Goal: Transaction & Acquisition: Purchase product/service

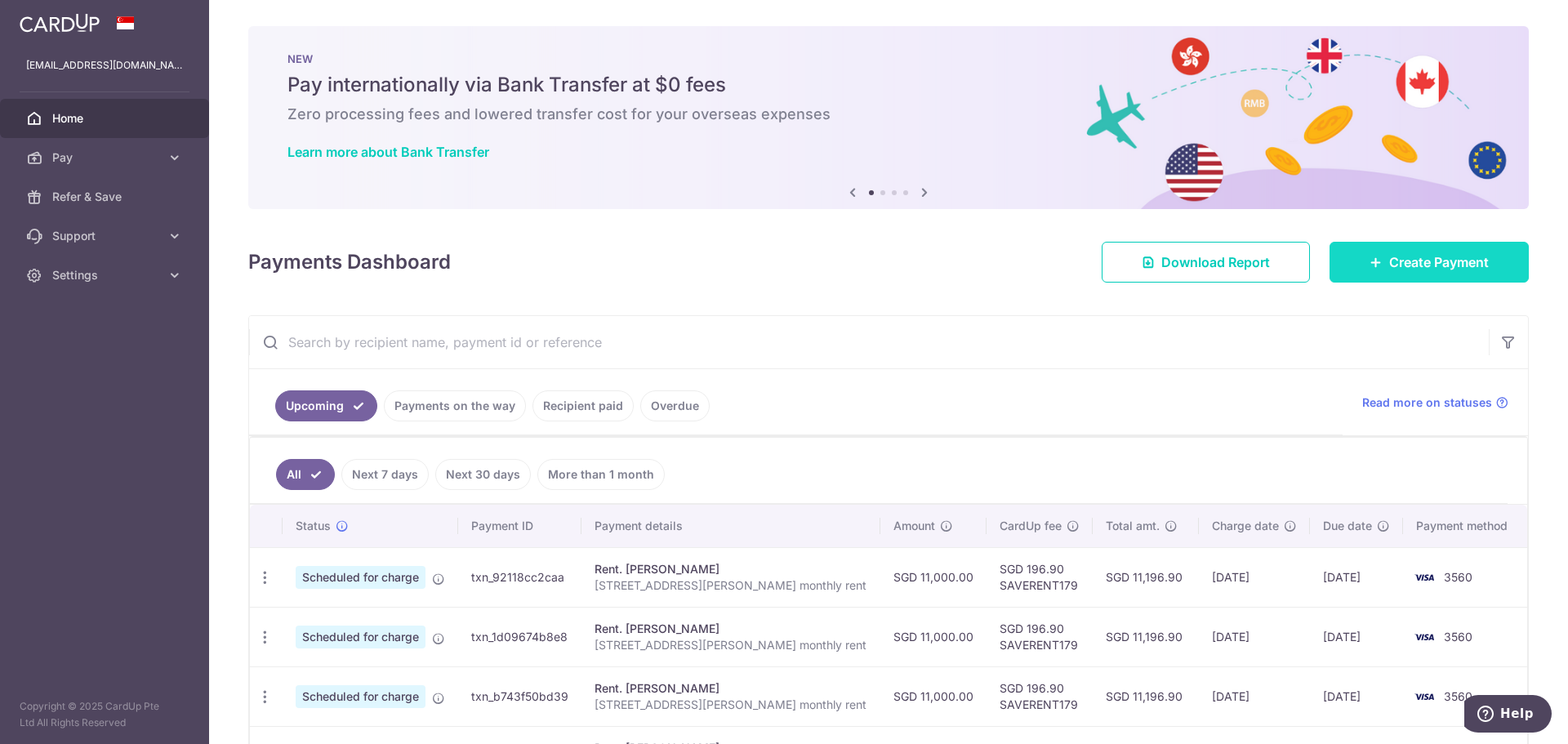
click at [1343, 266] on link "Create Payment" at bounding box center [1430, 261] width 199 height 41
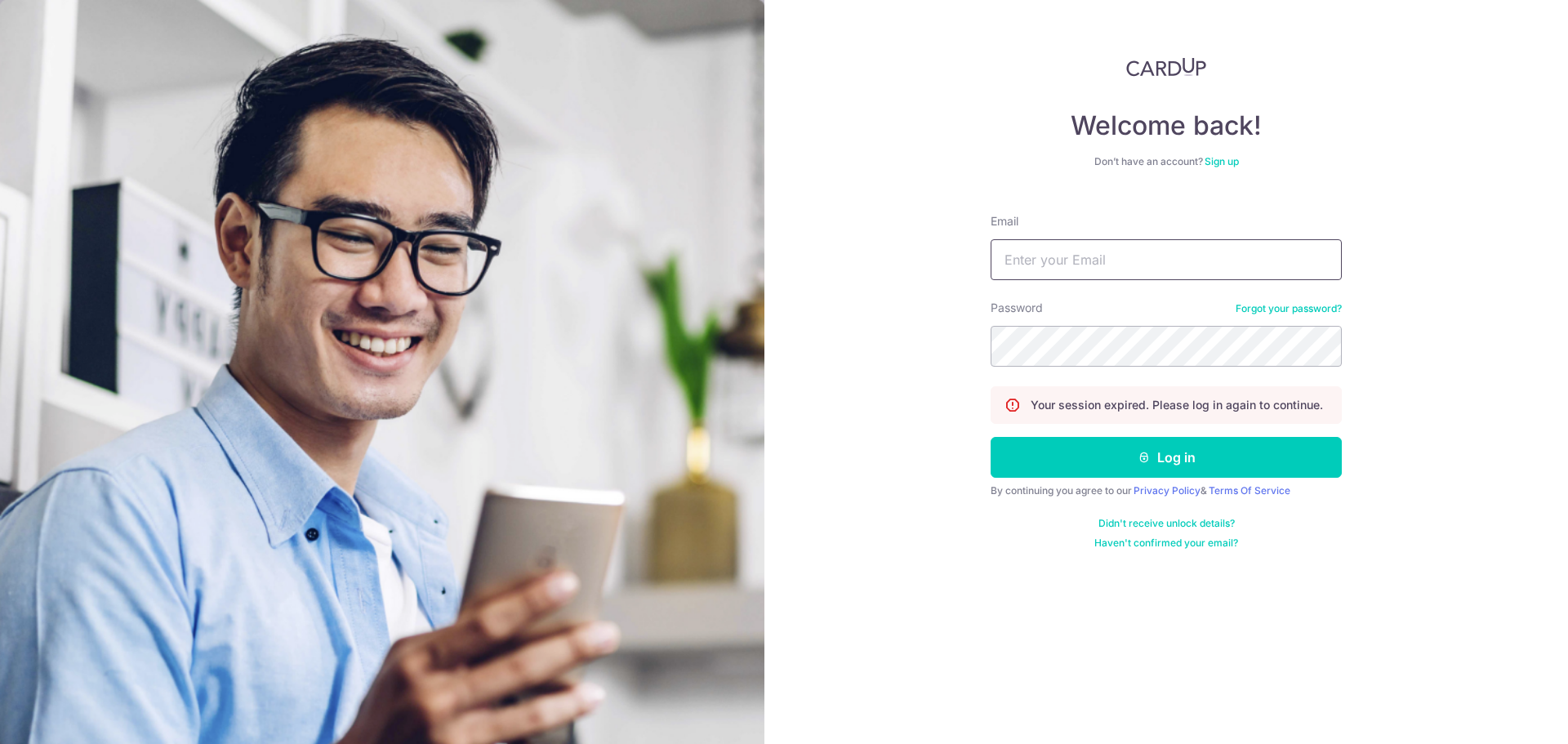
click at [1031, 258] on input "Email" at bounding box center [1167, 260] width 351 height 41
type input "kabirbostrom@gmail.com"
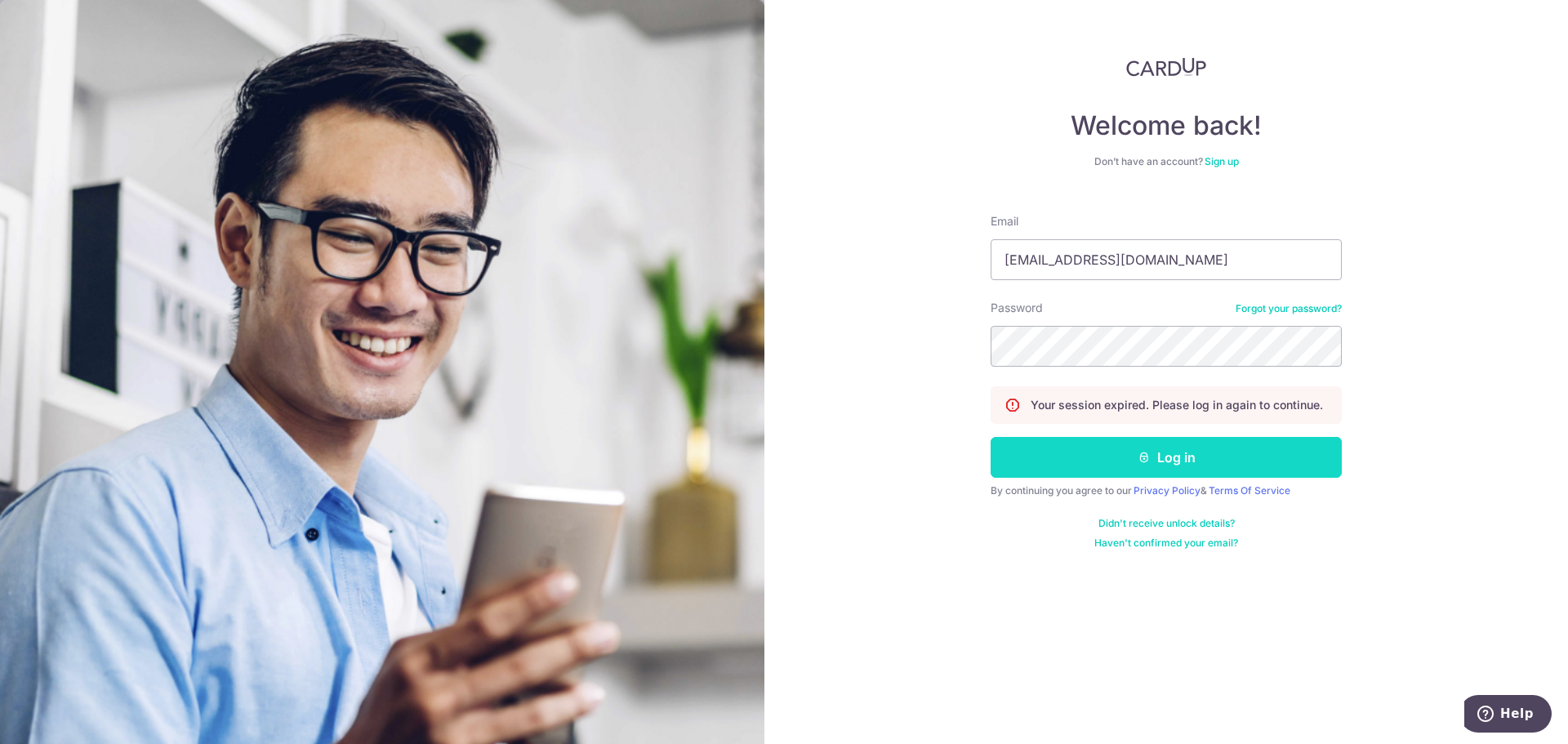
click at [1188, 462] on button "Log in" at bounding box center [1167, 457] width 351 height 41
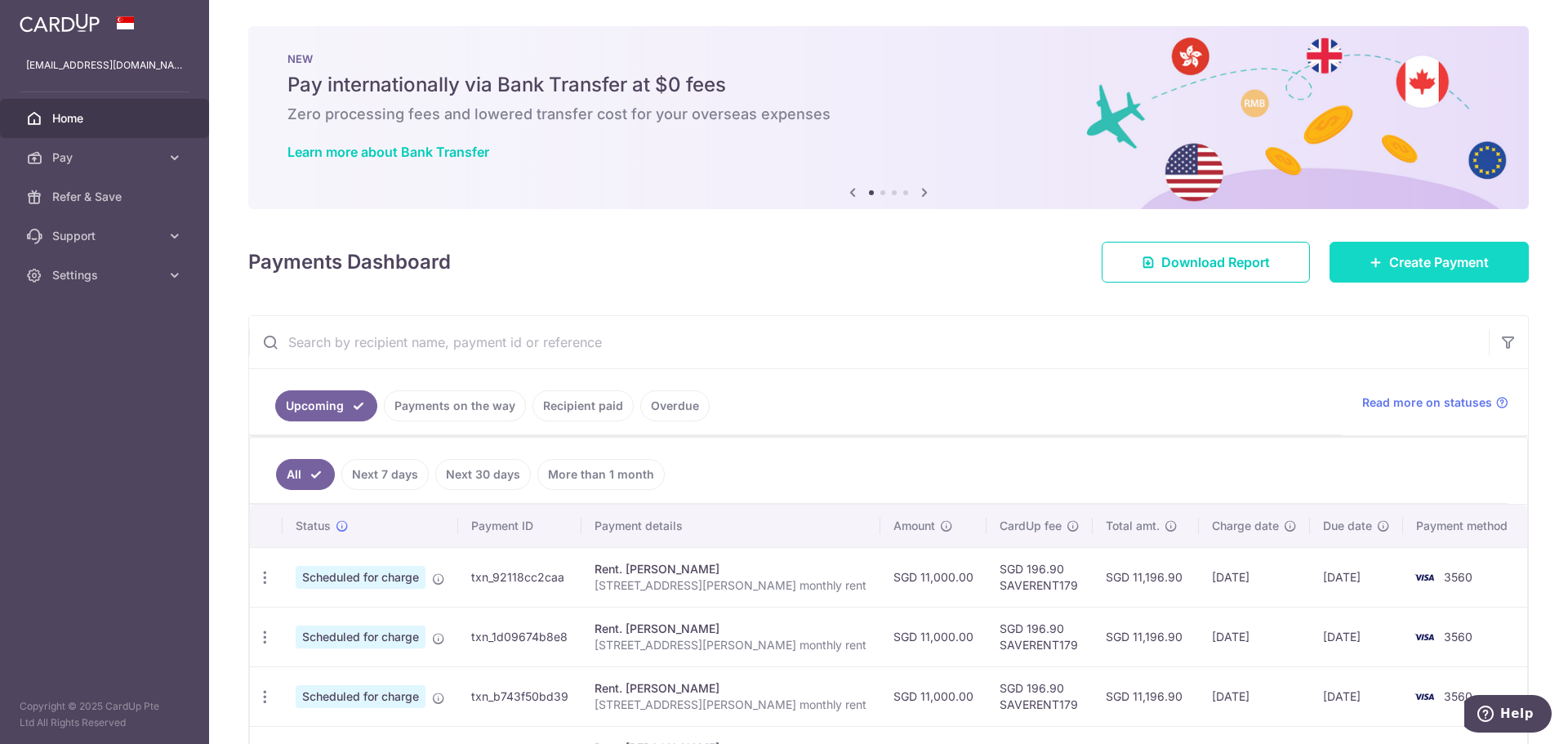
click at [1466, 248] on link "Create Payment" at bounding box center [1430, 261] width 199 height 41
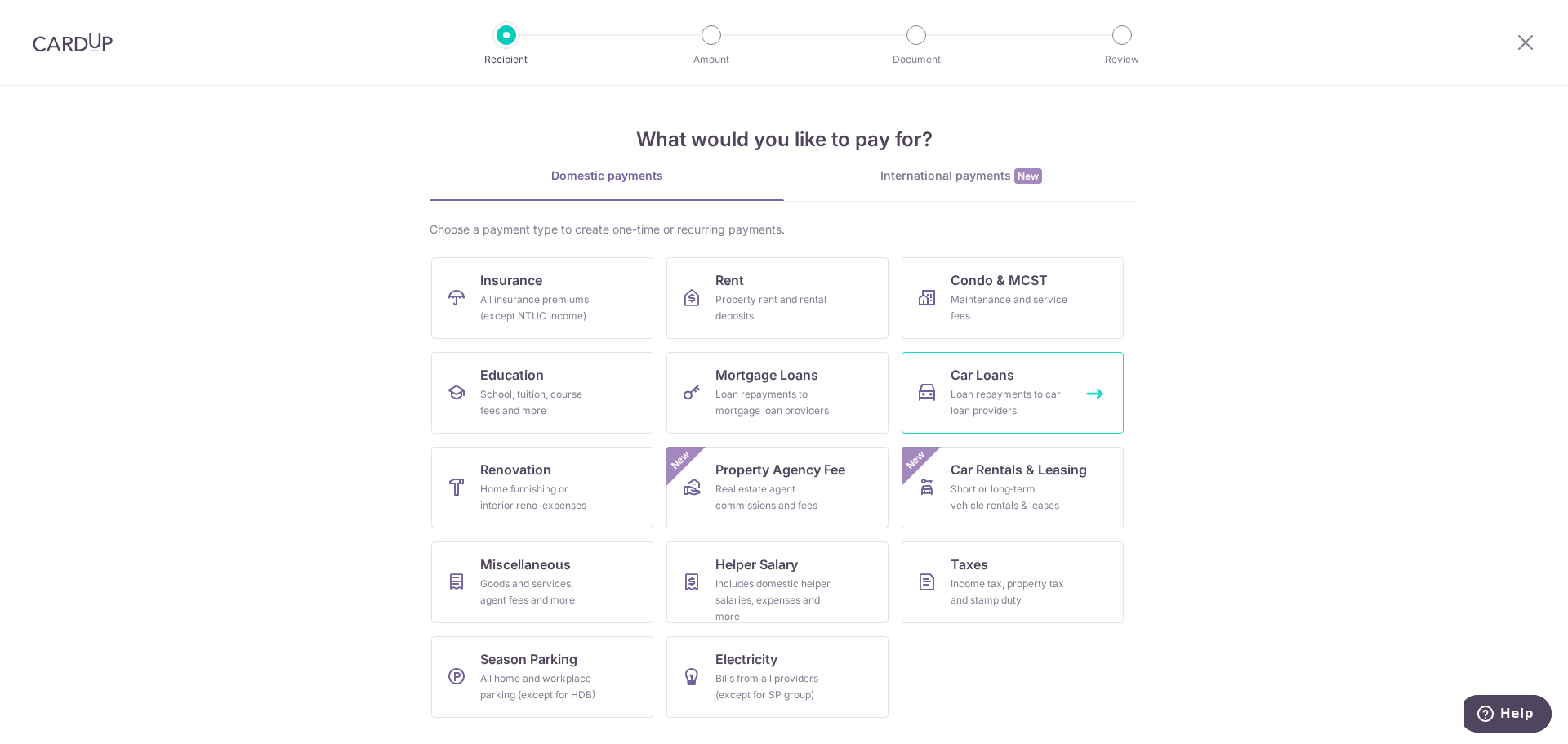
click at [984, 364] on link "Car Loans Loan repayments to car loan providers" at bounding box center [1012, 392] width 222 height 81
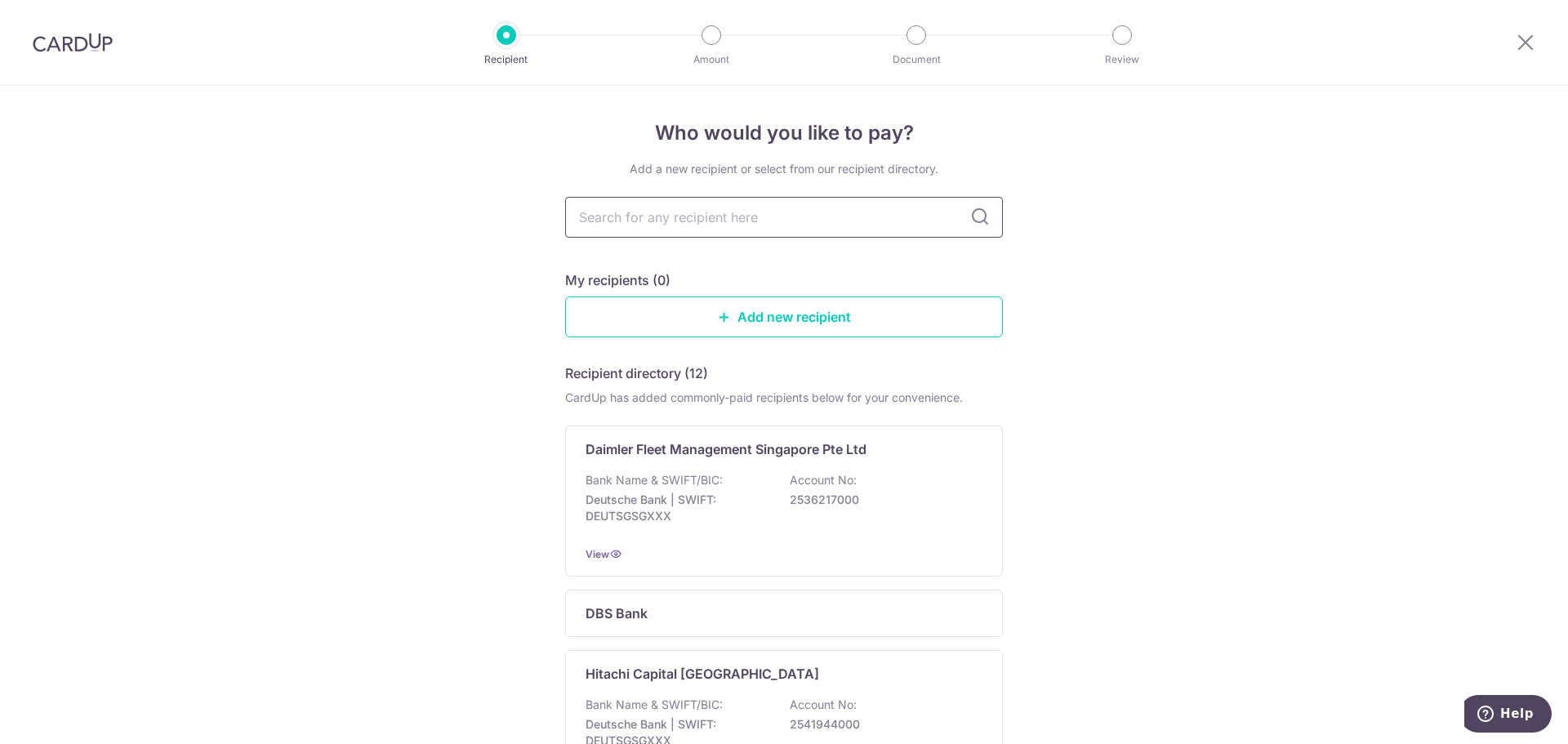
click at [766, 223] on input "text" at bounding box center [784, 217] width 438 height 41
type input "may"
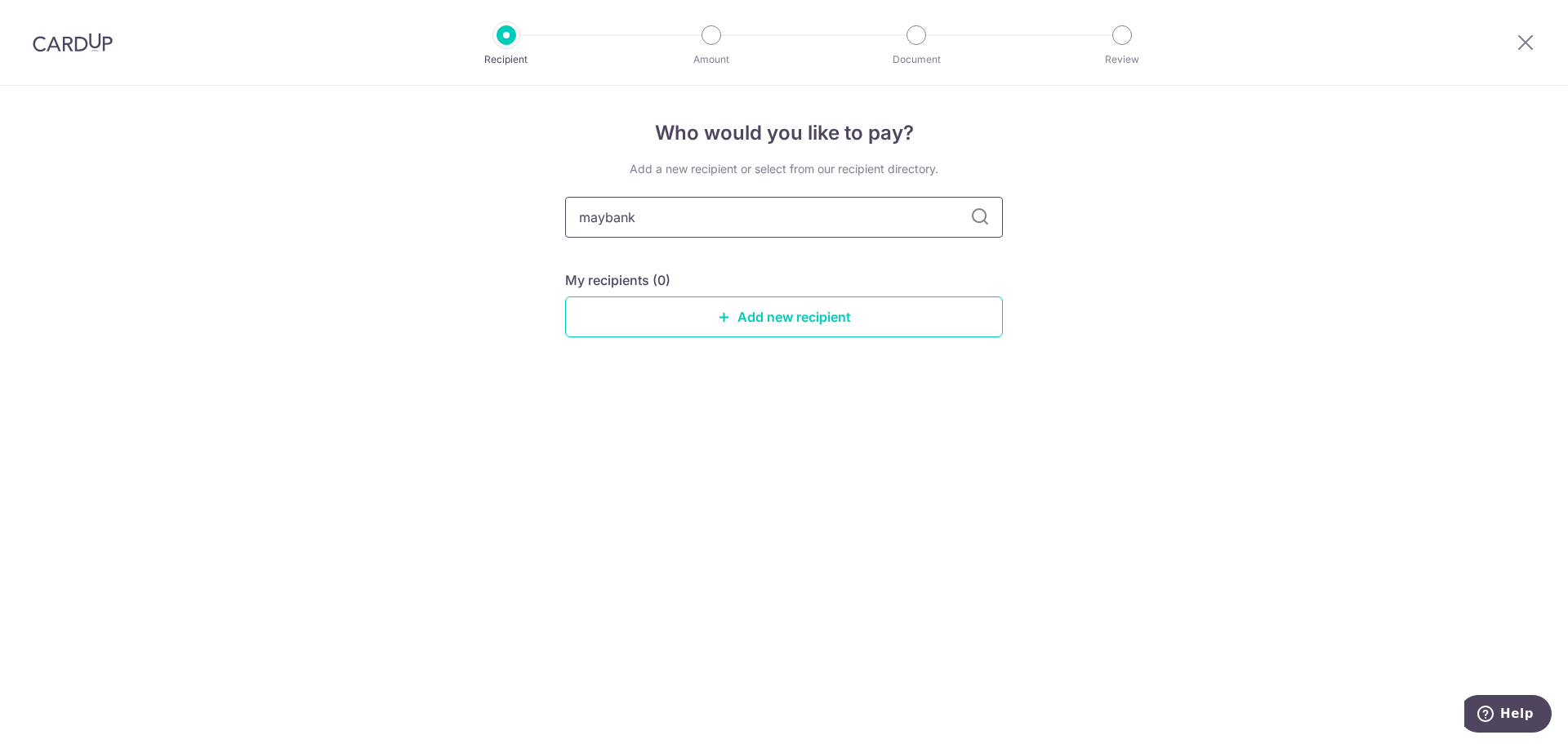
type input "maybank"
click at [869, 310] on link "Add new recipient" at bounding box center [784, 316] width 438 height 41
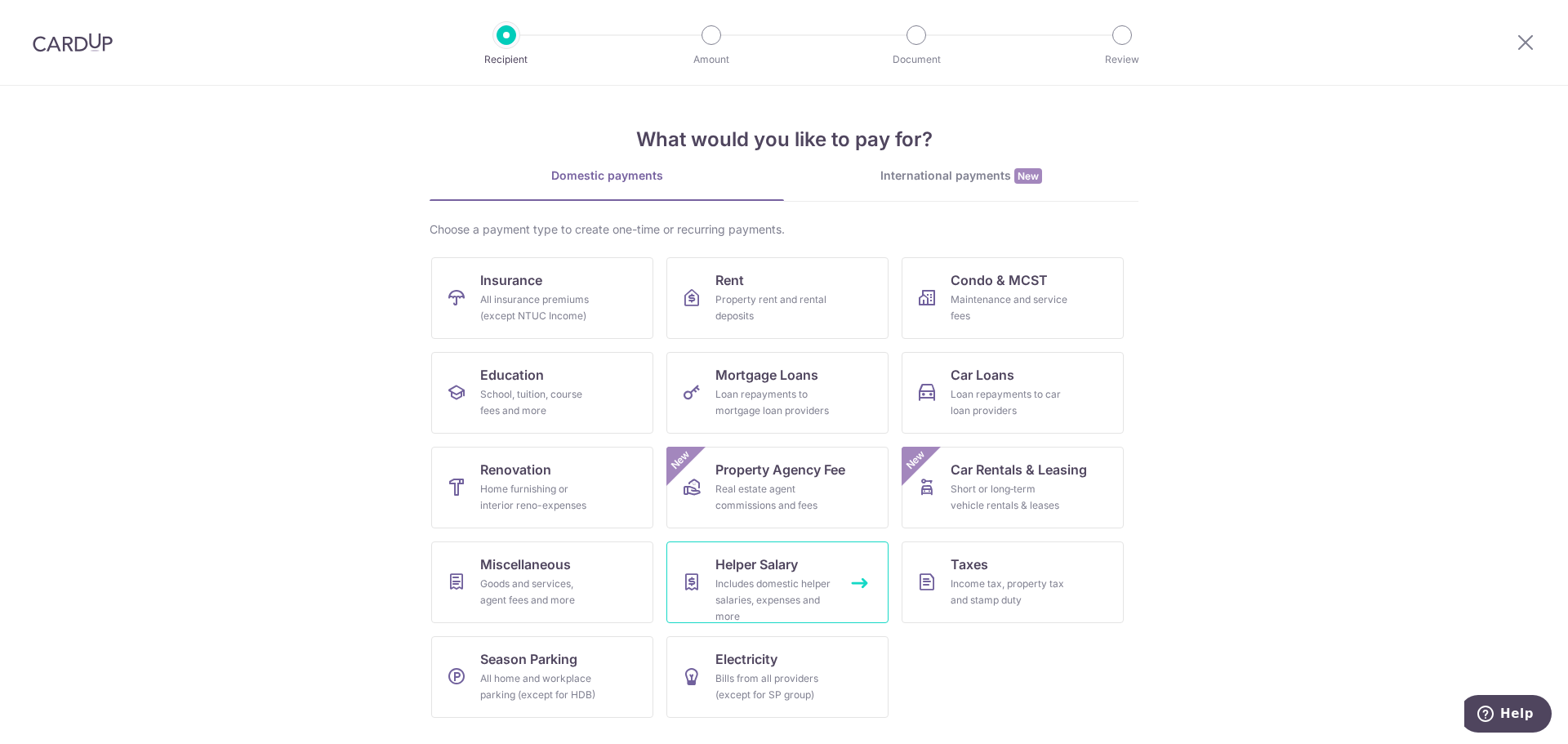
click at [789, 592] on div "Includes domestic helper salaries, expenses and more" at bounding box center [774, 601] width 118 height 49
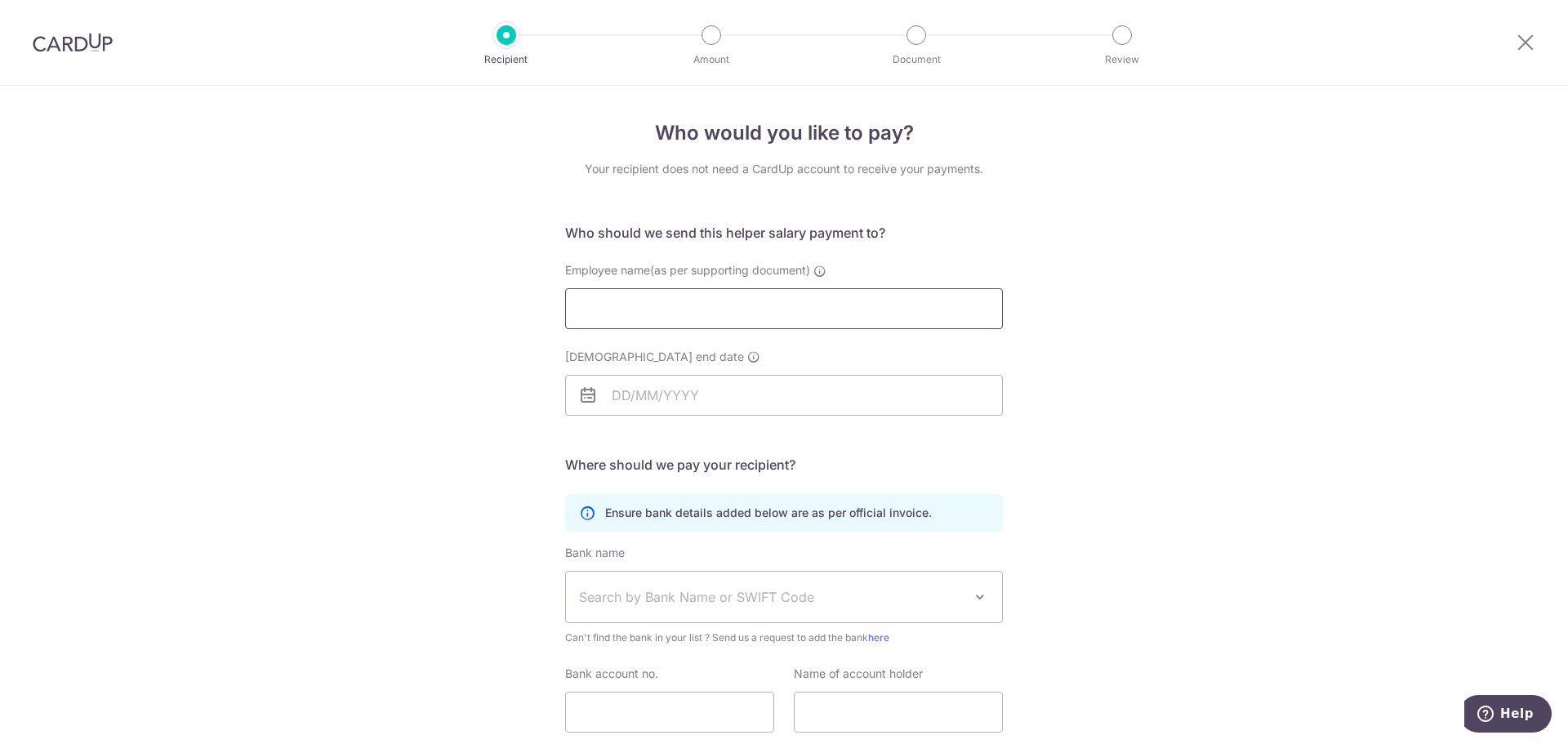
click at [840, 309] on input "Employee name(as per supporting document)" at bounding box center [784, 308] width 438 height 41
type input "Mia Mallorca"
click at [737, 399] on input "Employment contract end date" at bounding box center [784, 395] width 438 height 41
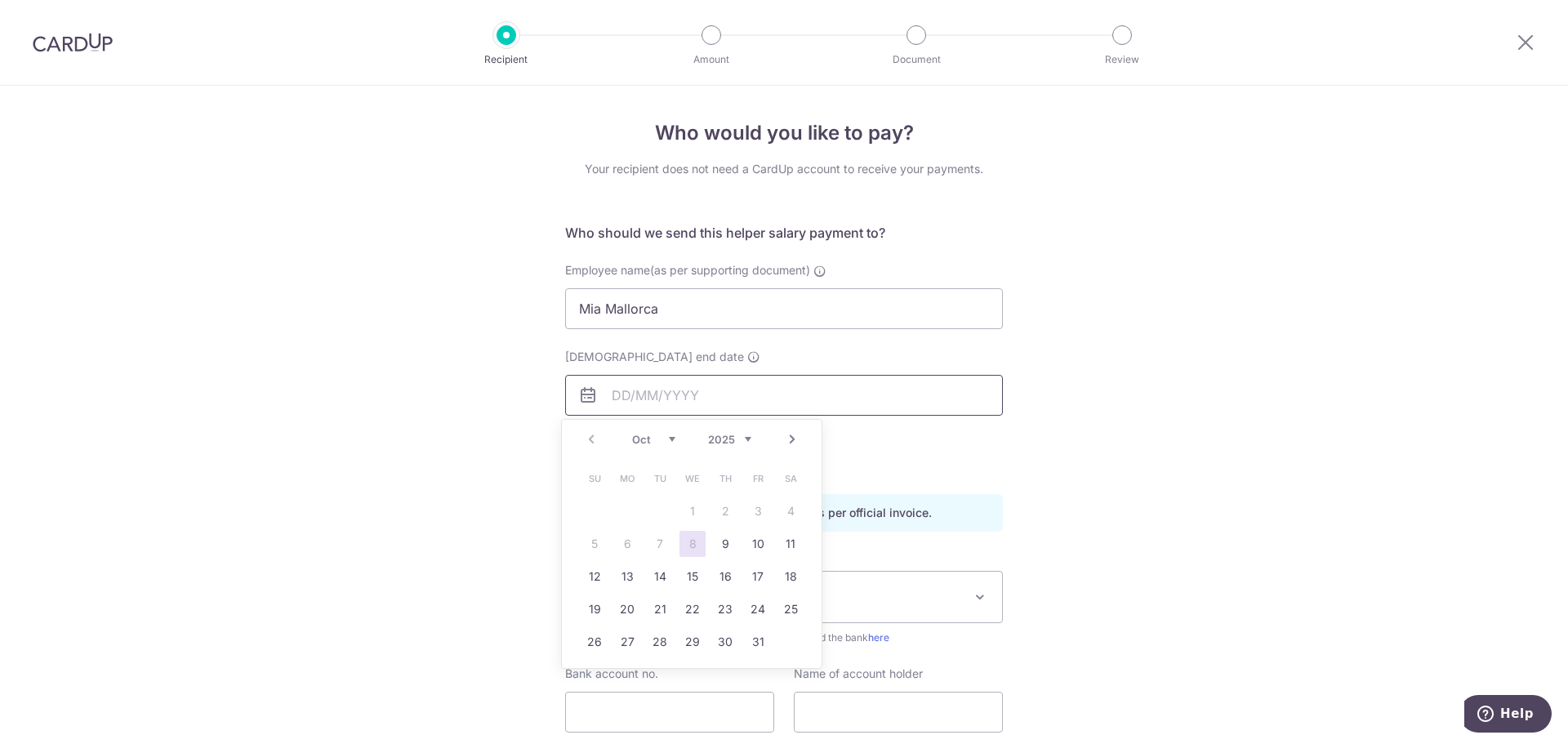
type input "29/02/2028"
click at [715, 440] on select "2025 2026 2027 2028 2029 2030 2031 2032 2033 2034 2035 2036 2037 2038" at bounding box center [730, 440] width 43 height 13
click at [489, 435] on div "Who would you like to pay? Your recipient does not need a CardUp account to rec…" at bounding box center [784, 474] width 1568 height 778
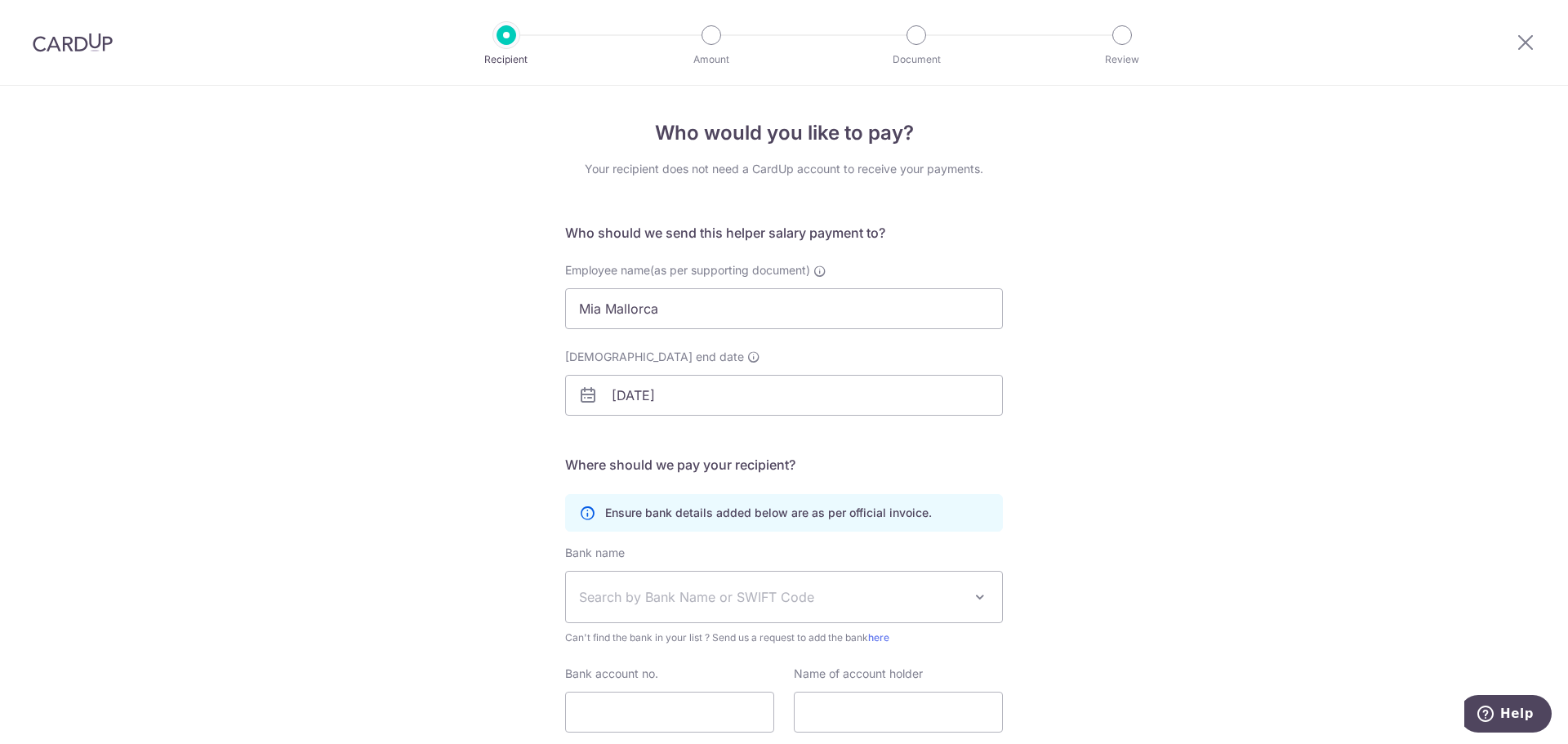
scroll to position [119, 0]
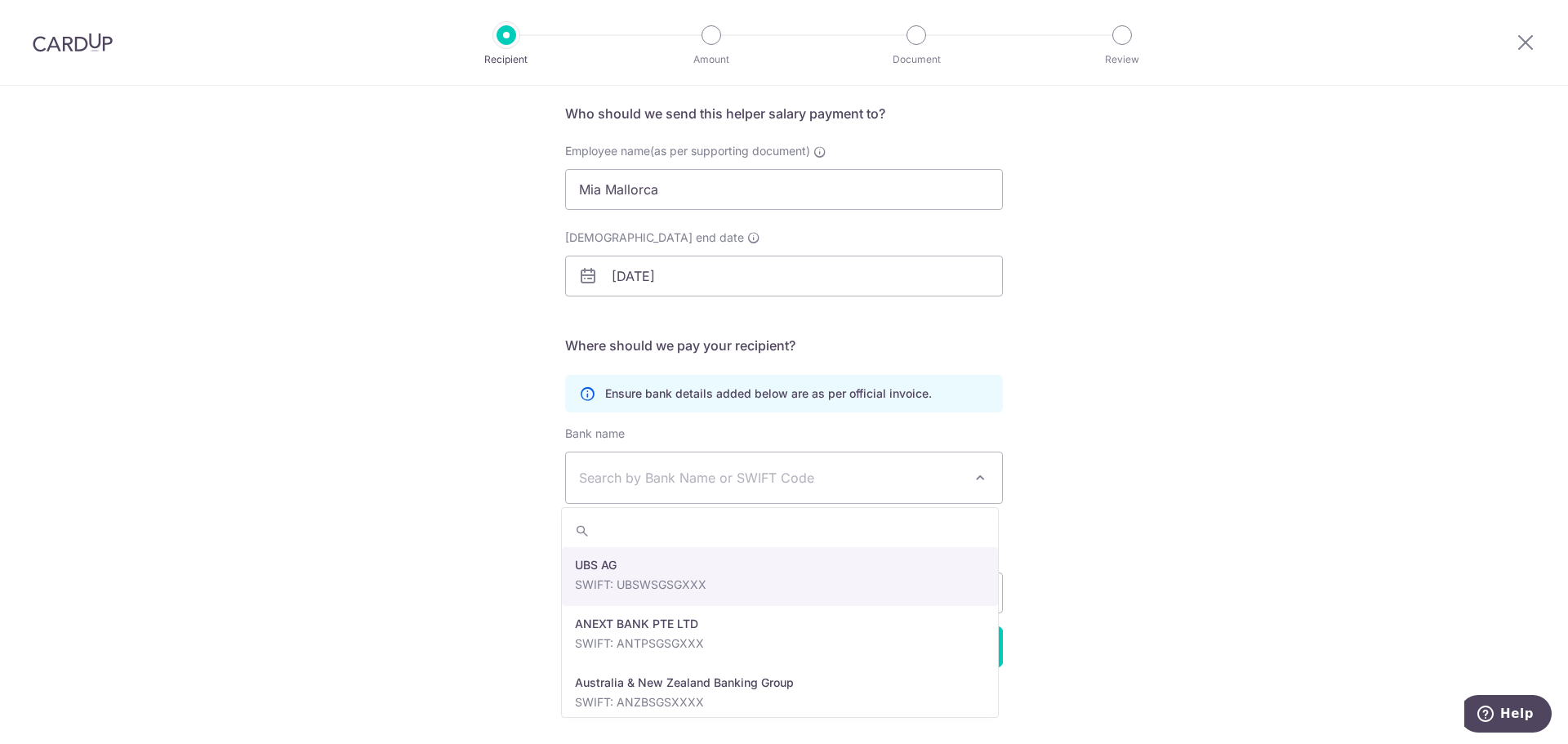
click at [756, 475] on span "Search by Bank Name or SWIFT Code" at bounding box center [771, 477] width 384 height 19
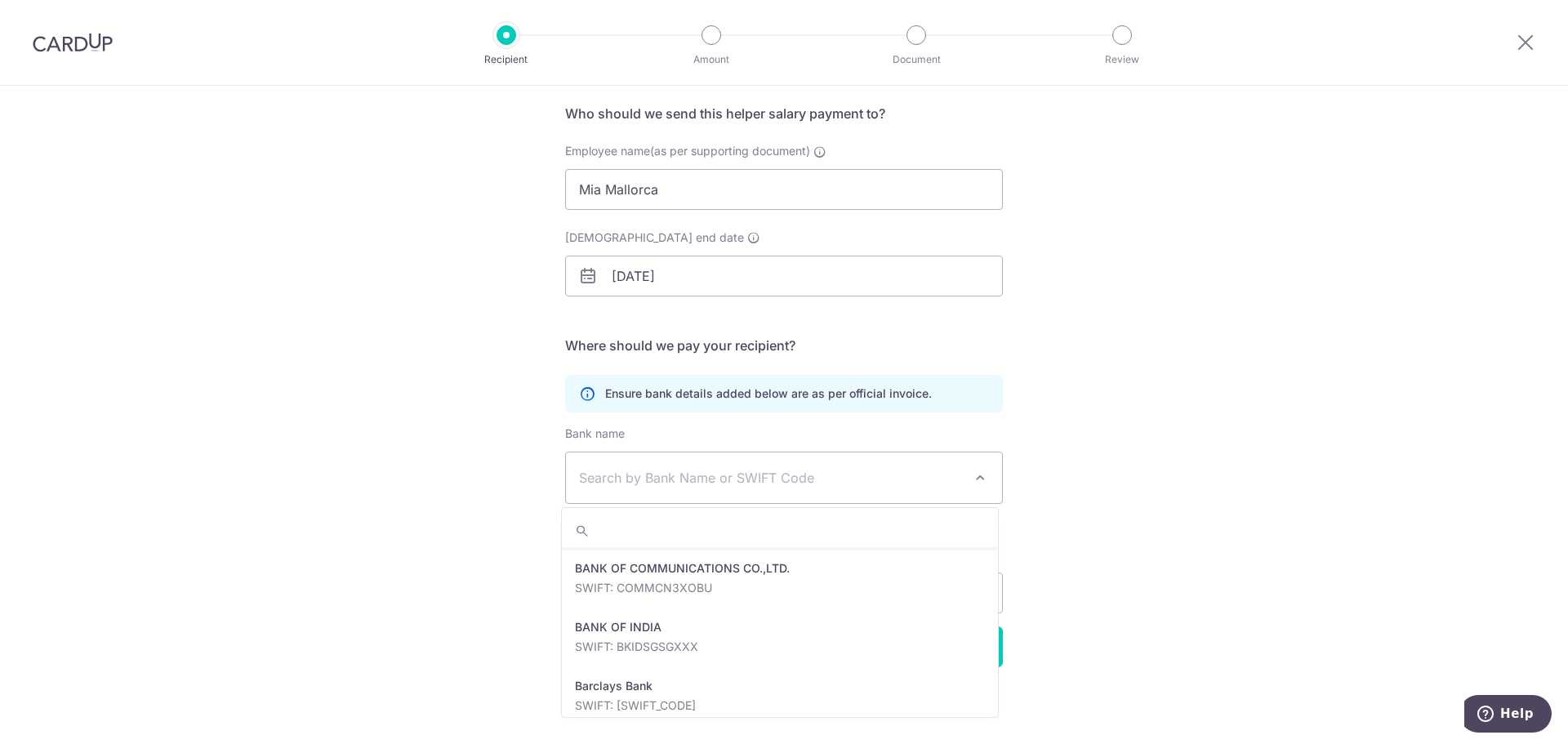
scroll to position [490, 0]
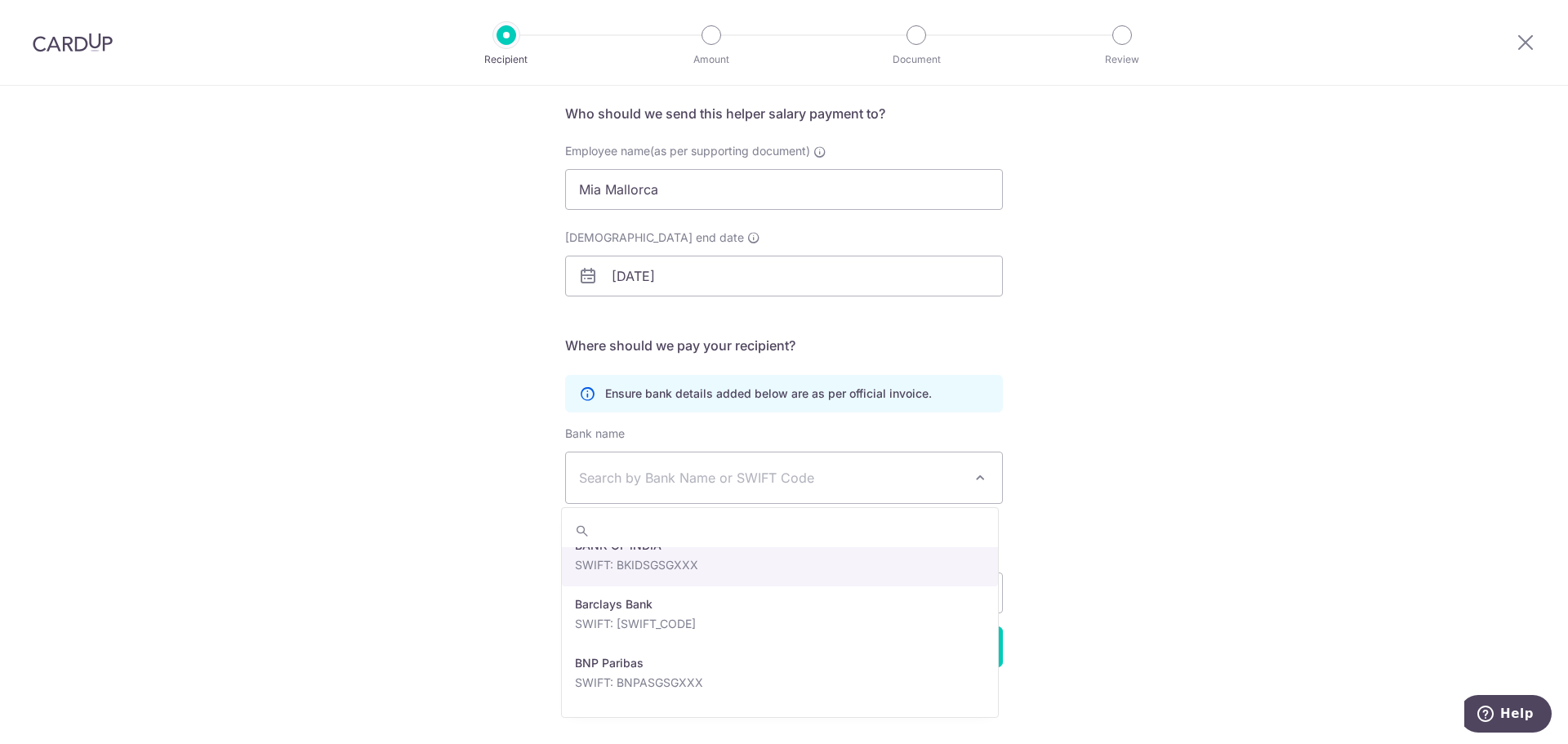
click at [709, 482] on span "Search by Bank Name or SWIFT Code" at bounding box center [771, 477] width 384 height 19
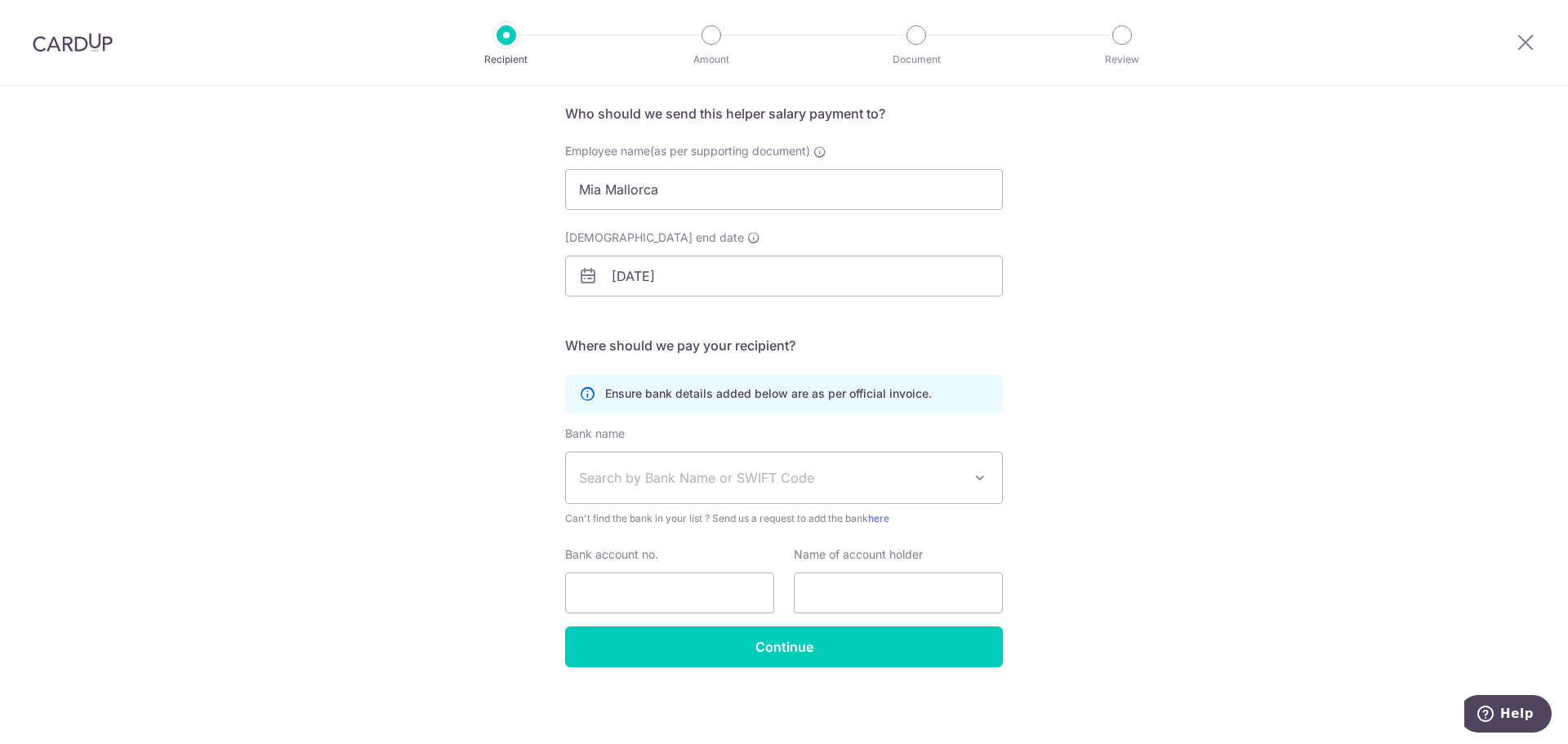
click at [709, 482] on span "Search by Bank Name or SWIFT Code" at bounding box center [771, 477] width 384 height 19
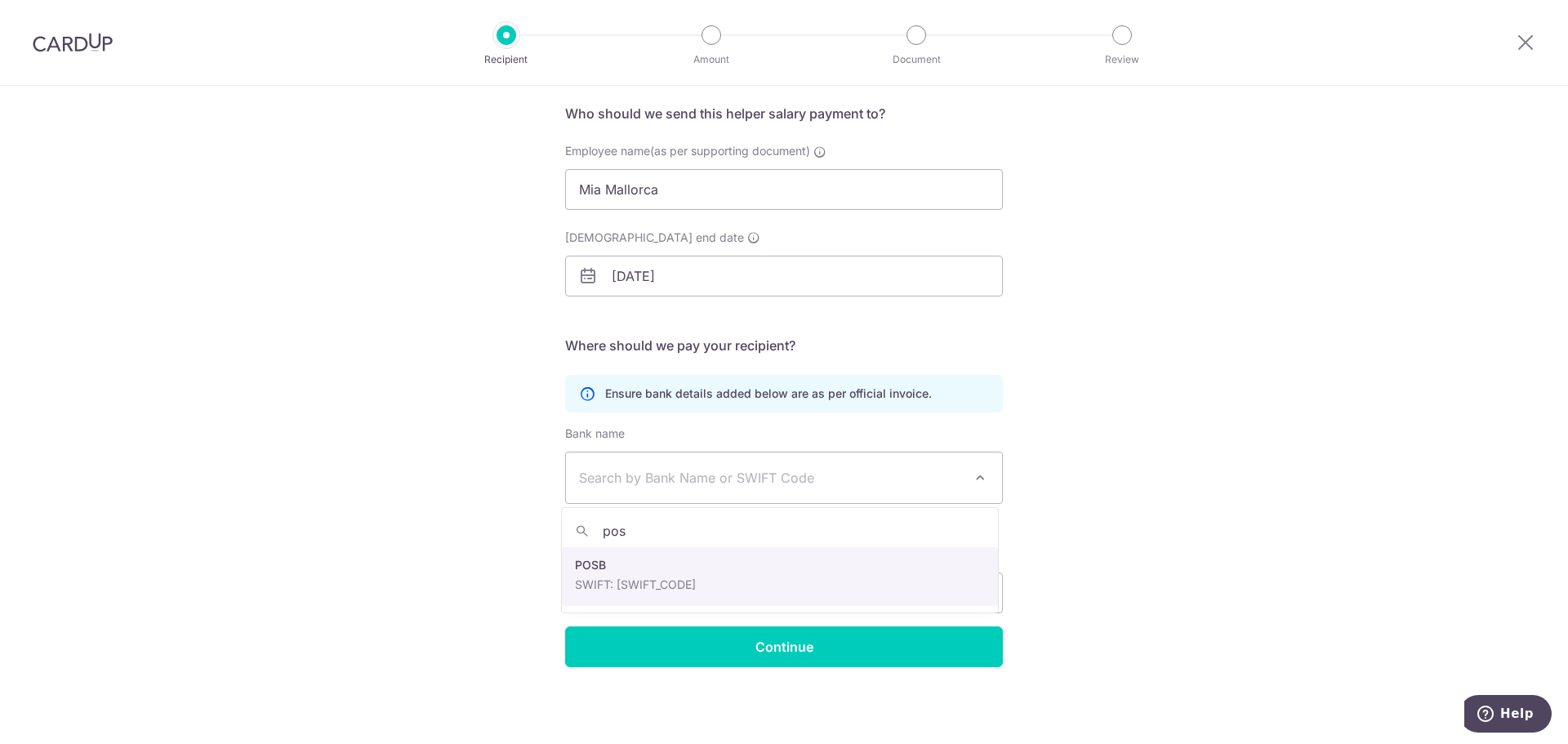
type input "pos"
select select "19"
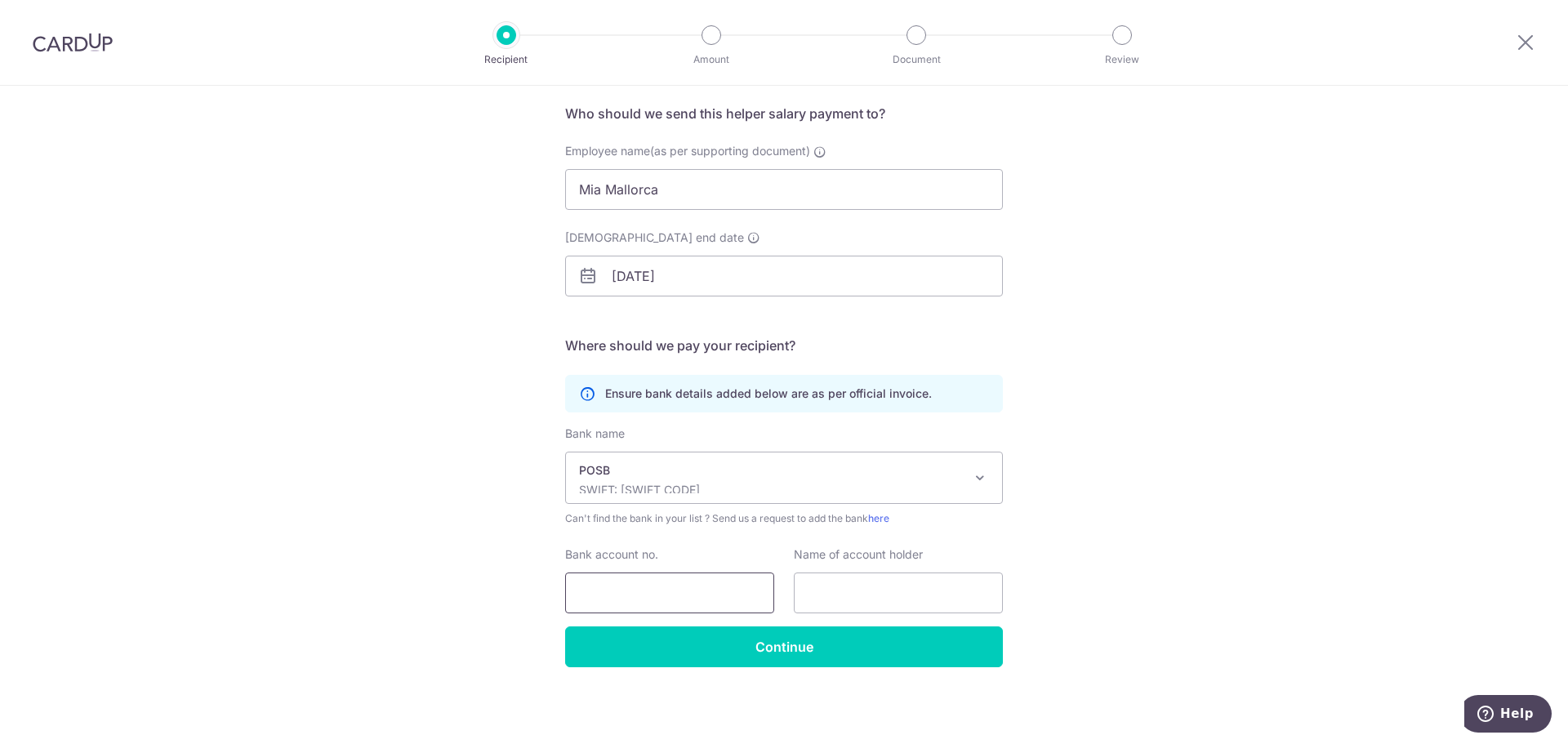
click at [706, 593] on input "Bank account no." at bounding box center [669, 592] width 209 height 41
click at [665, 582] on input "Bank account no." at bounding box center [669, 592] width 209 height 41
paste input "[PHONE_NUMBER]"
type input "[PHONE_NUMBER]"
click at [864, 593] on input "text" at bounding box center [898, 592] width 209 height 41
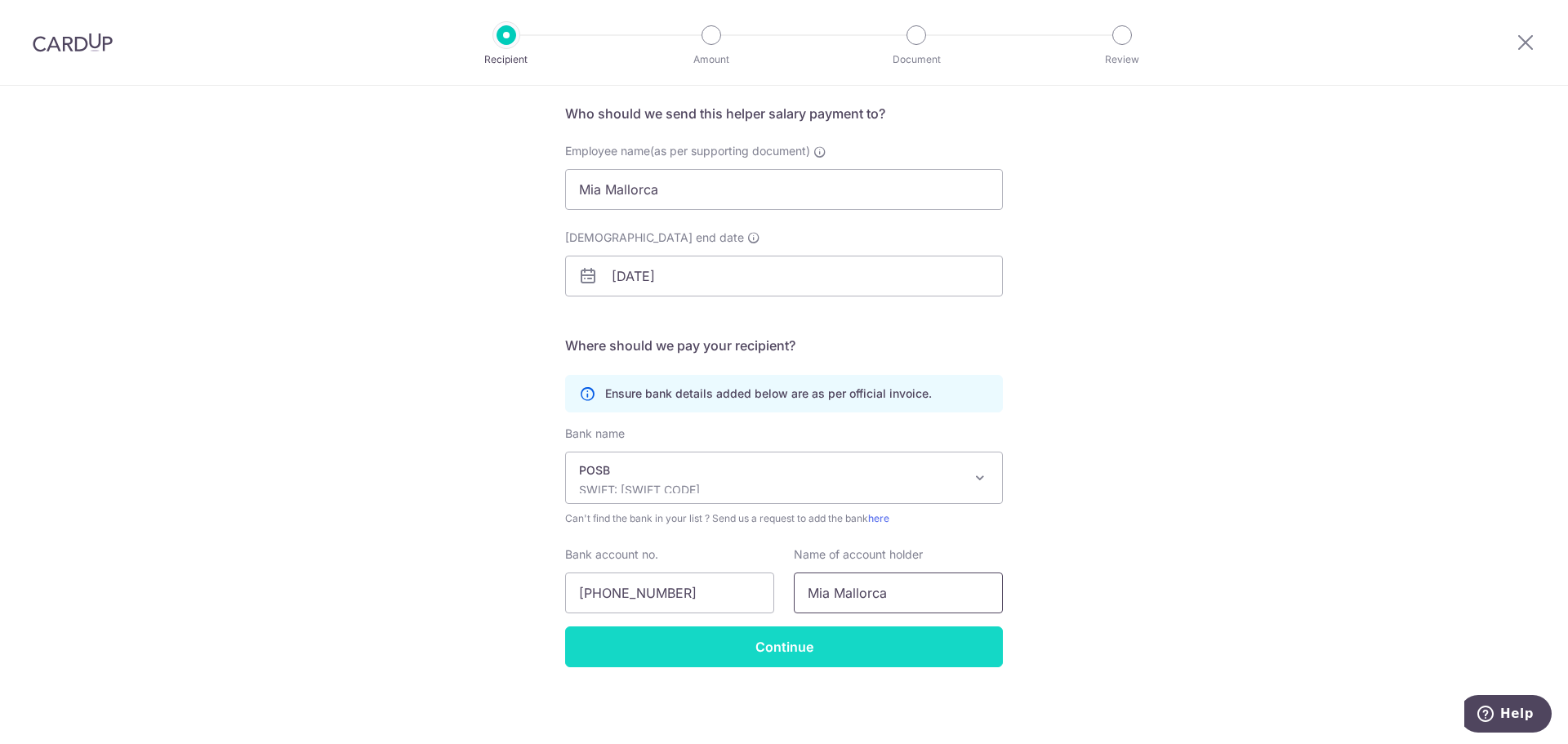
type input "Mia Mallorca"
click at [805, 636] on input "Continue" at bounding box center [784, 646] width 438 height 41
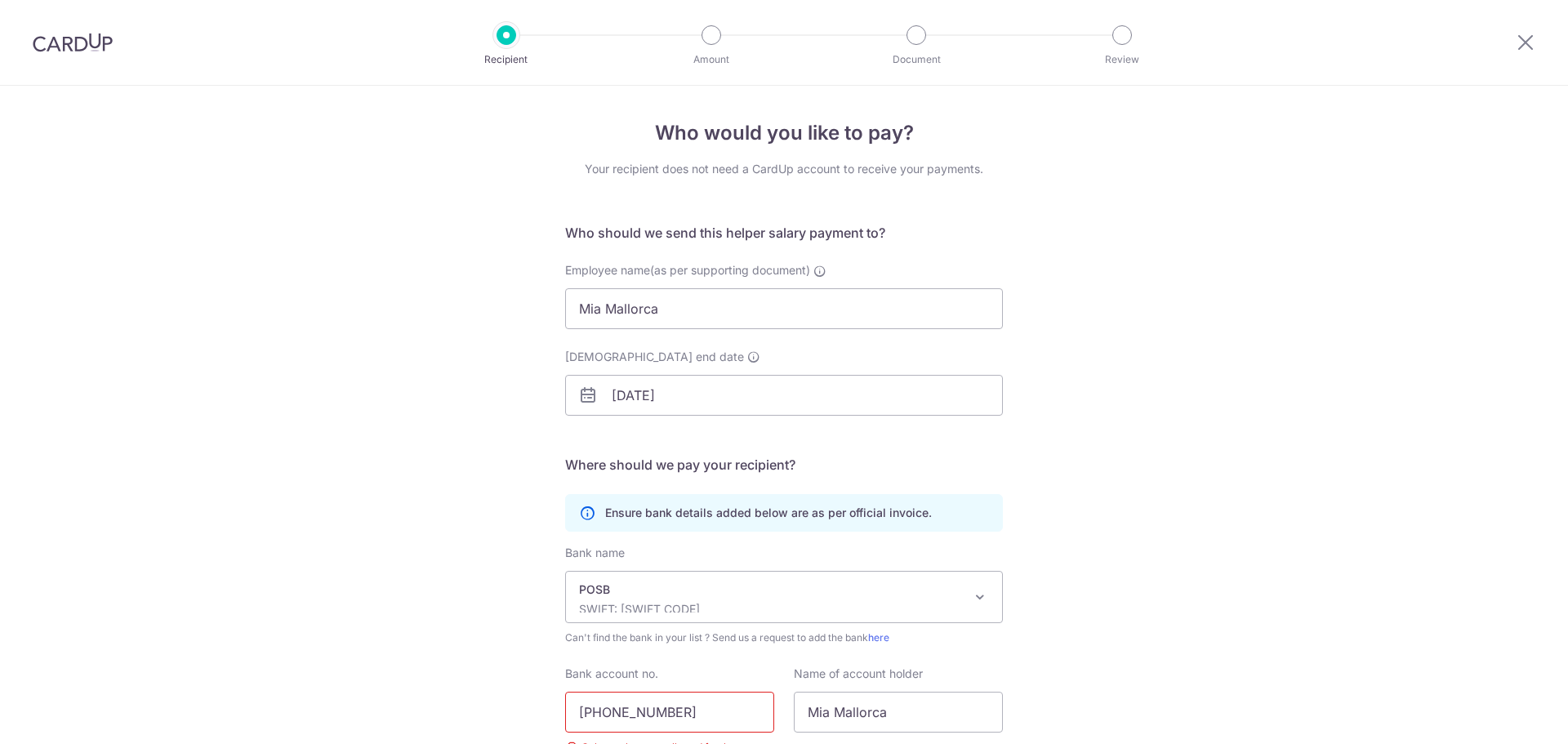
scroll to position [158, 0]
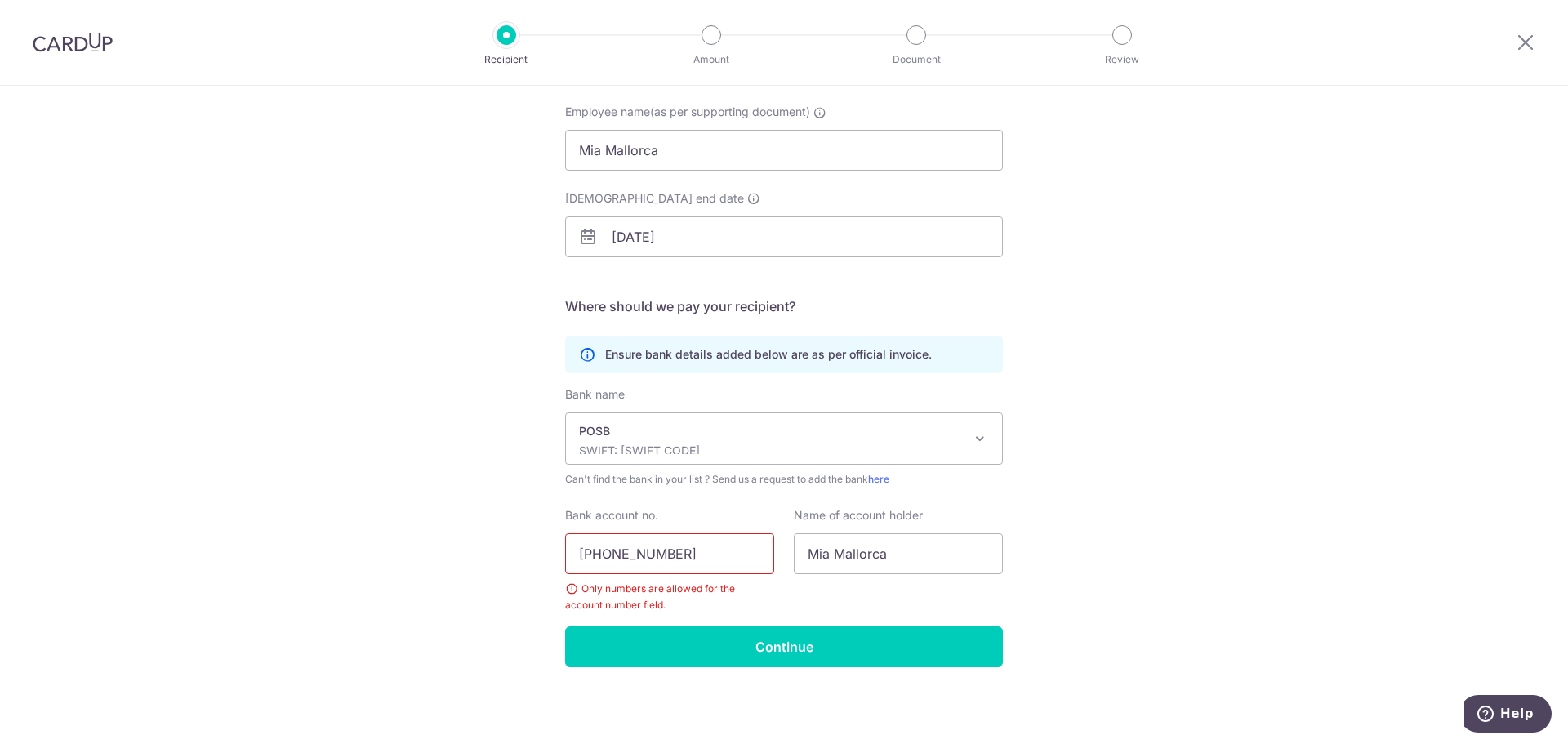
click at [600, 551] on input "[PHONE_NUMBER]" at bounding box center [669, 553] width 209 height 41
type input "207741221"
click at [738, 651] on input "Continue" at bounding box center [784, 646] width 438 height 41
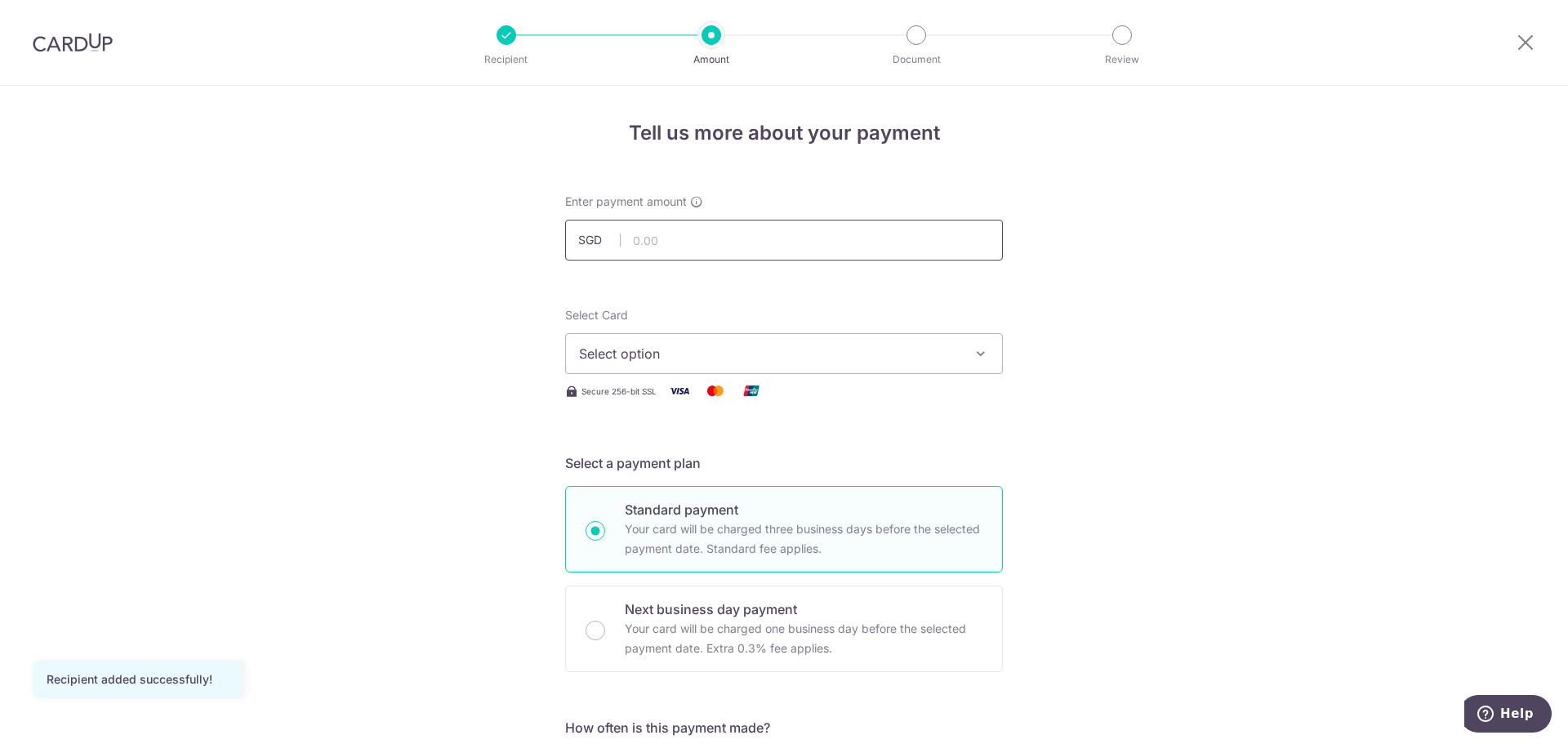
click at [666, 239] on input "text" at bounding box center [784, 239] width 438 height 41
type input "1,150.00"
click at [681, 348] on span "Select option" at bounding box center [769, 353] width 380 height 19
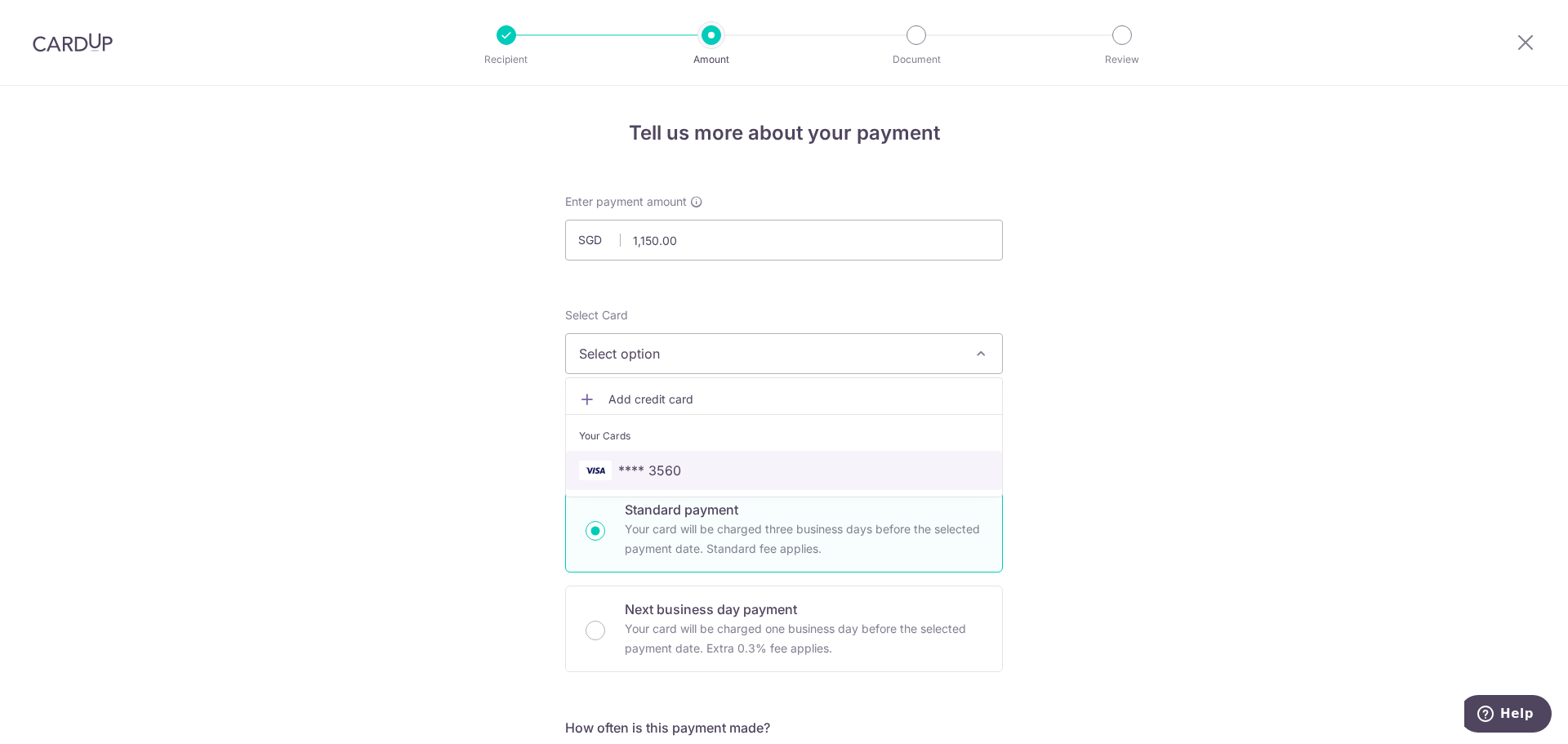
drag, startPoint x: 673, startPoint y: 479, endPoint x: 929, endPoint y: 329, distance: 296.7
click at [672, 479] on span "**** 3560" at bounding box center [649, 470] width 63 height 19
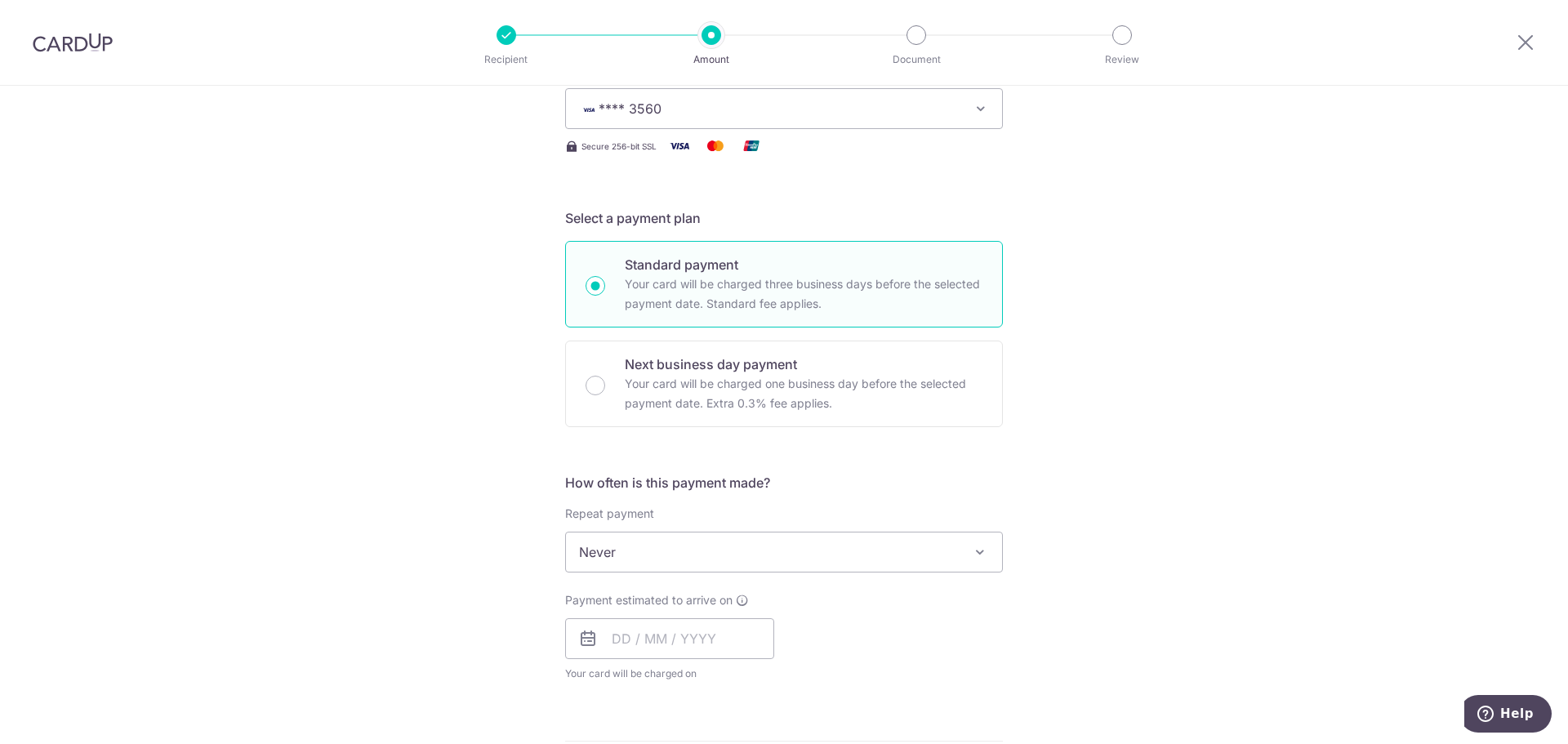
scroll to position [409, 0]
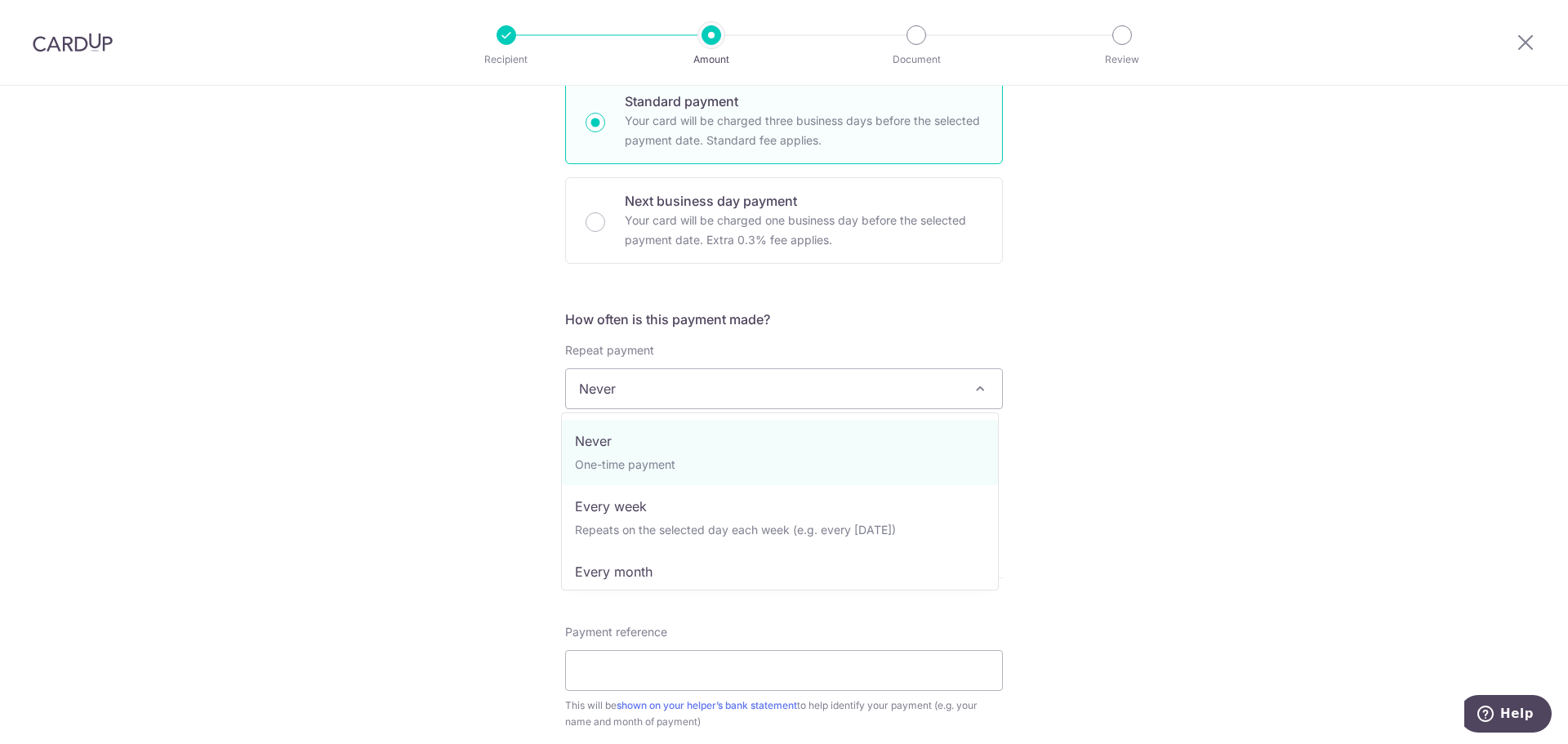
click at [717, 391] on span "Never" at bounding box center [784, 388] width 436 height 39
select select "3"
type input "[DATE]"
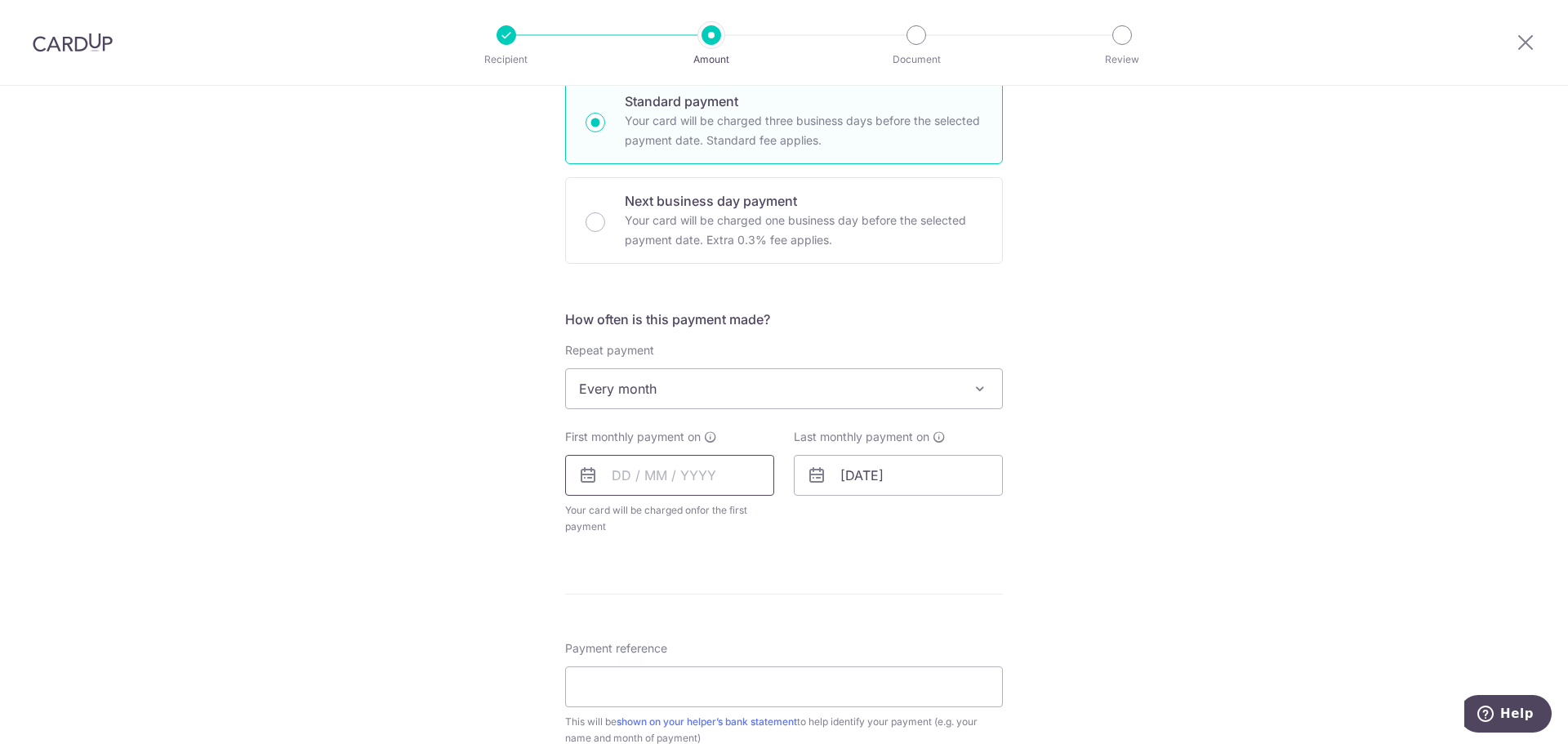
click at [712, 480] on input "text" at bounding box center [669, 475] width 209 height 41
click at [629, 694] on link "20" at bounding box center [631, 689] width 27 height 27
type input "20/10/2025"
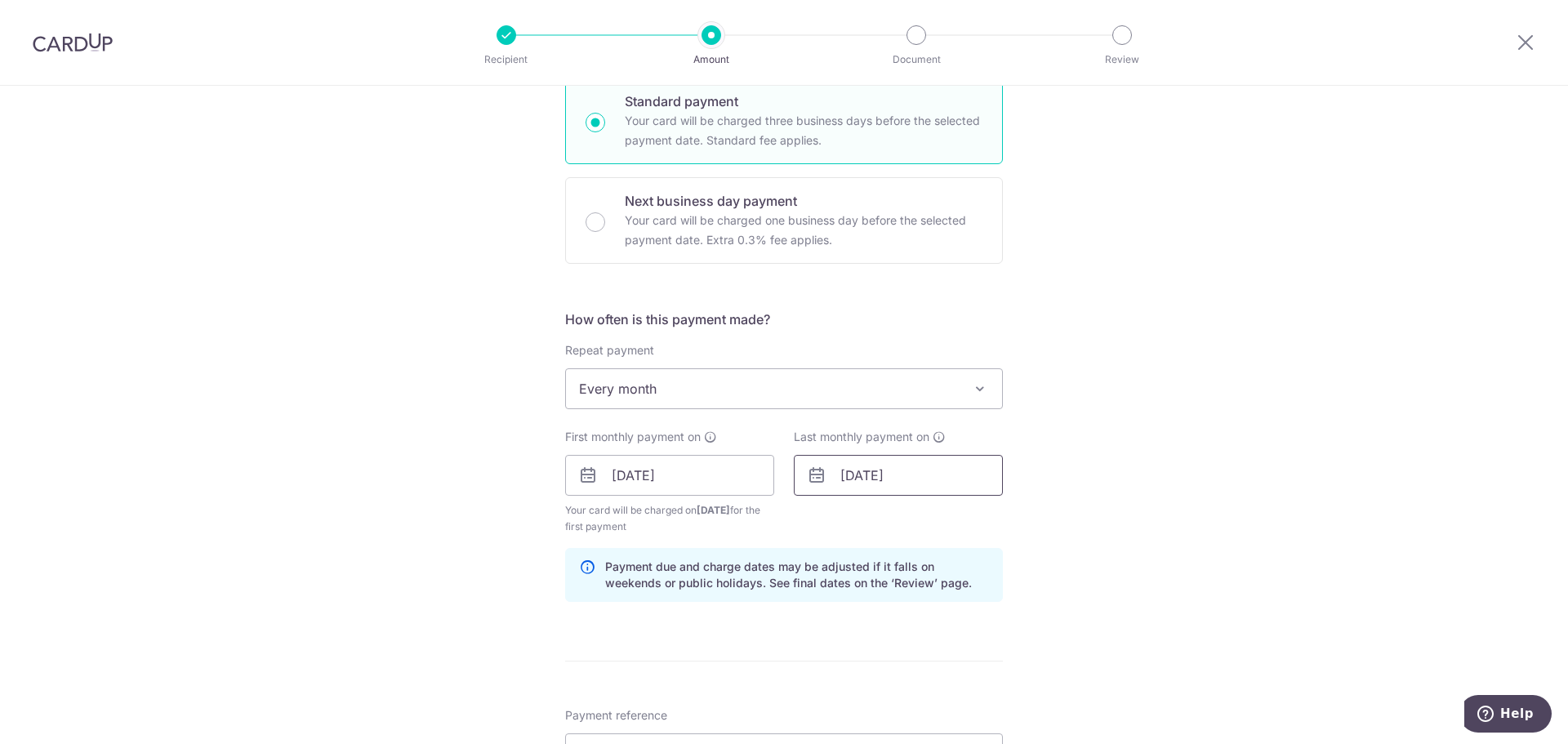
click at [904, 463] on input "[DATE]" at bounding box center [898, 475] width 209 height 41
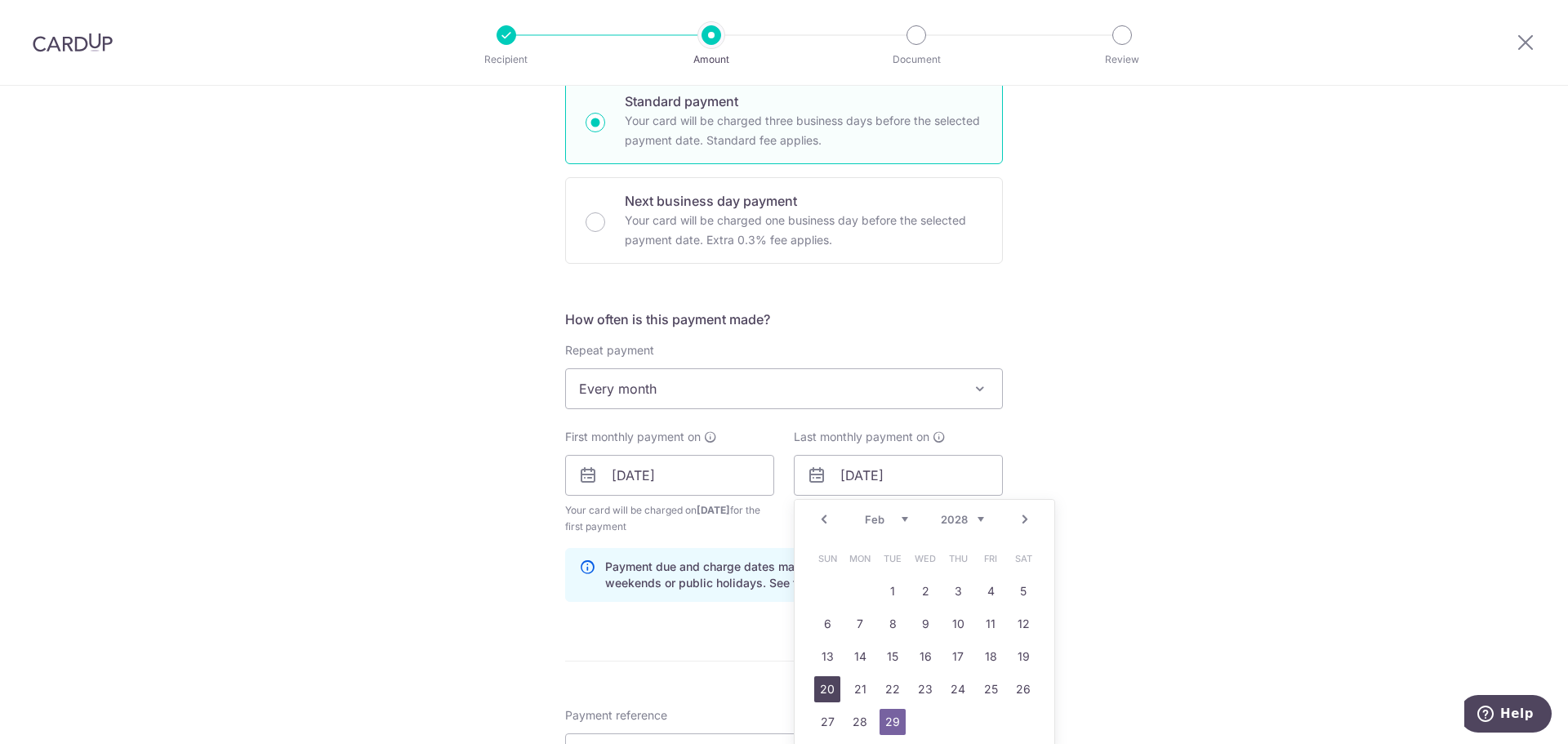
click at [823, 691] on link "20" at bounding box center [827, 689] width 27 height 27
type input "20/02/2028"
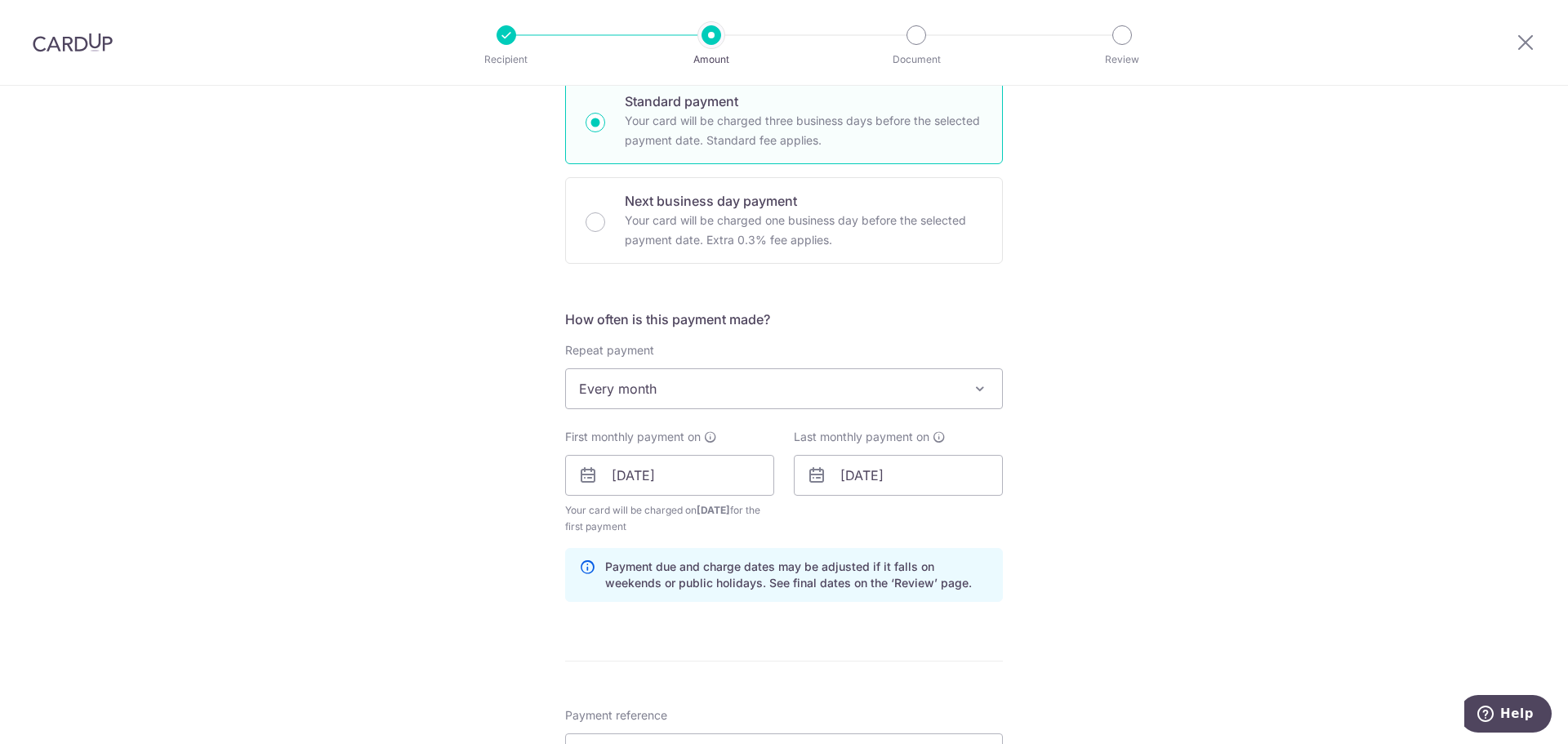
scroll to position [654, 0]
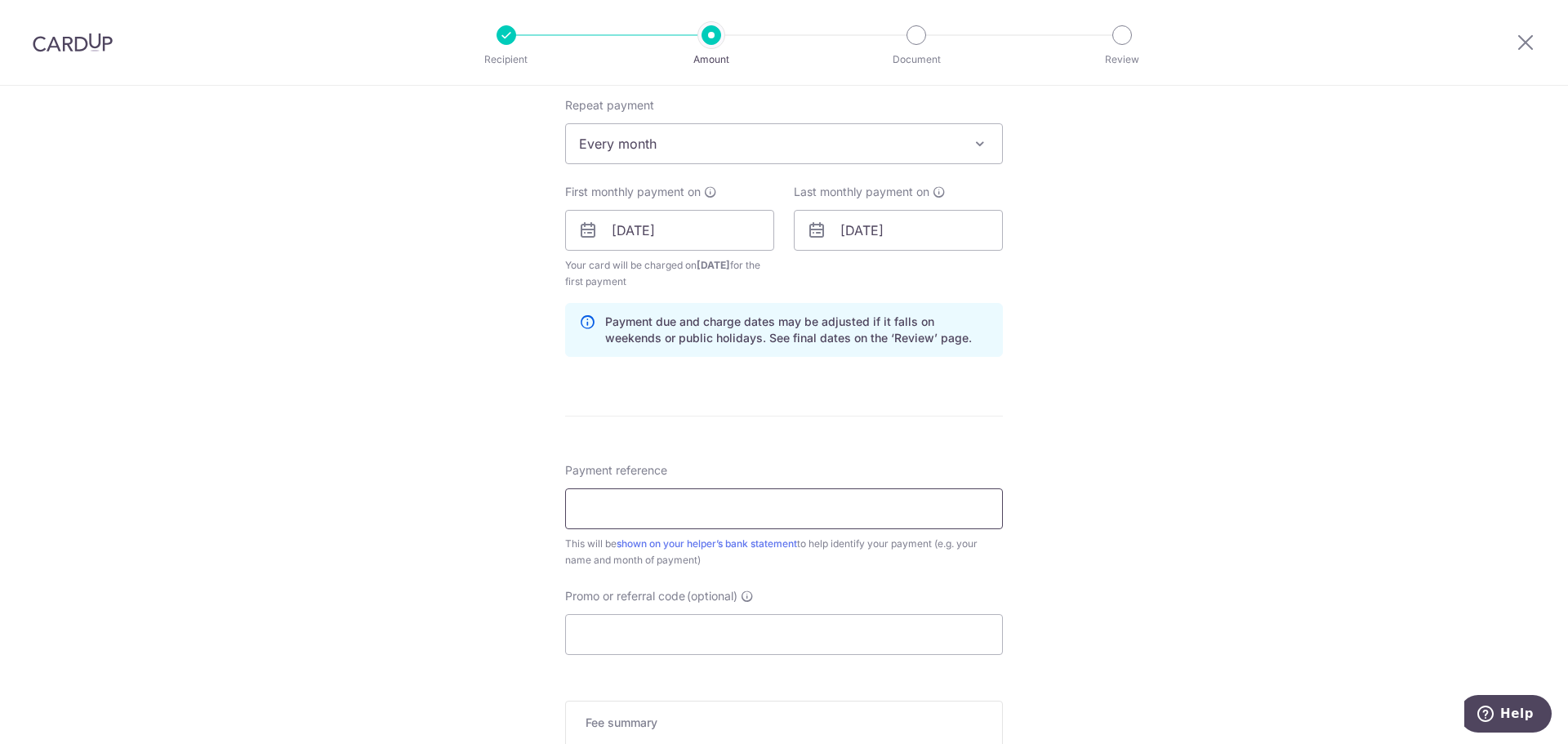
click at [837, 515] on input "Payment reference" at bounding box center [784, 508] width 438 height 41
type input "Monthly salary"
click at [647, 648] on input "Promo or referral code (optional)" at bounding box center [784, 634] width 438 height 41
paste input "REC185"
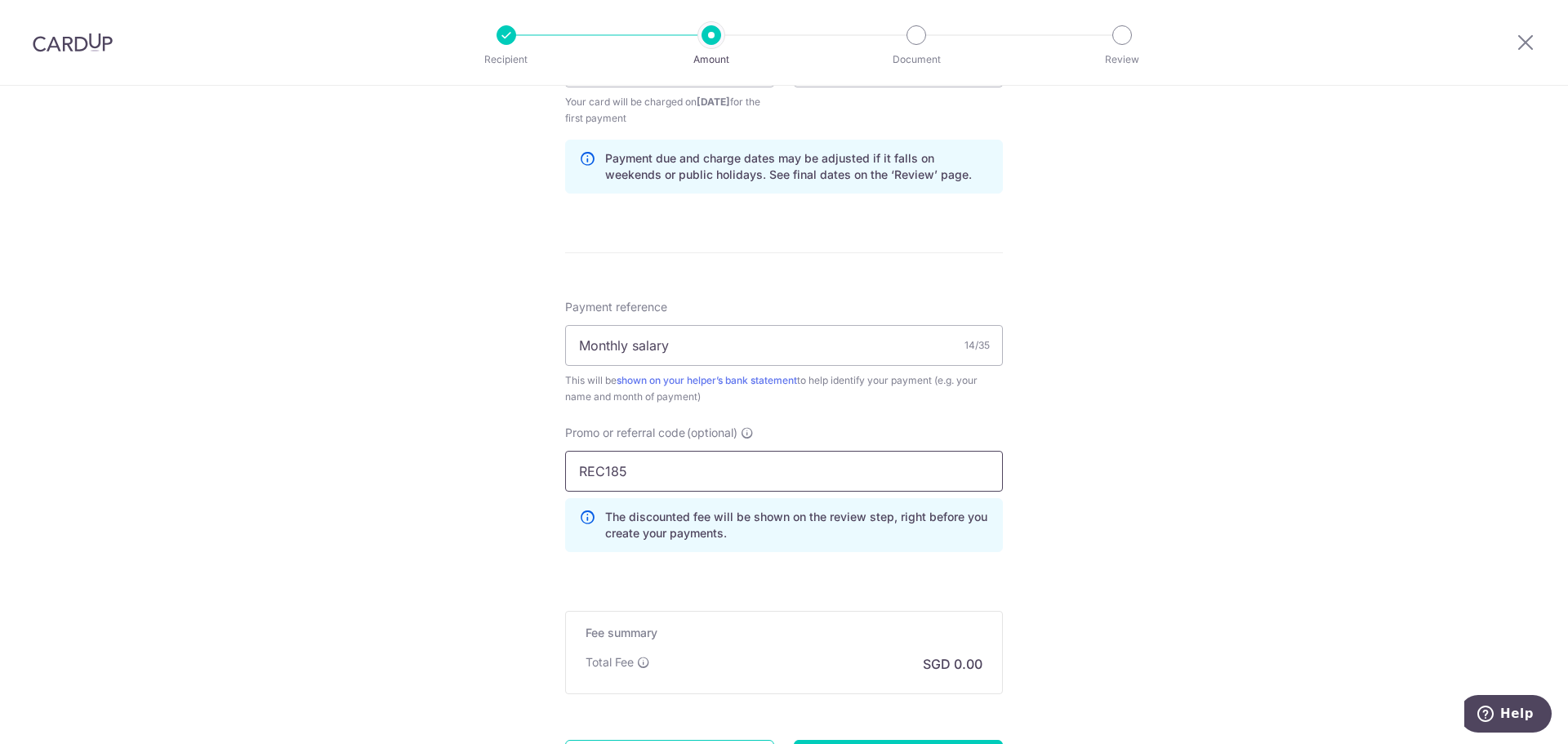
scroll to position [976, 0]
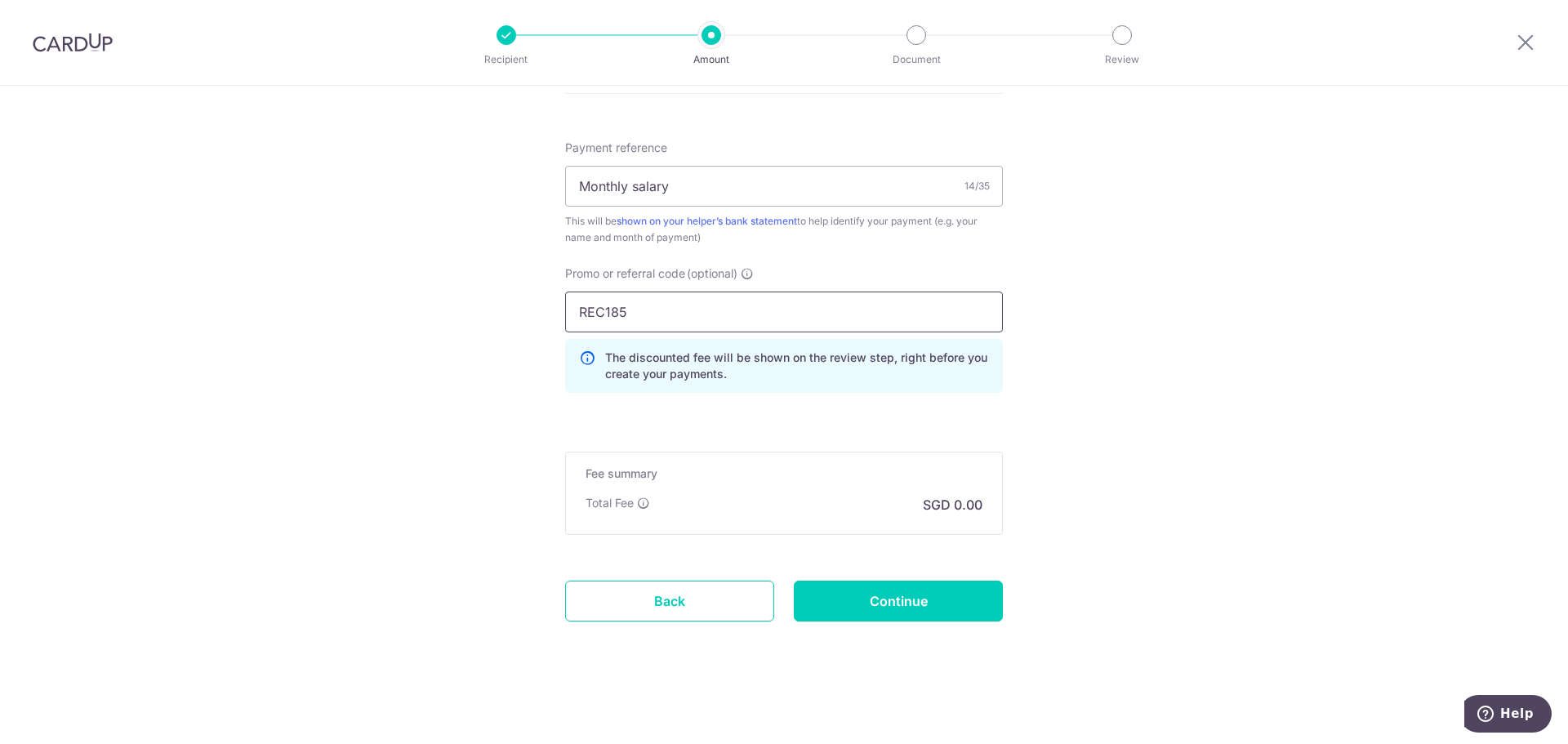
type input "REC185"
click at [873, 612] on input "Continue" at bounding box center [898, 601] width 209 height 41
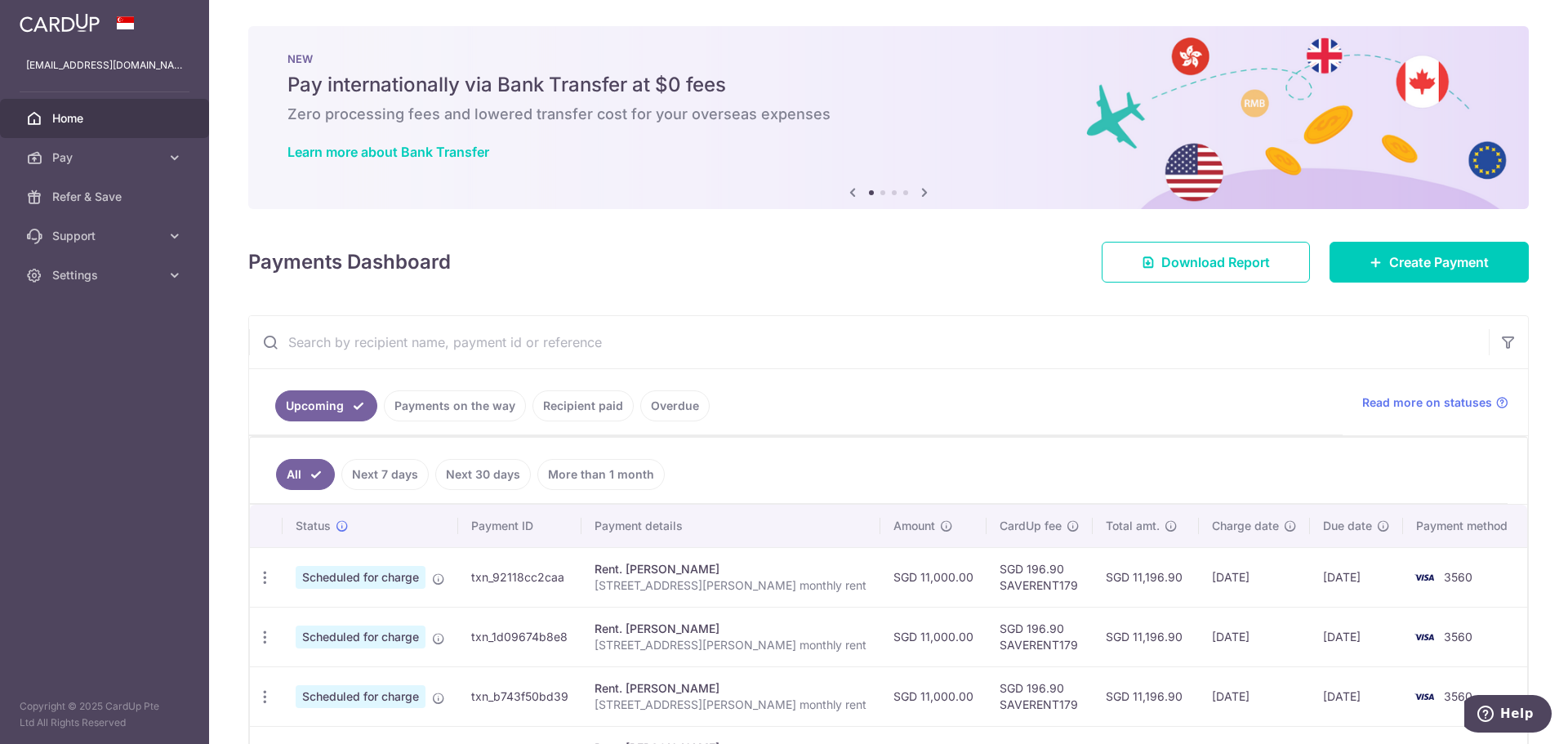
click at [41, 35] on link at bounding box center [59, 21] width 93 height 29
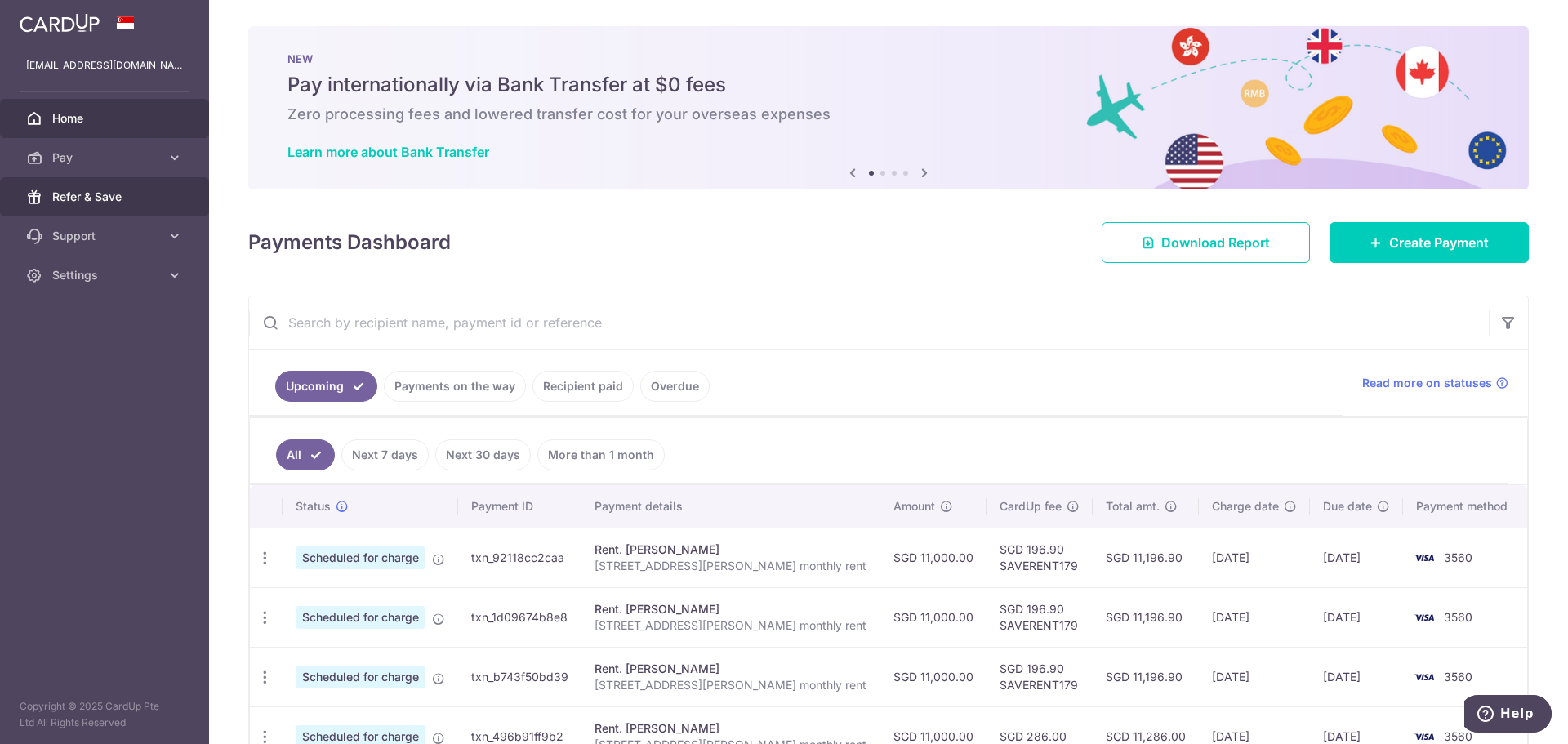
click at [83, 193] on span "Refer & Save" at bounding box center [106, 197] width 108 height 16
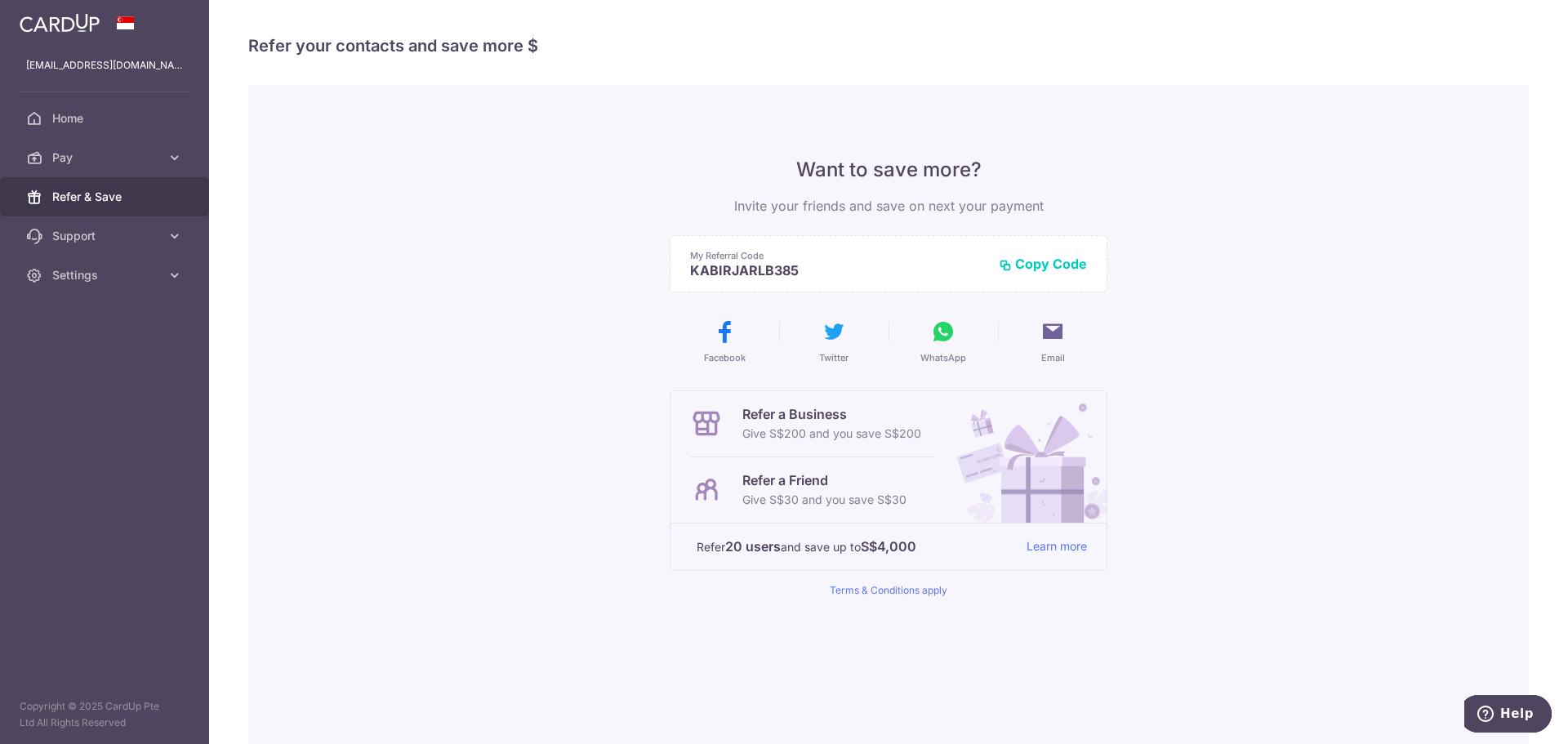
click at [20, 19] on img at bounding box center [59, 22] width 80 height 19
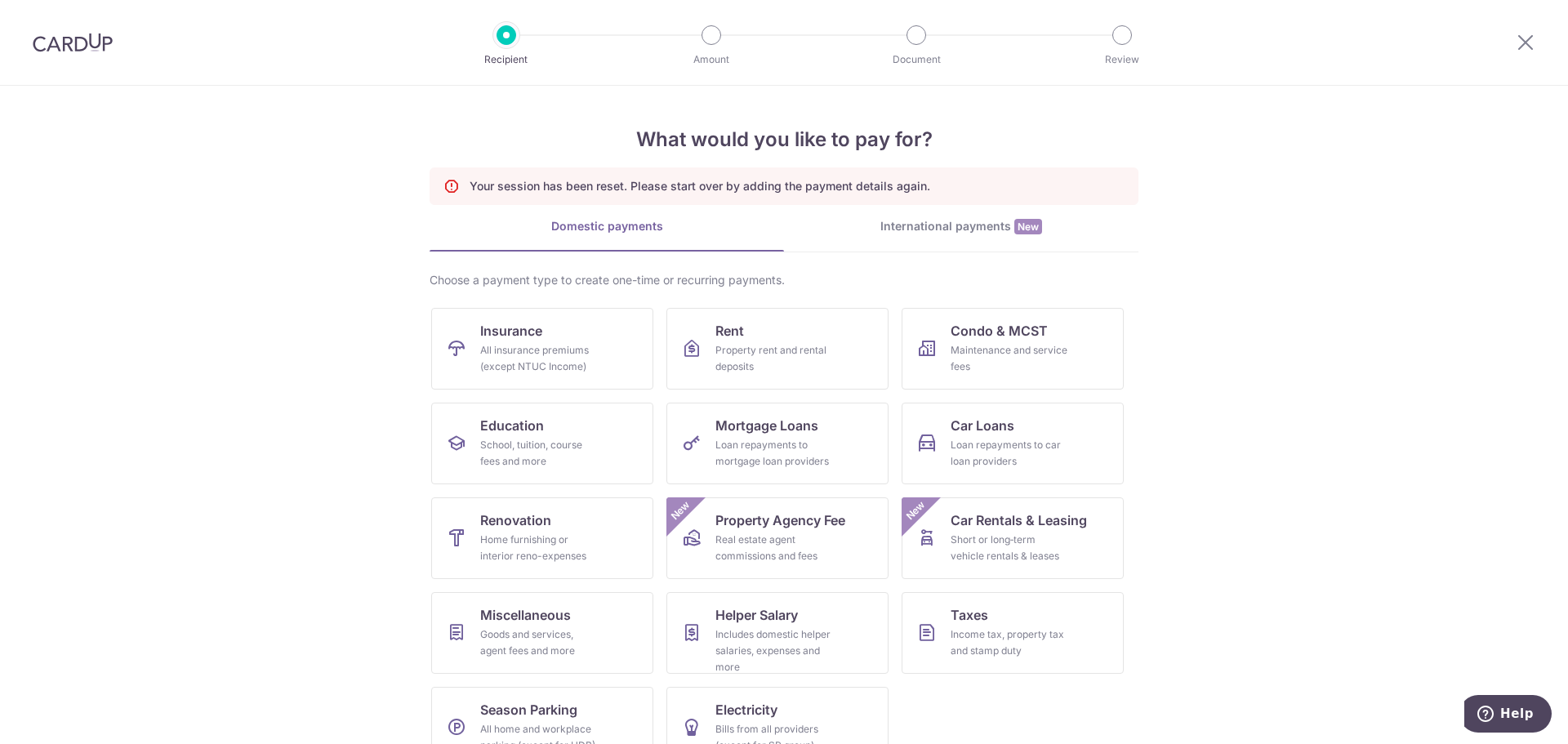
scroll to position [37, 0]
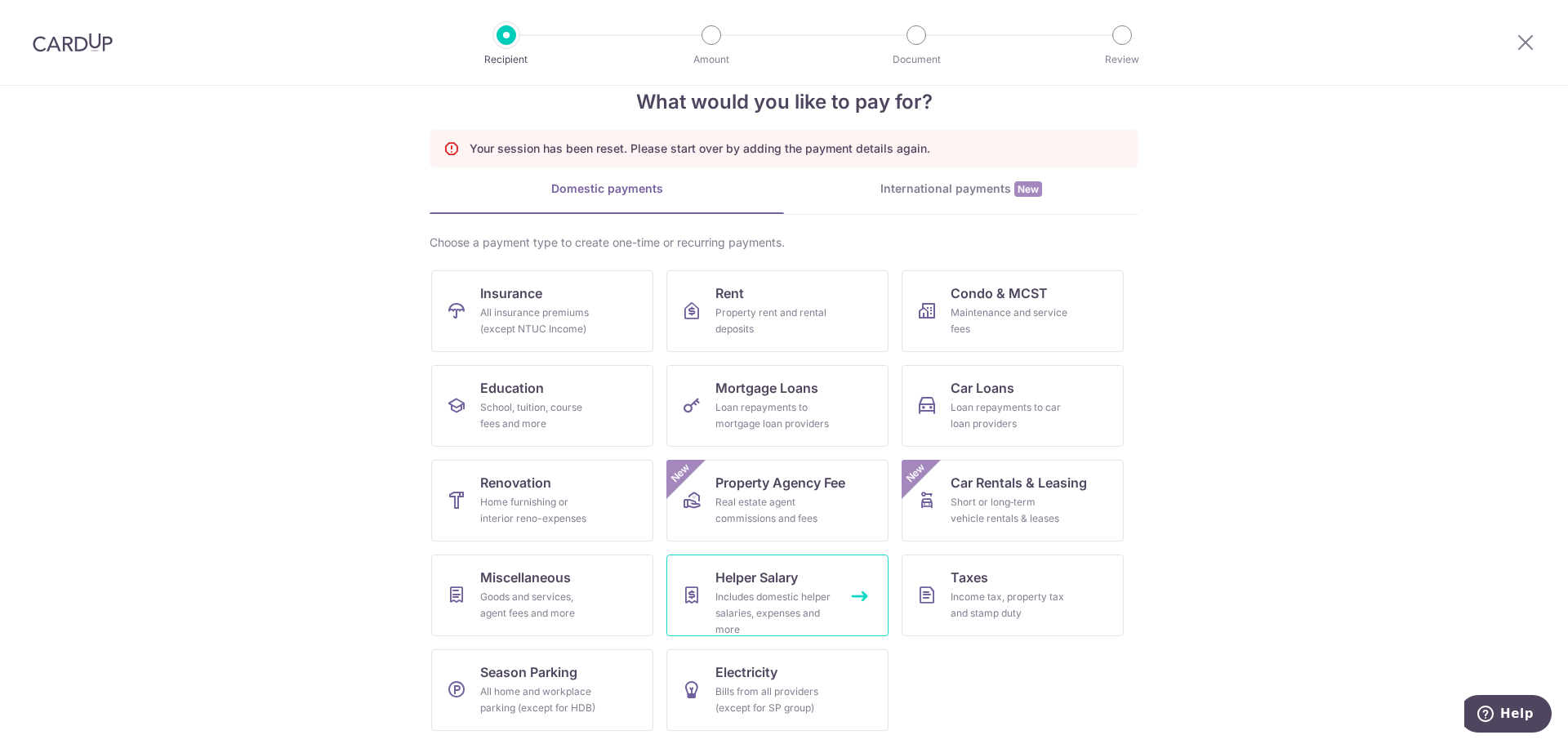
click at [800, 574] on link "Helper Salary Includes domestic helper salaries, expenses and more" at bounding box center [777, 595] width 222 height 81
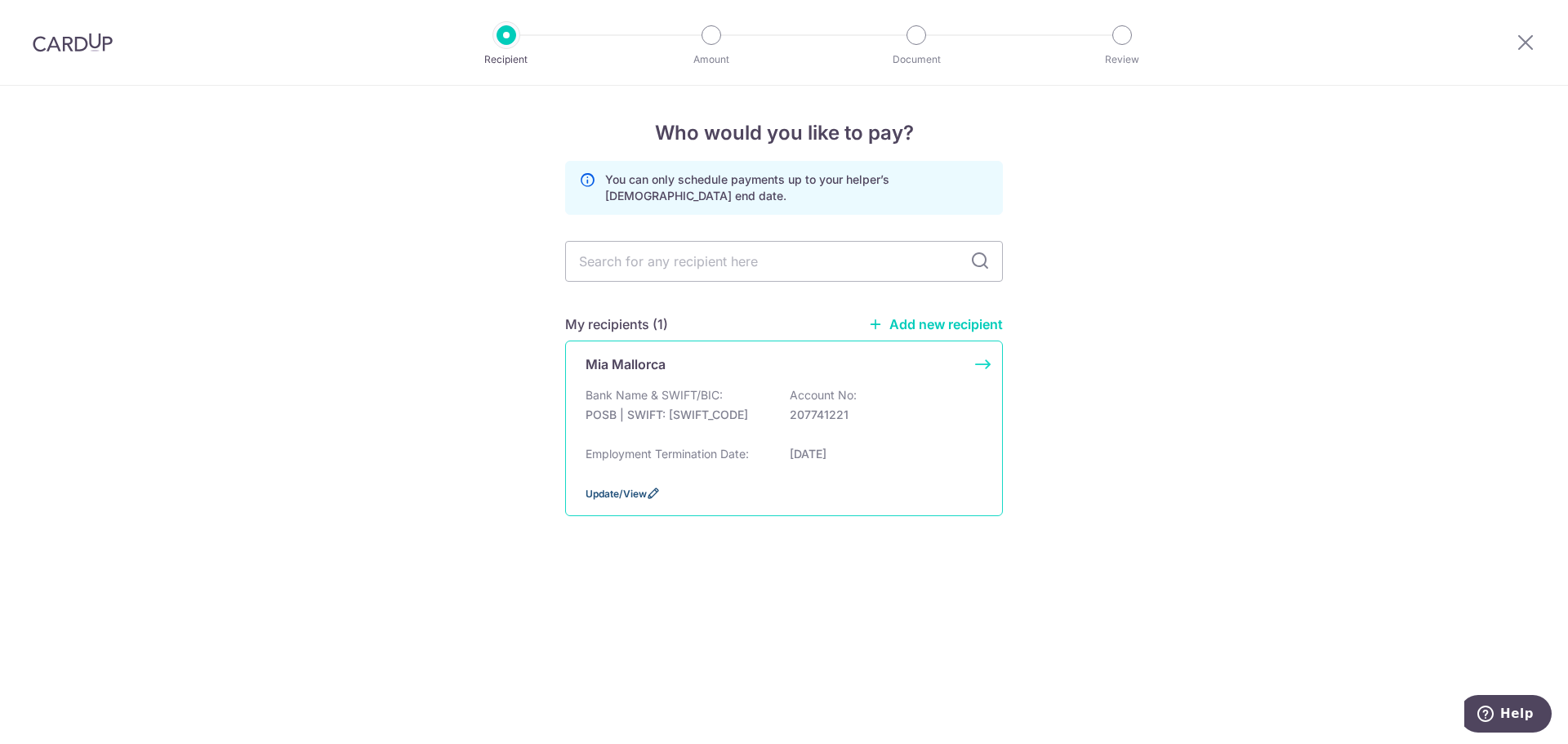
click at [629, 491] on span "Update/View" at bounding box center [616, 493] width 61 height 12
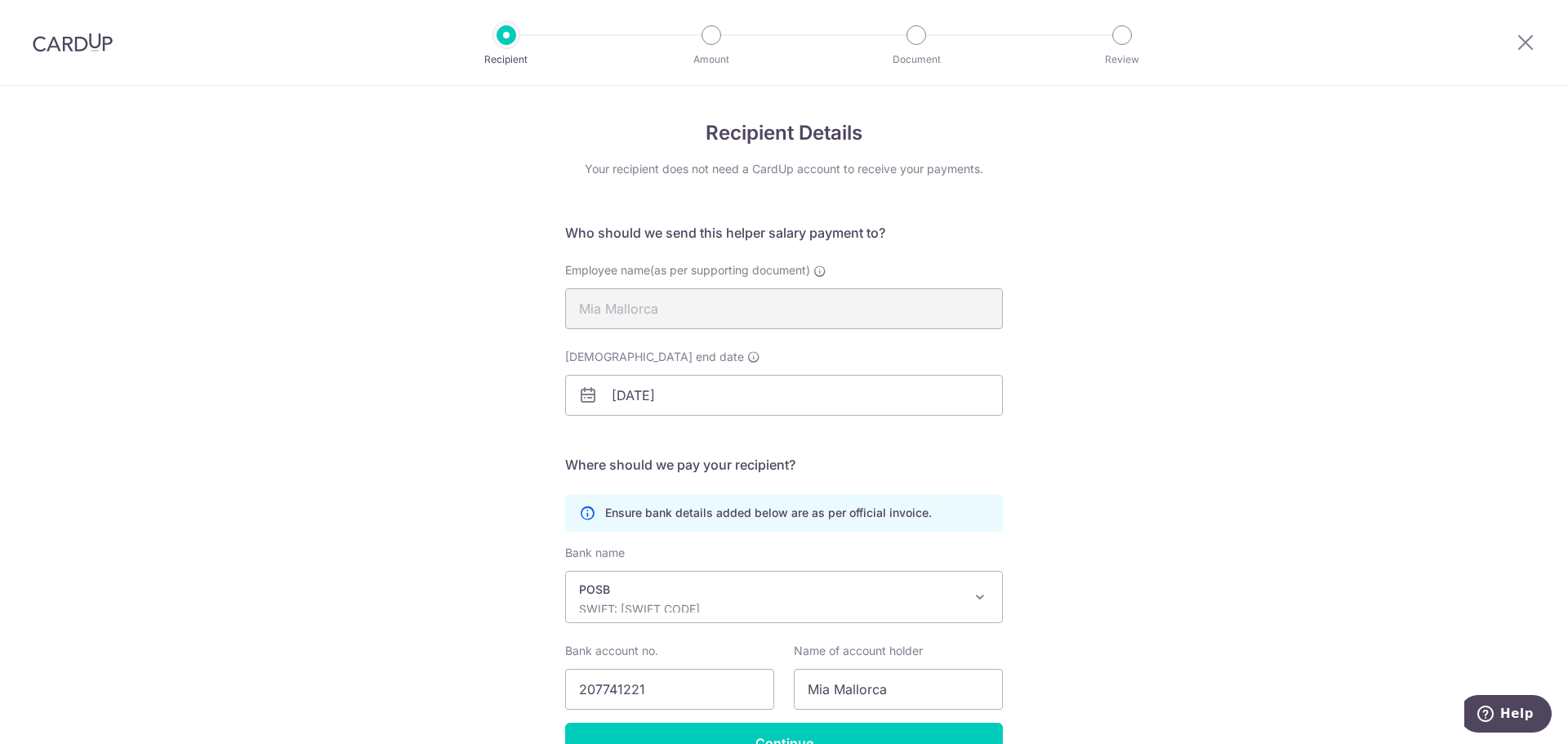
scroll to position [96, 0]
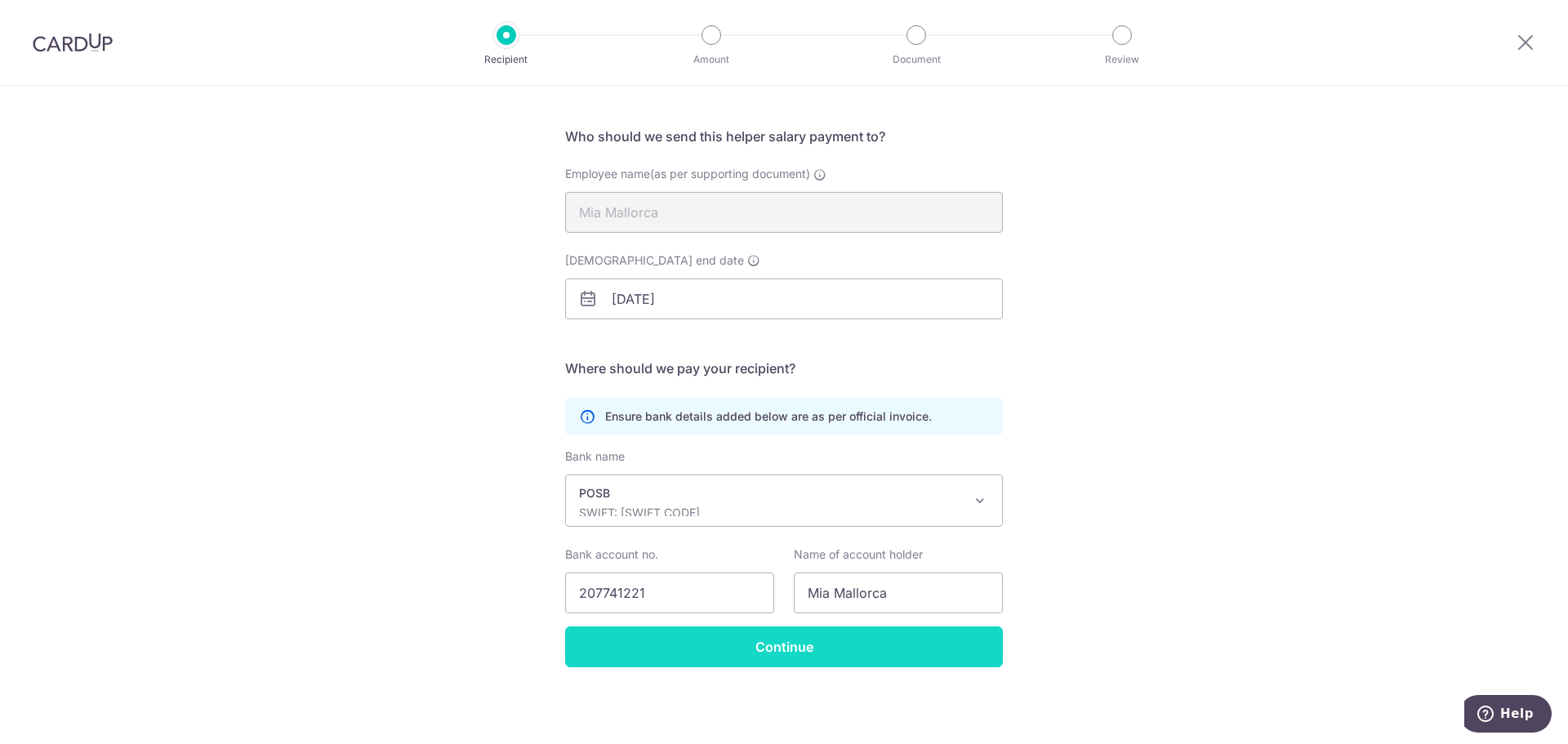
click at [856, 655] on input "Continue" at bounding box center [784, 646] width 438 height 41
click at [808, 638] on input "Continue" at bounding box center [784, 646] width 438 height 41
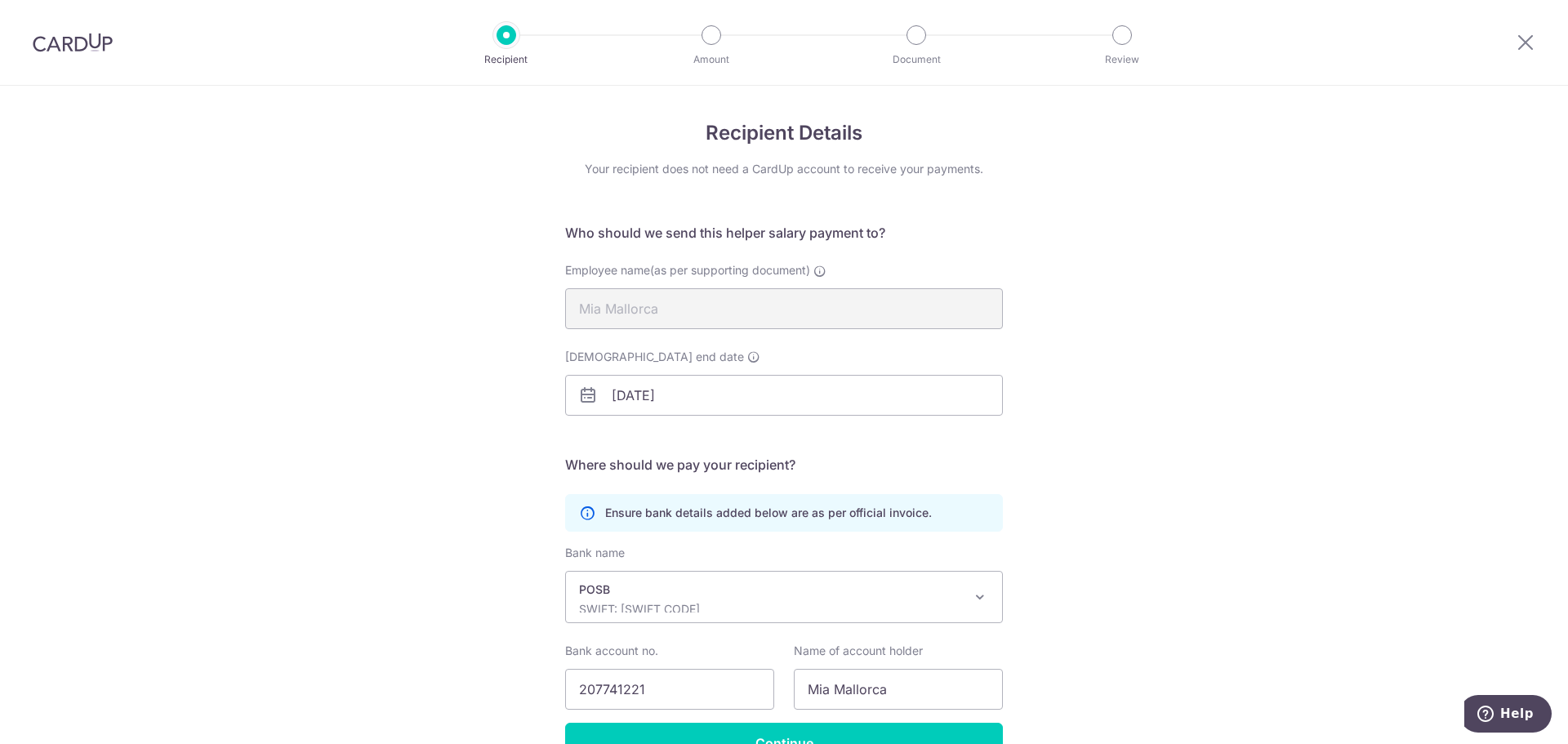
scroll to position [96, 0]
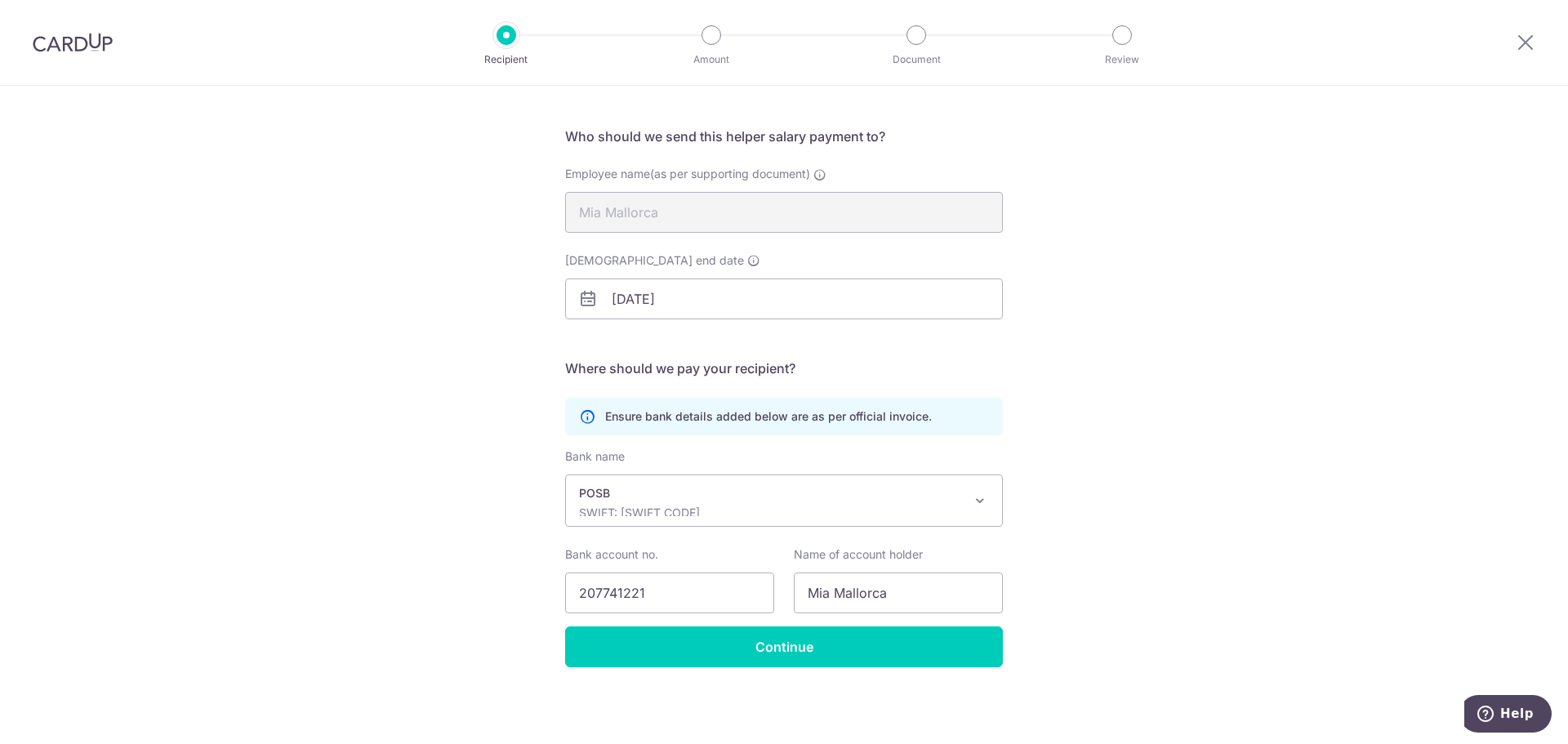
click at [962, 502] on span "POSB SWIFT: DBSSSGSGXXX" at bounding box center [784, 500] width 436 height 50
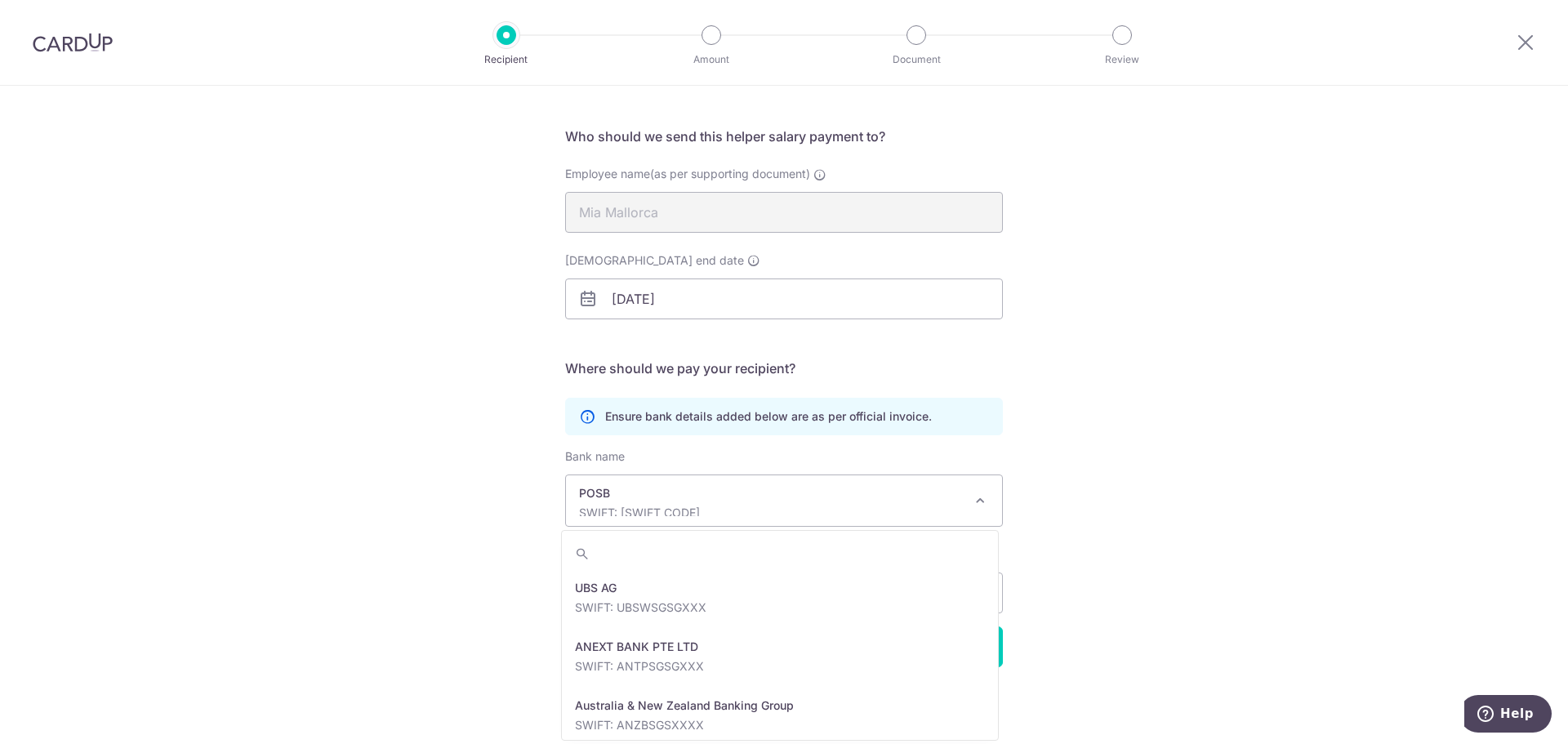
scroll to position [2822, 0]
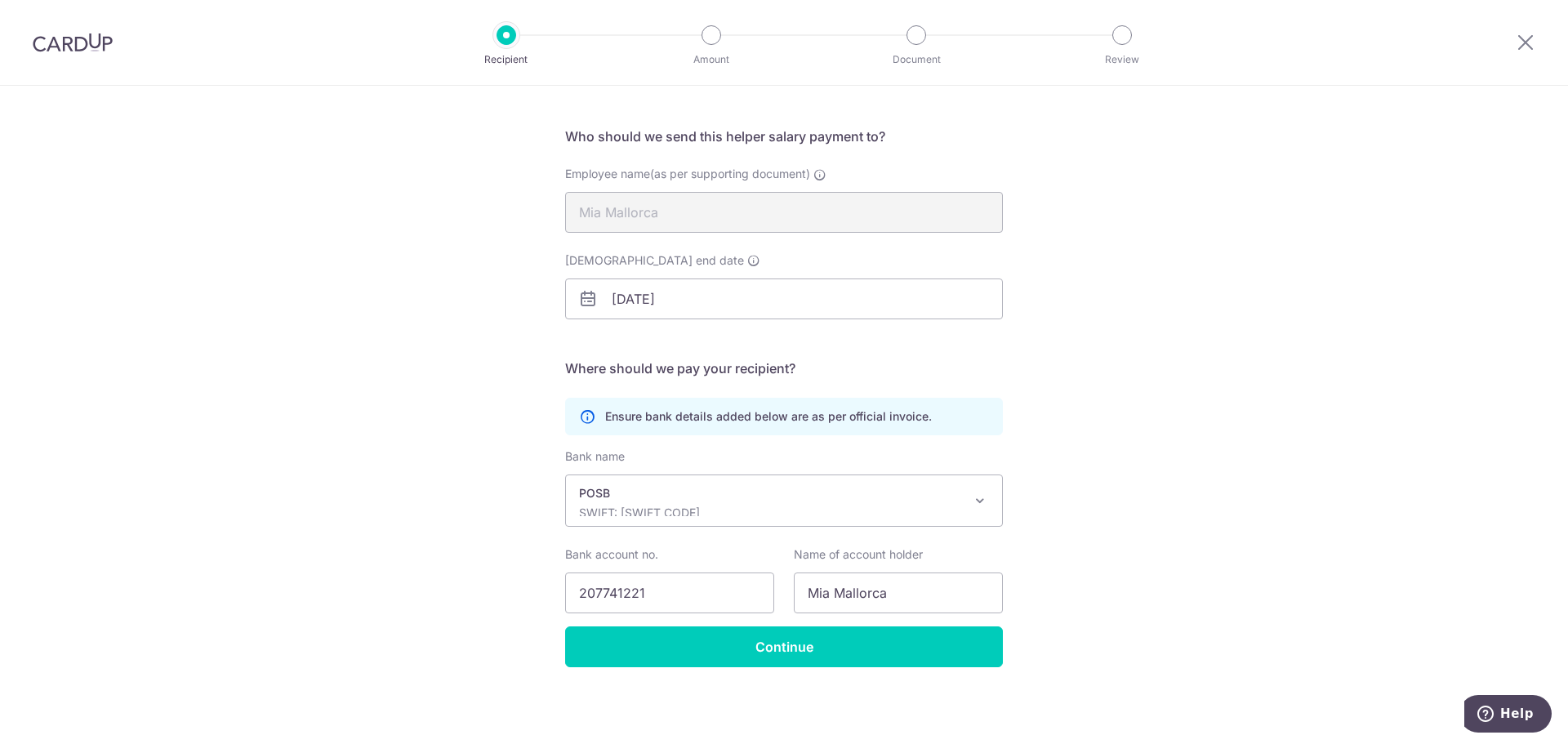
click at [962, 502] on span "POSB SWIFT: DBSSSGSGXXX" at bounding box center [784, 500] width 436 height 50
click at [1176, 441] on div "Recipient Details Your recipient does not need a CardUp account to receive your…" at bounding box center [784, 367] width 1568 height 755
click at [816, 175] on icon at bounding box center [820, 175] width 13 height 13
click at [1234, 275] on div "Recipient Details Your recipient does not need a CardUp account to receive your…" at bounding box center [784, 367] width 1568 height 755
click at [583, 414] on icon at bounding box center [587, 417] width 16 height 16
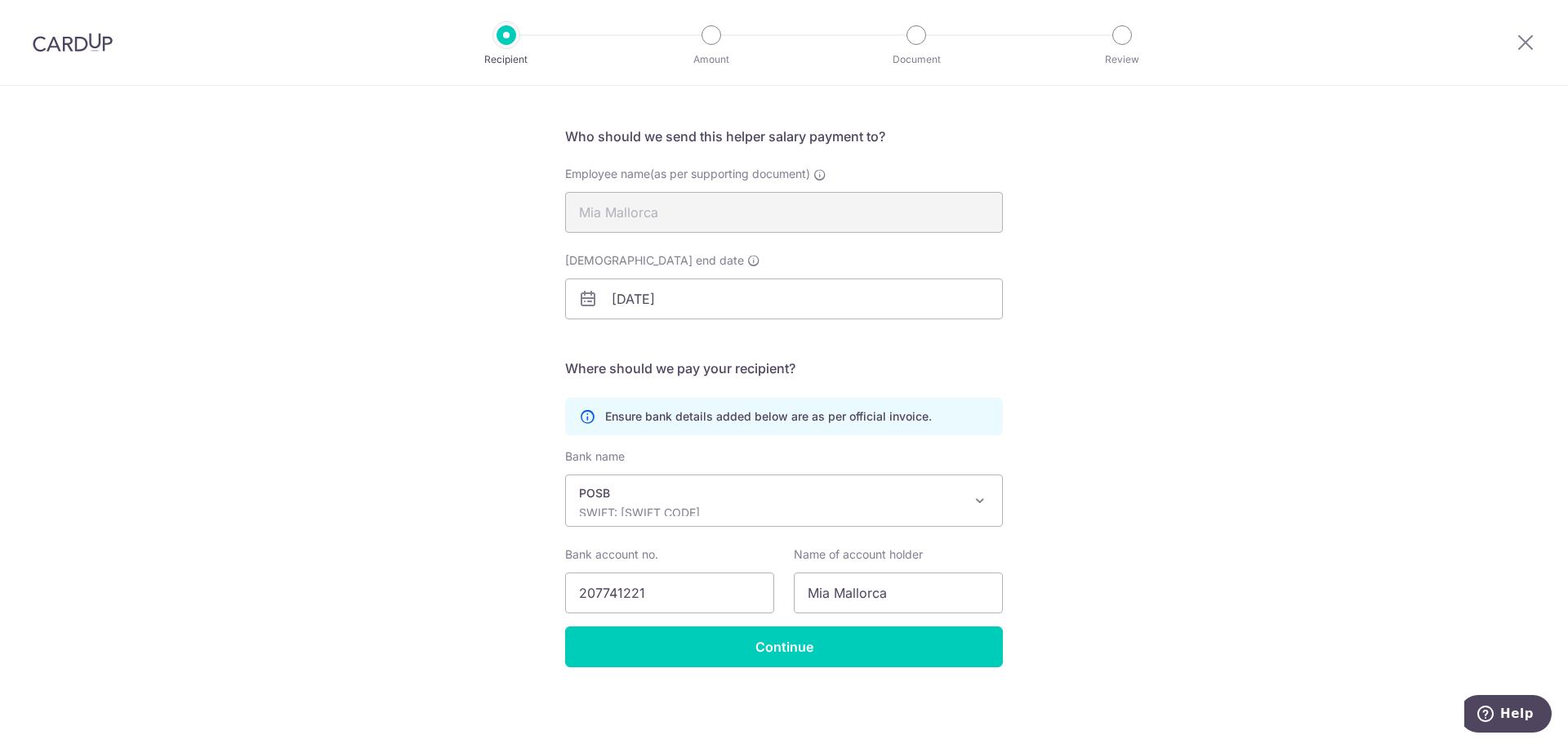
drag, startPoint x: 67, startPoint y: 36, endPoint x: 881, endPoint y: 88, distance: 815.7
click at [68, 36] on img at bounding box center [73, 42] width 80 height 19
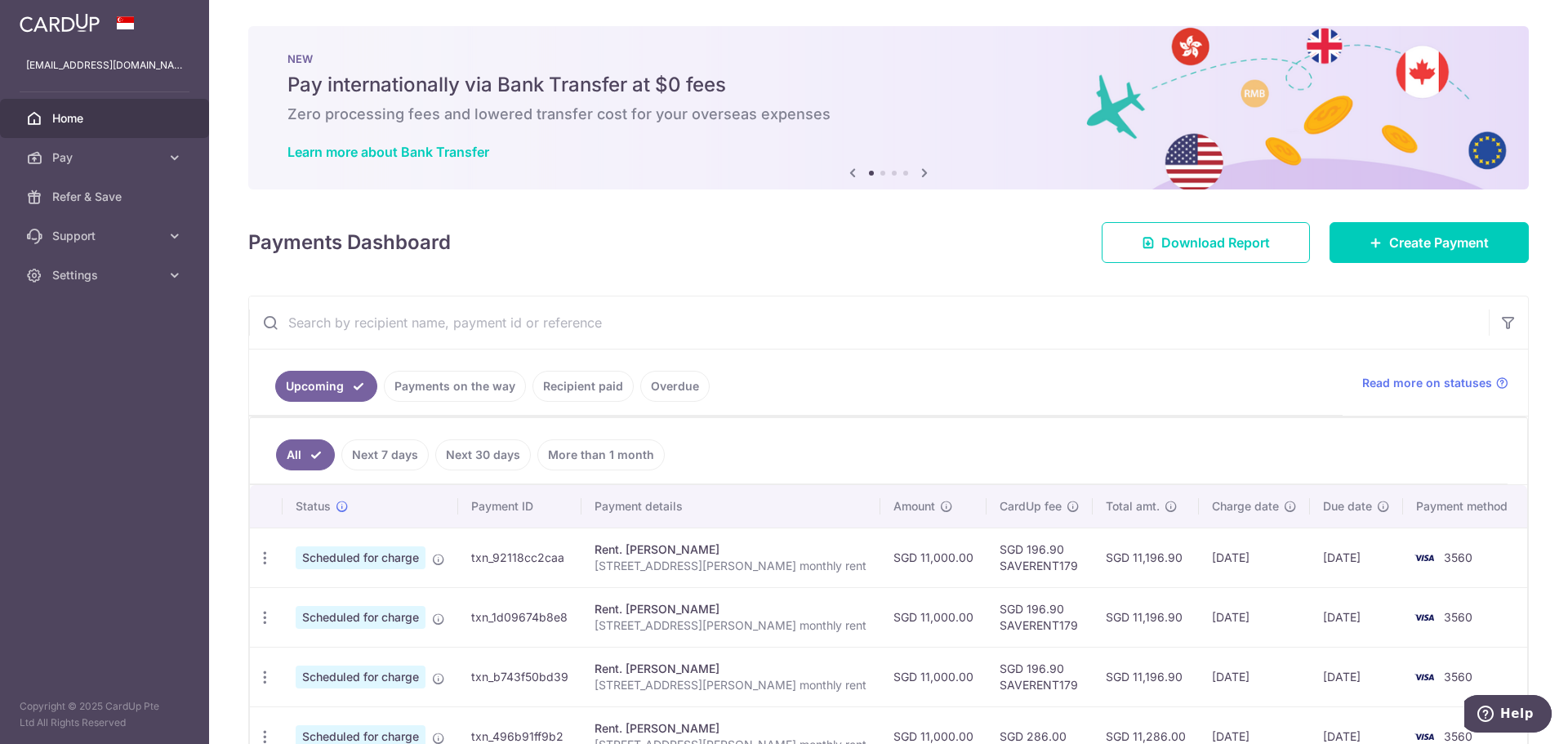
scroll to position [102, 0]
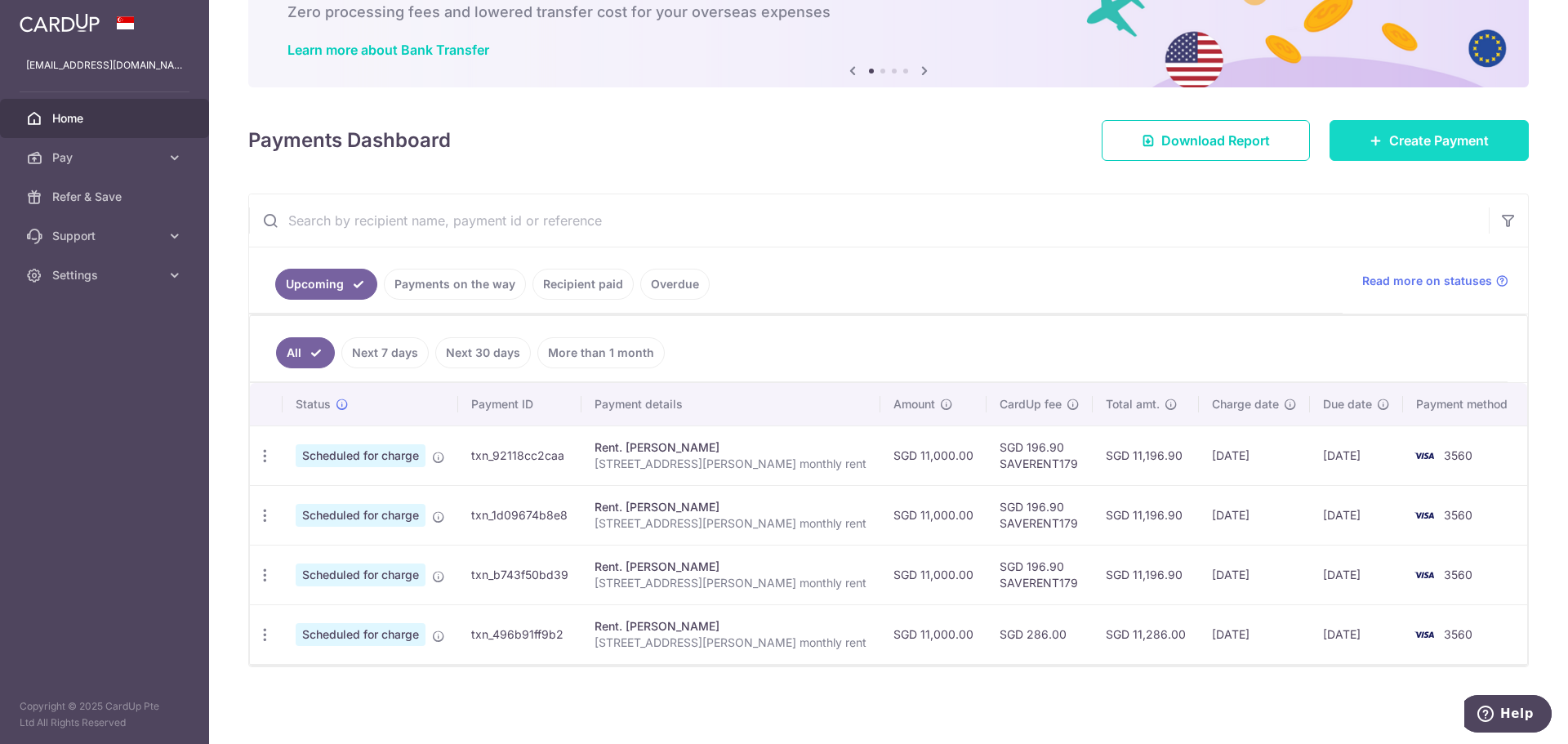
click at [1414, 144] on span "Create Payment" at bounding box center [1439, 140] width 100 height 19
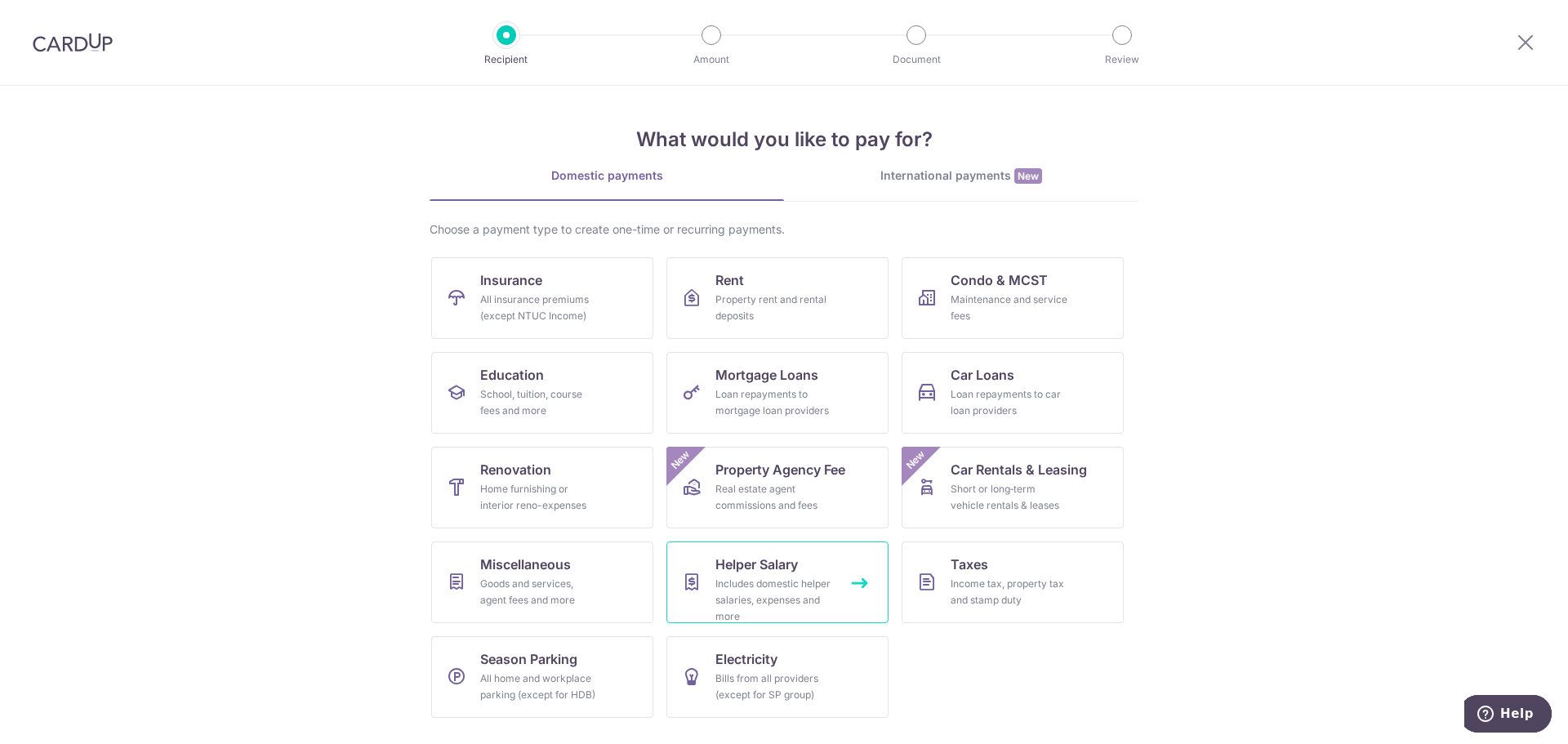
click at [775, 555] on span "Helper Salary" at bounding box center [757, 564] width 82 height 19
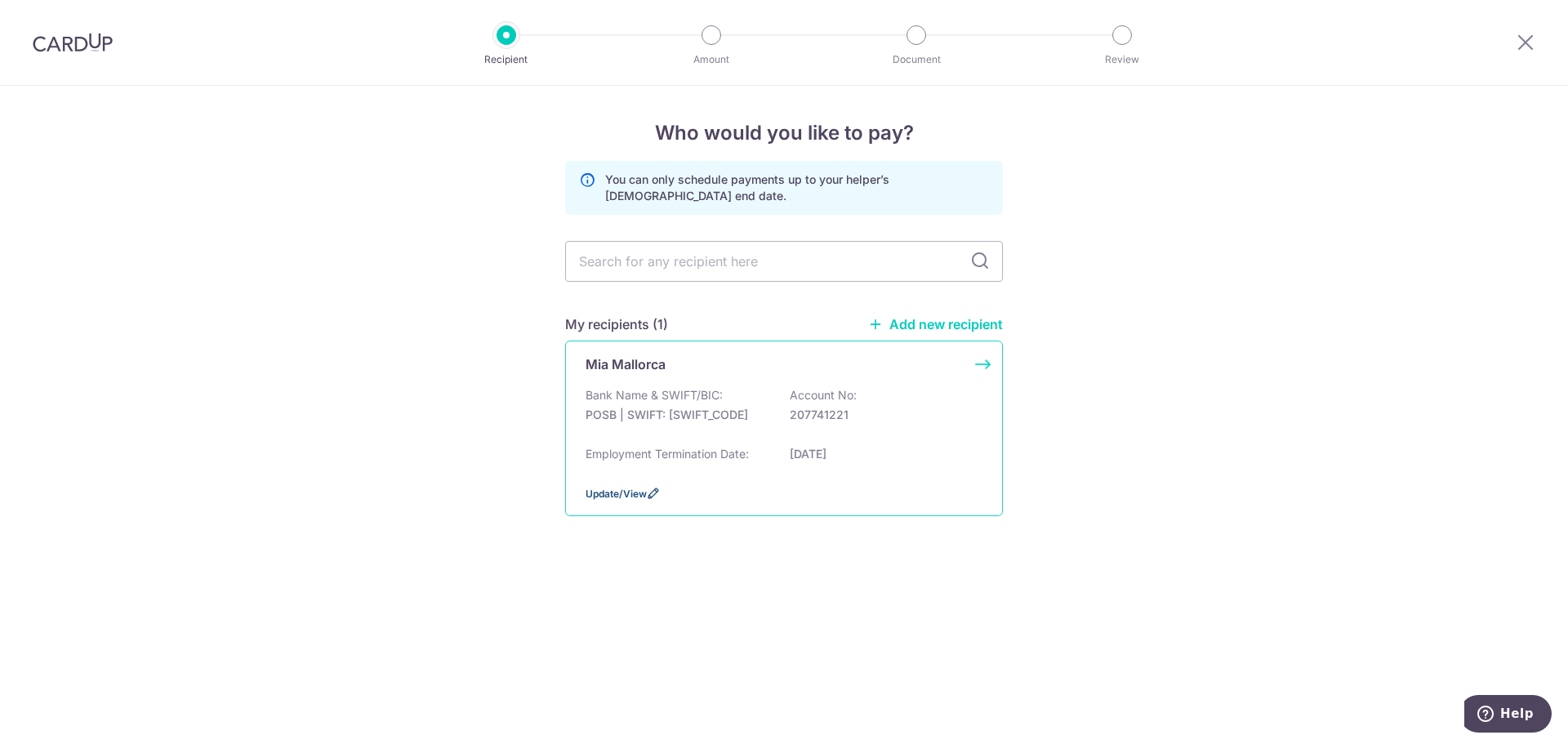
click at [640, 490] on span "Update/View" at bounding box center [616, 493] width 61 height 12
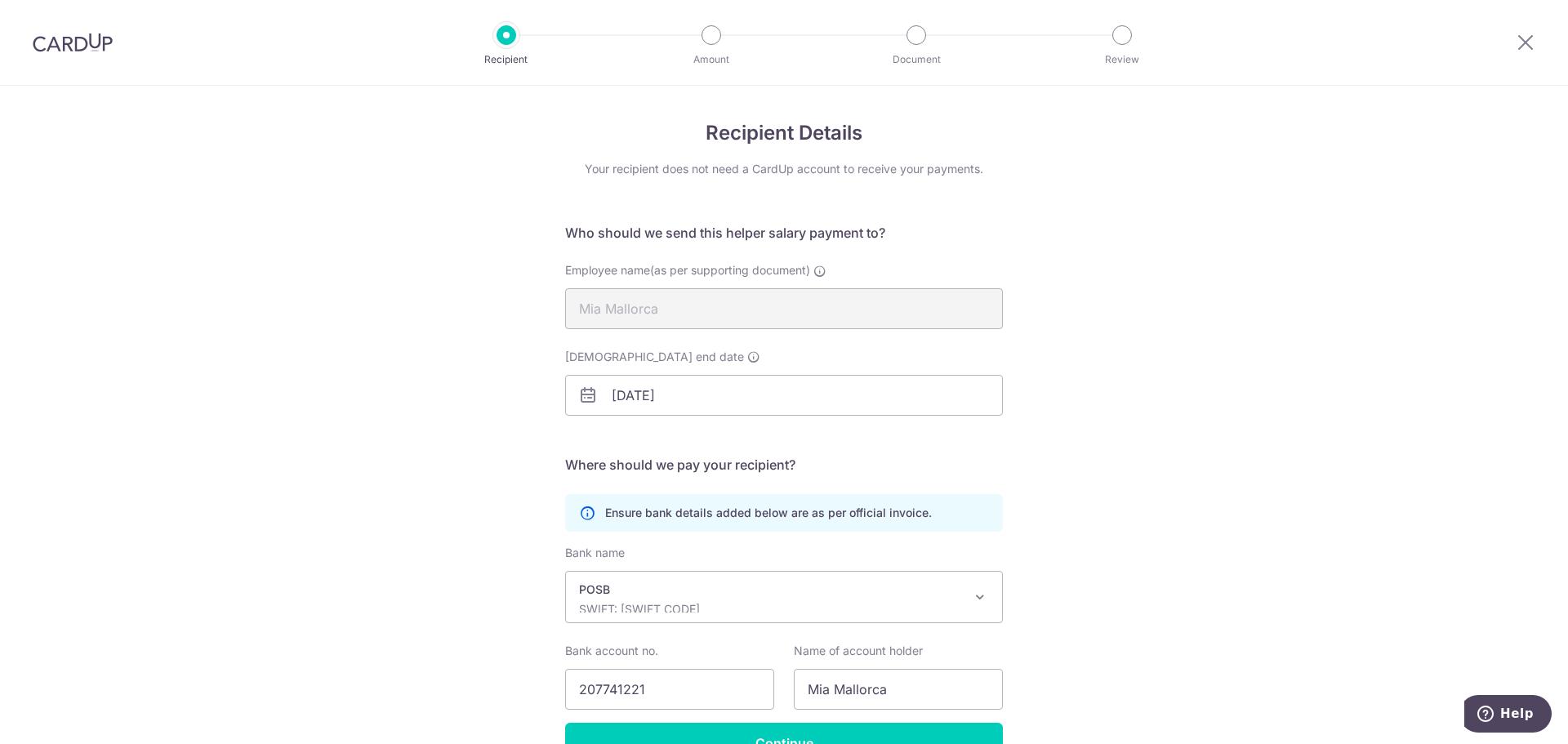
scroll to position [96, 0]
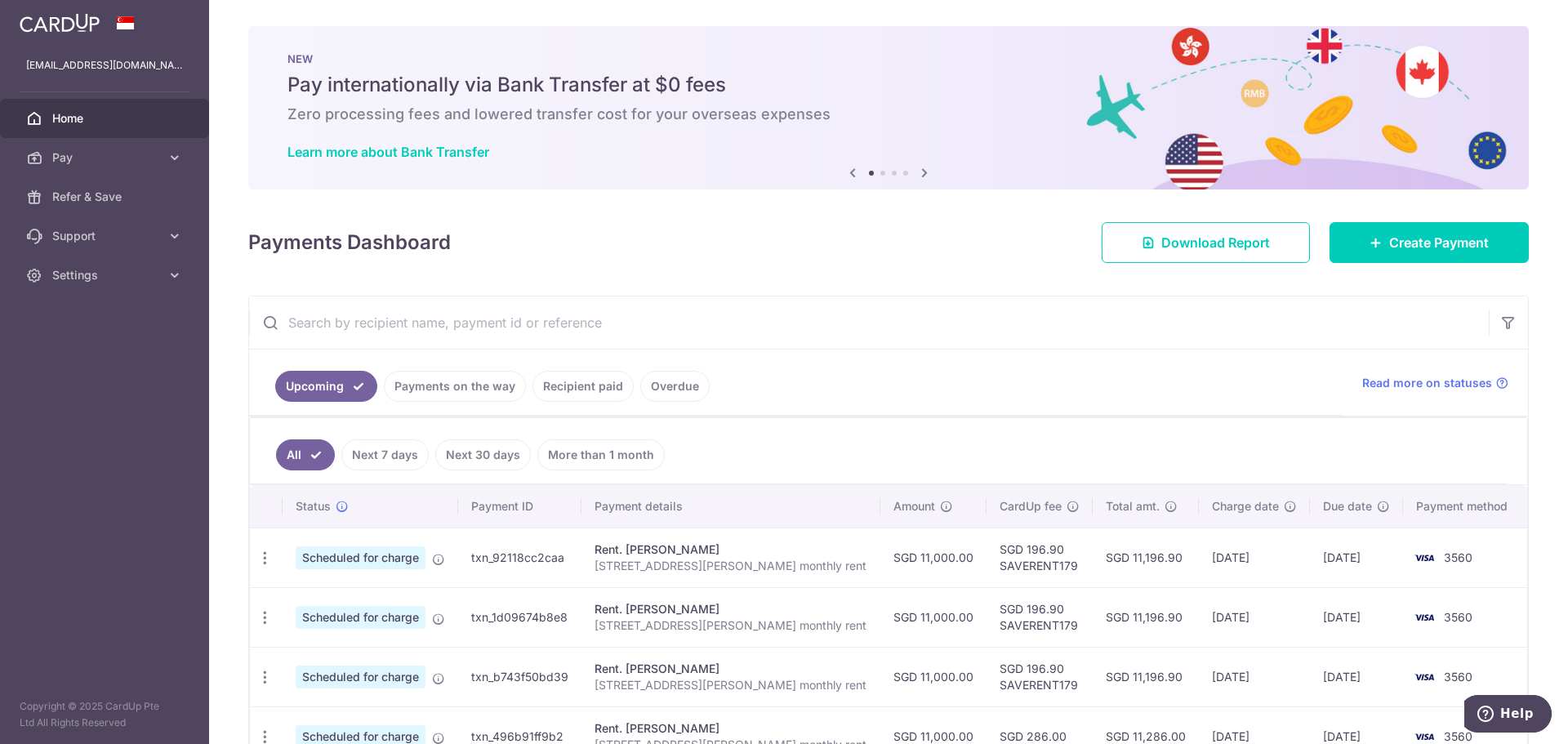
scroll to position [102, 0]
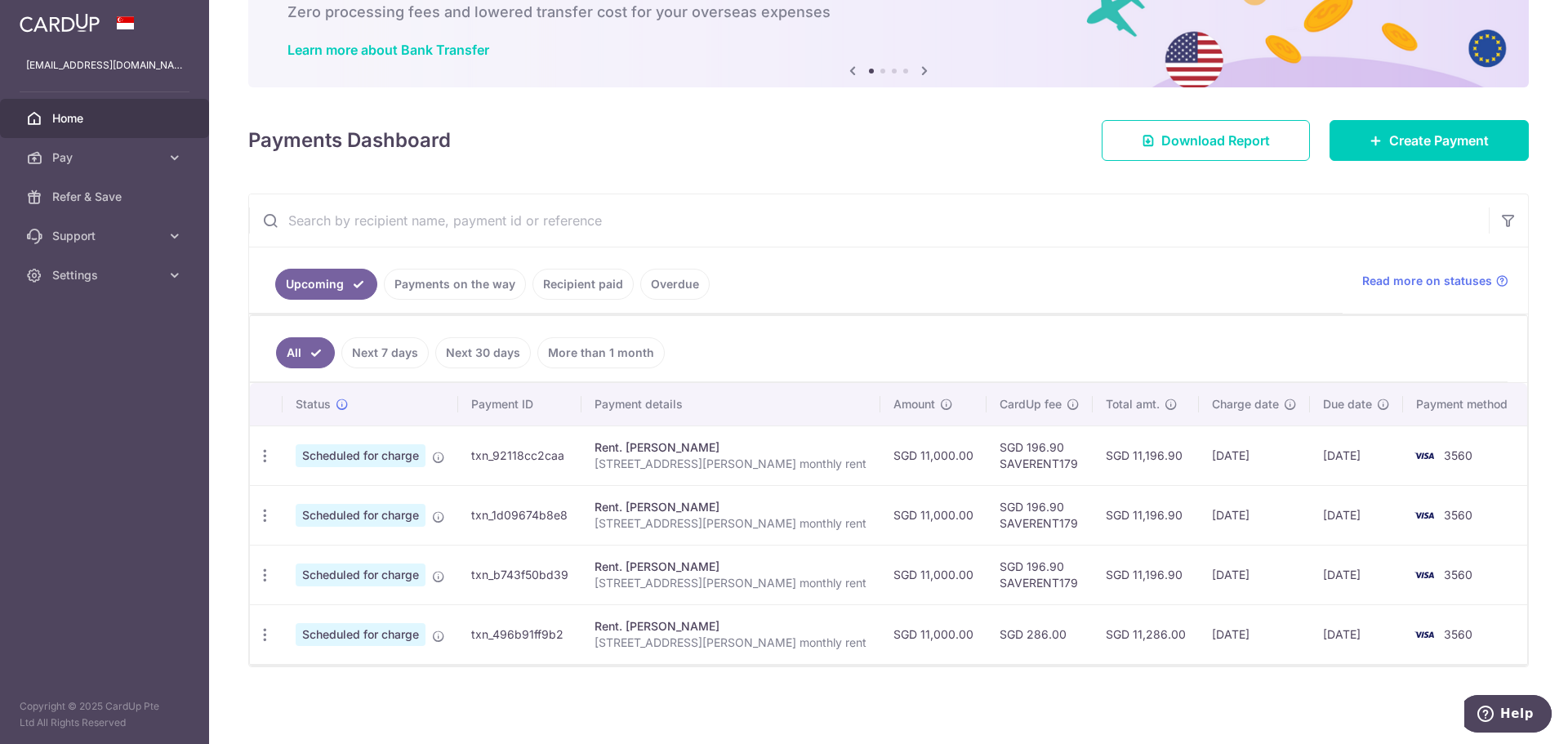
click at [410, 281] on link "Payments on the way" at bounding box center [454, 284] width 142 height 31
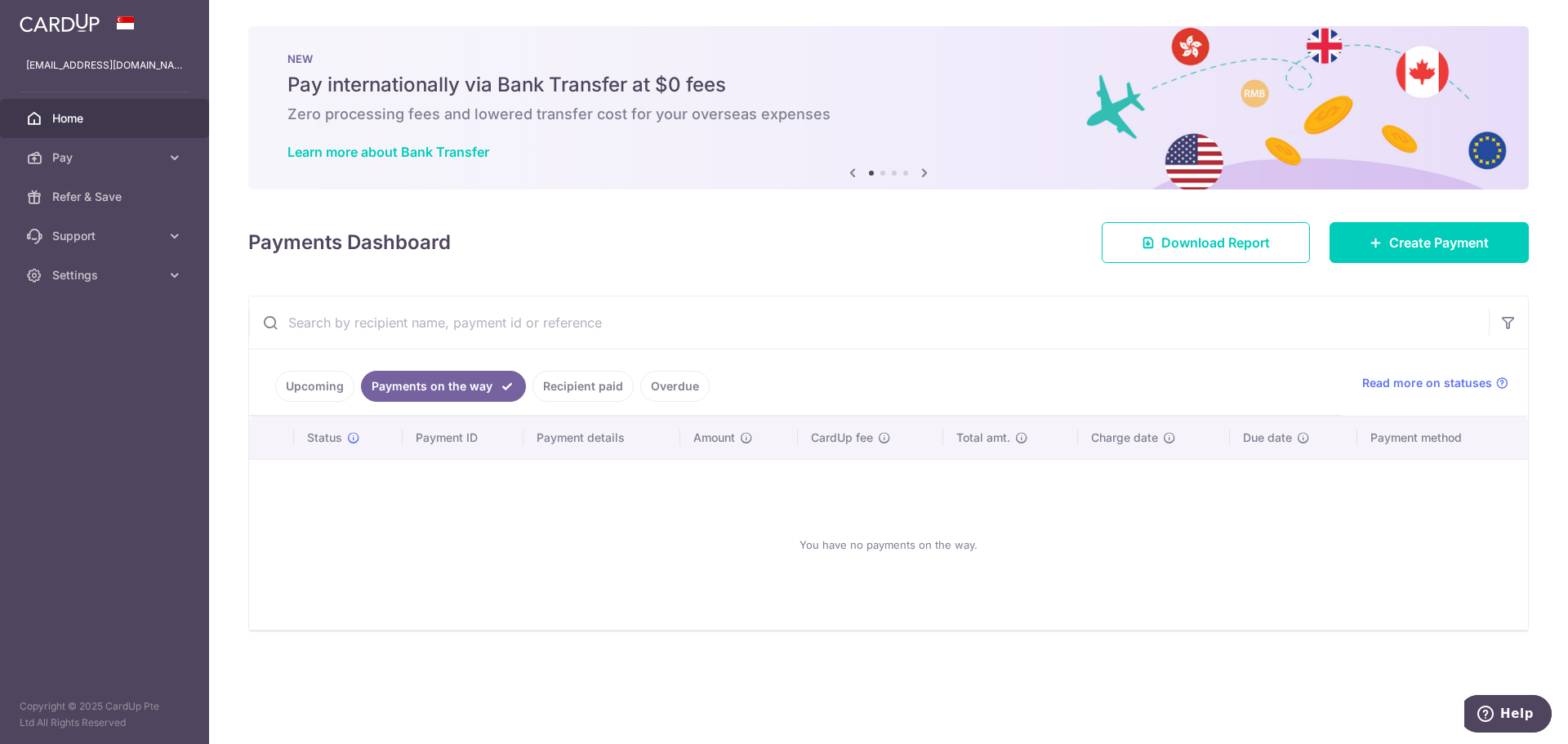
click at [572, 386] on link "Recipient paid" at bounding box center [583, 387] width 101 height 31
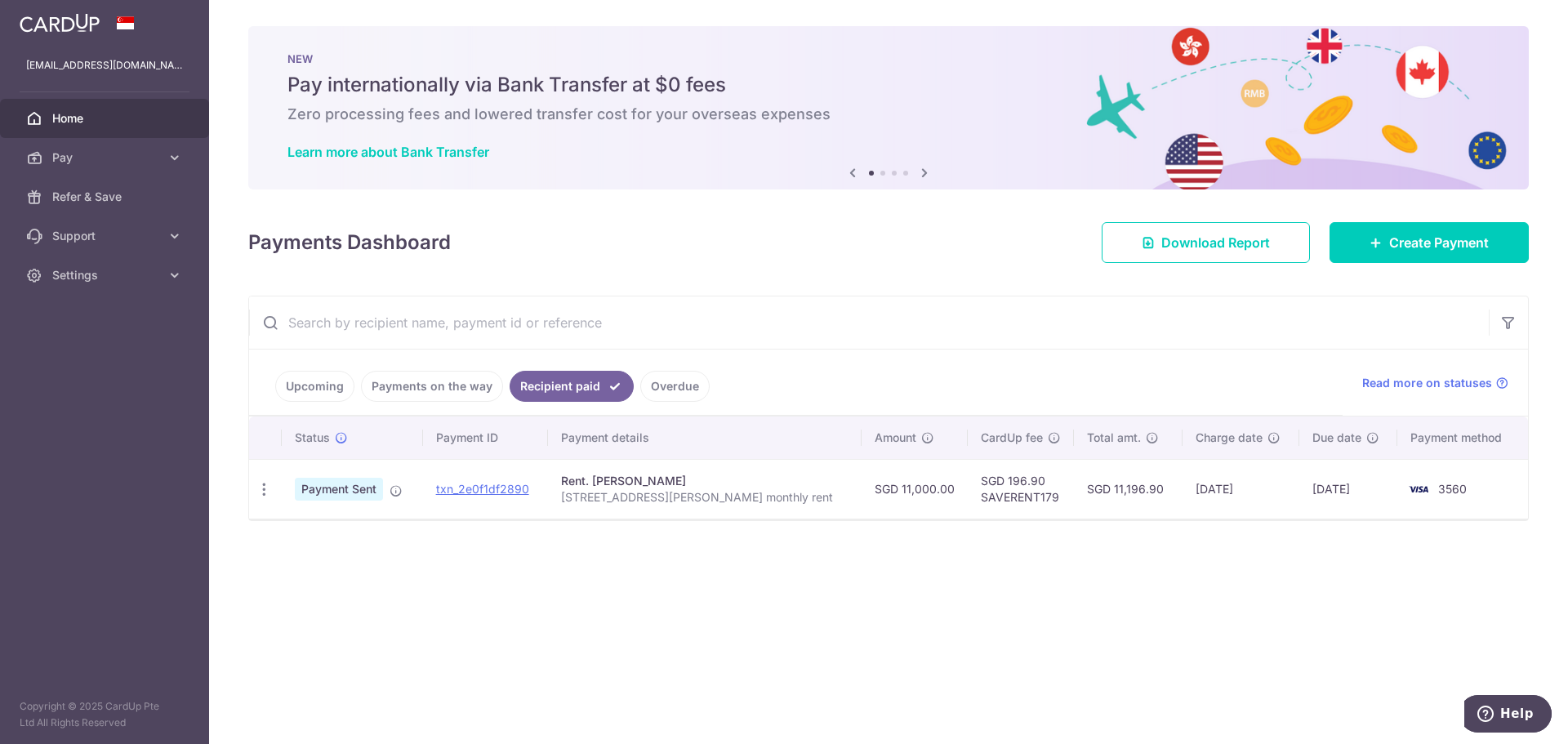
click at [665, 382] on link "Overdue" at bounding box center [675, 387] width 69 height 31
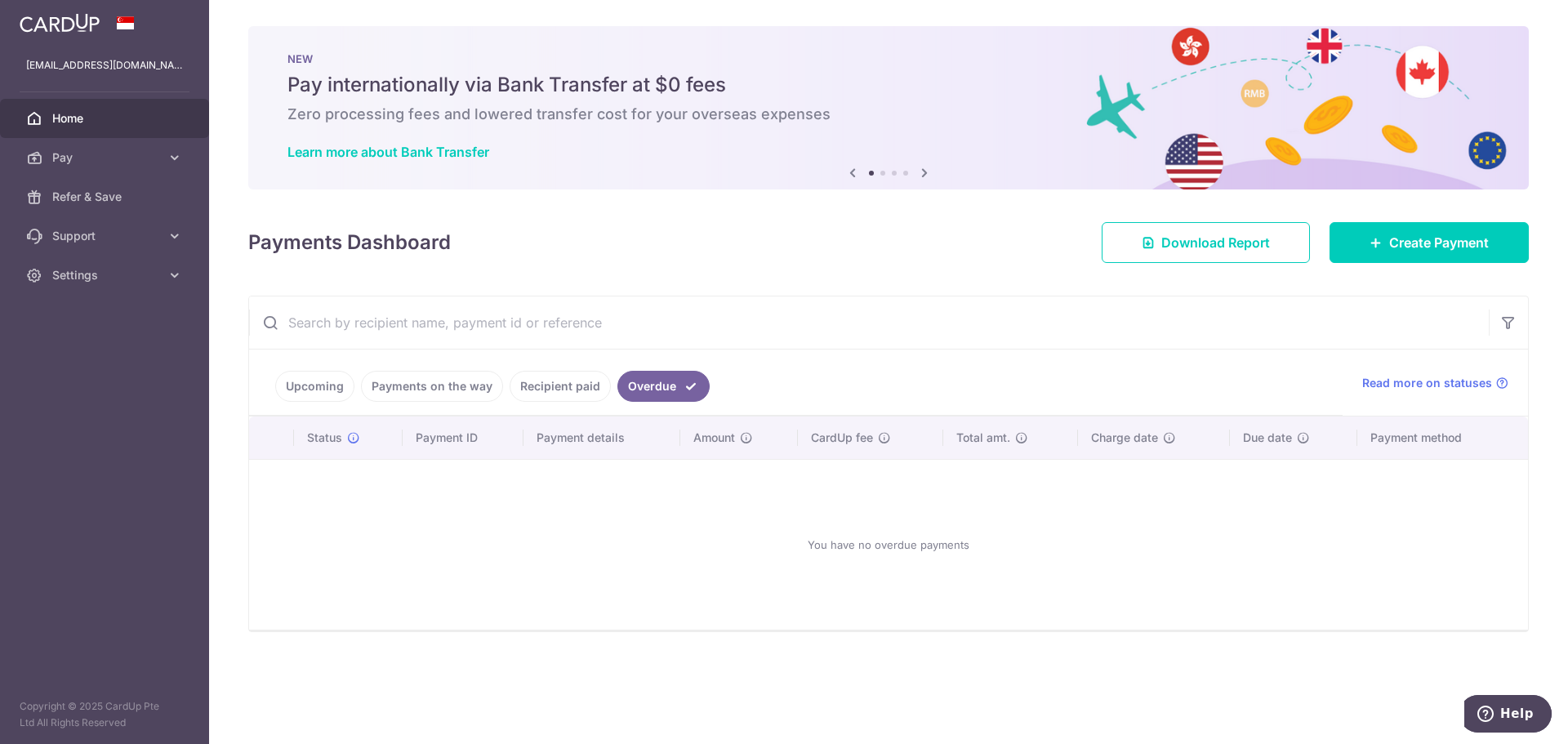
click at [319, 392] on link "Upcoming" at bounding box center [315, 387] width 80 height 31
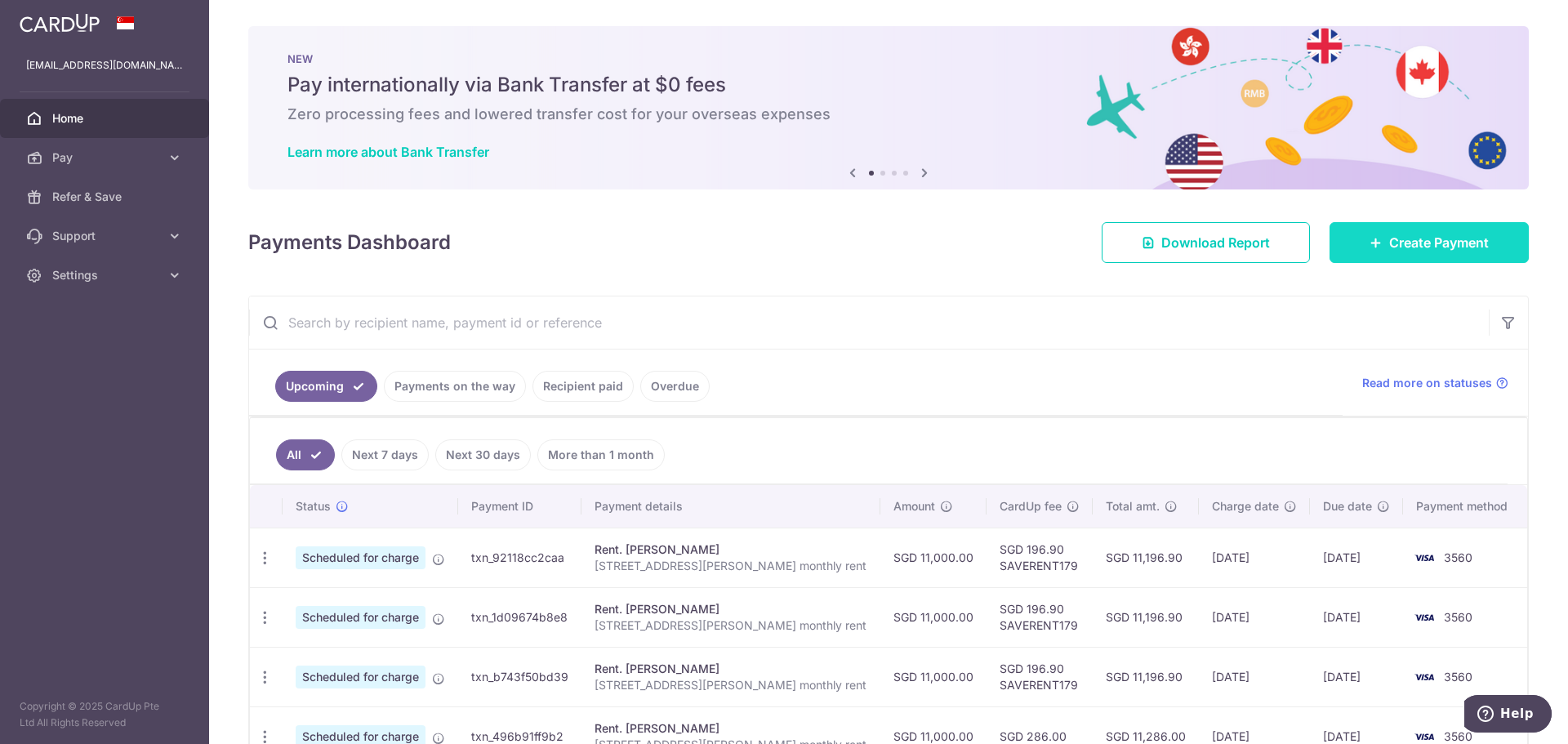
click at [1435, 239] on span "Create Payment" at bounding box center [1439, 242] width 100 height 19
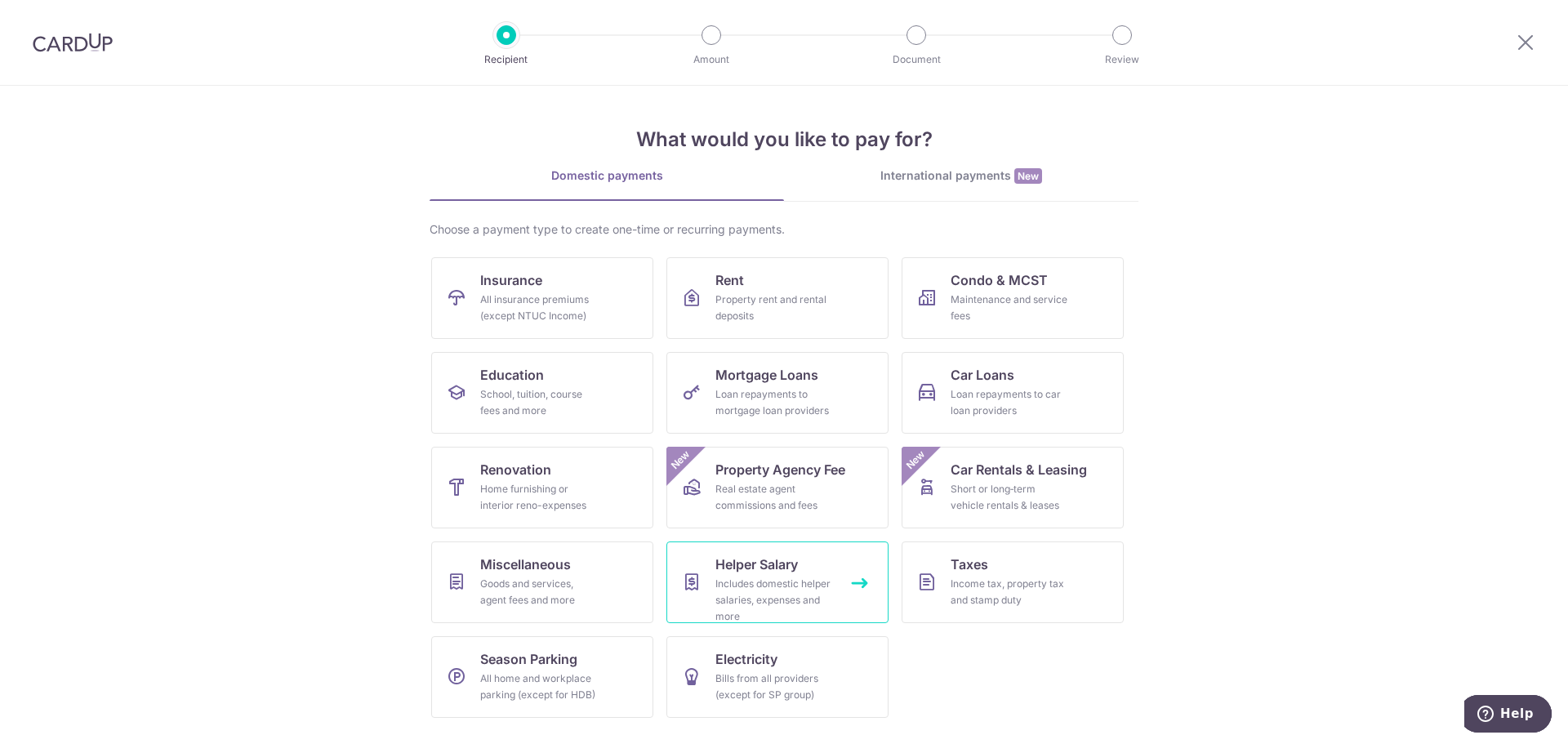
click at [762, 593] on div "Includes domestic helper salaries, expenses and more" at bounding box center [774, 601] width 118 height 49
click at [585, 579] on div "Goods and services, agent fees and more" at bounding box center [539, 592] width 118 height 33
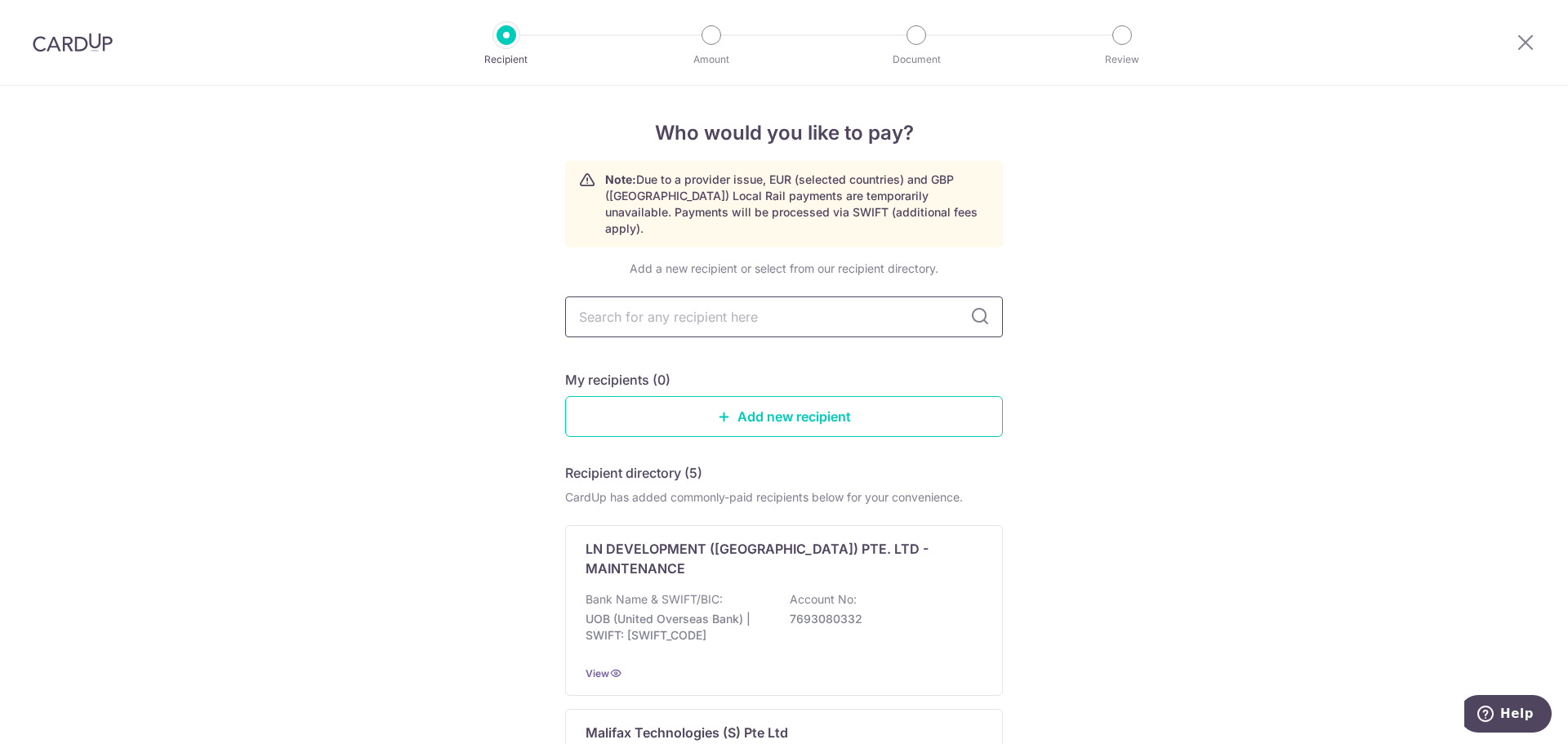
click at [724, 304] on input "text" at bounding box center [784, 316] width 438 height 41
click at [724, 303] on input "text" at bounding box center [784, 316] width 438 height 41
click at [862, 404] on link "Add new recipient" at bounding box center [784, 416] width 438 height 41
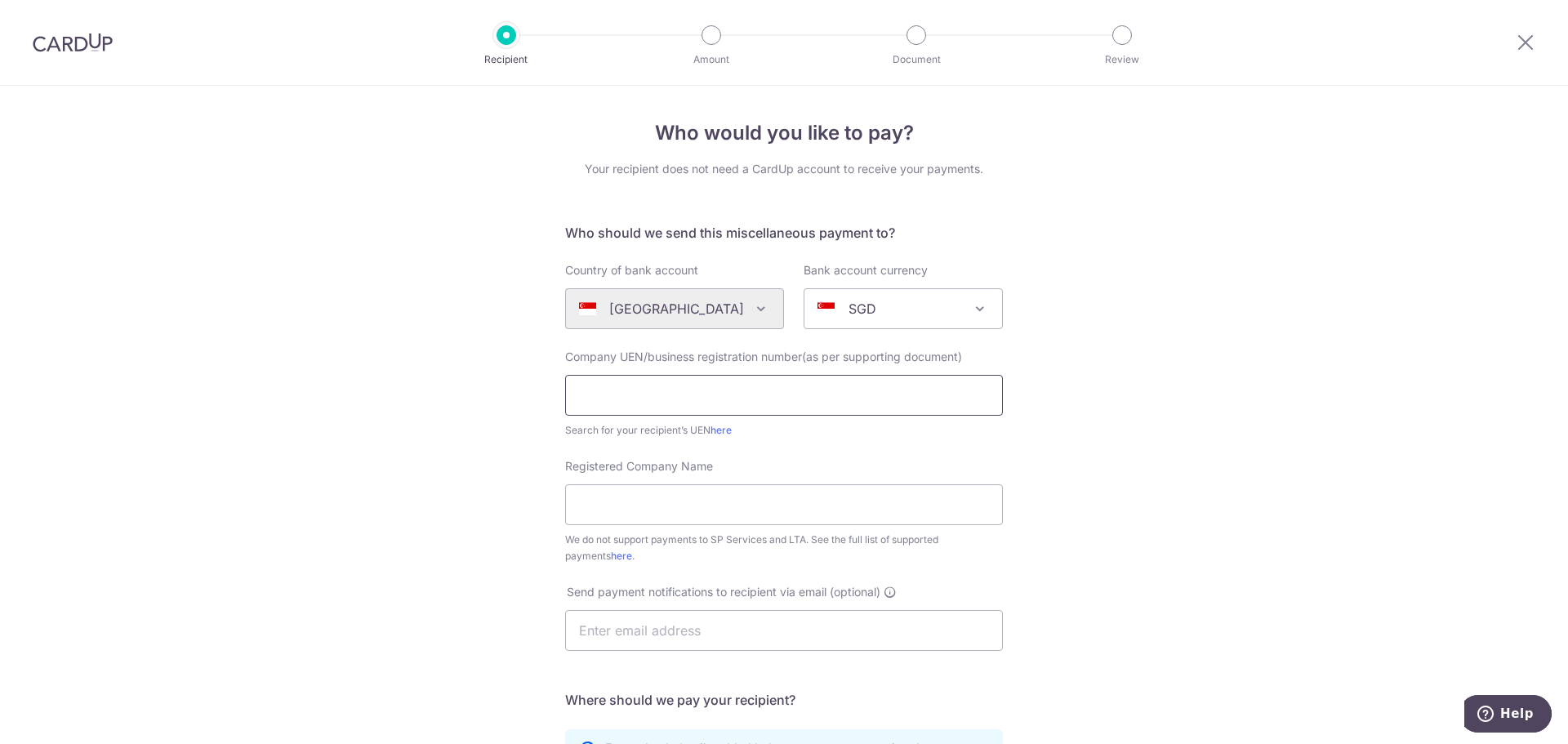
click at [755, 393] on input "text" at bounding box center [784, 395] width 438 height 41
paste input "201819533C"
type input "201819533C"
click at [737, 511] on input "Registered Company Name" at bounding box center [784, 505] width 438 height 41
click button "Submit Request" at bounding box center [0, 0] width 0 height 0
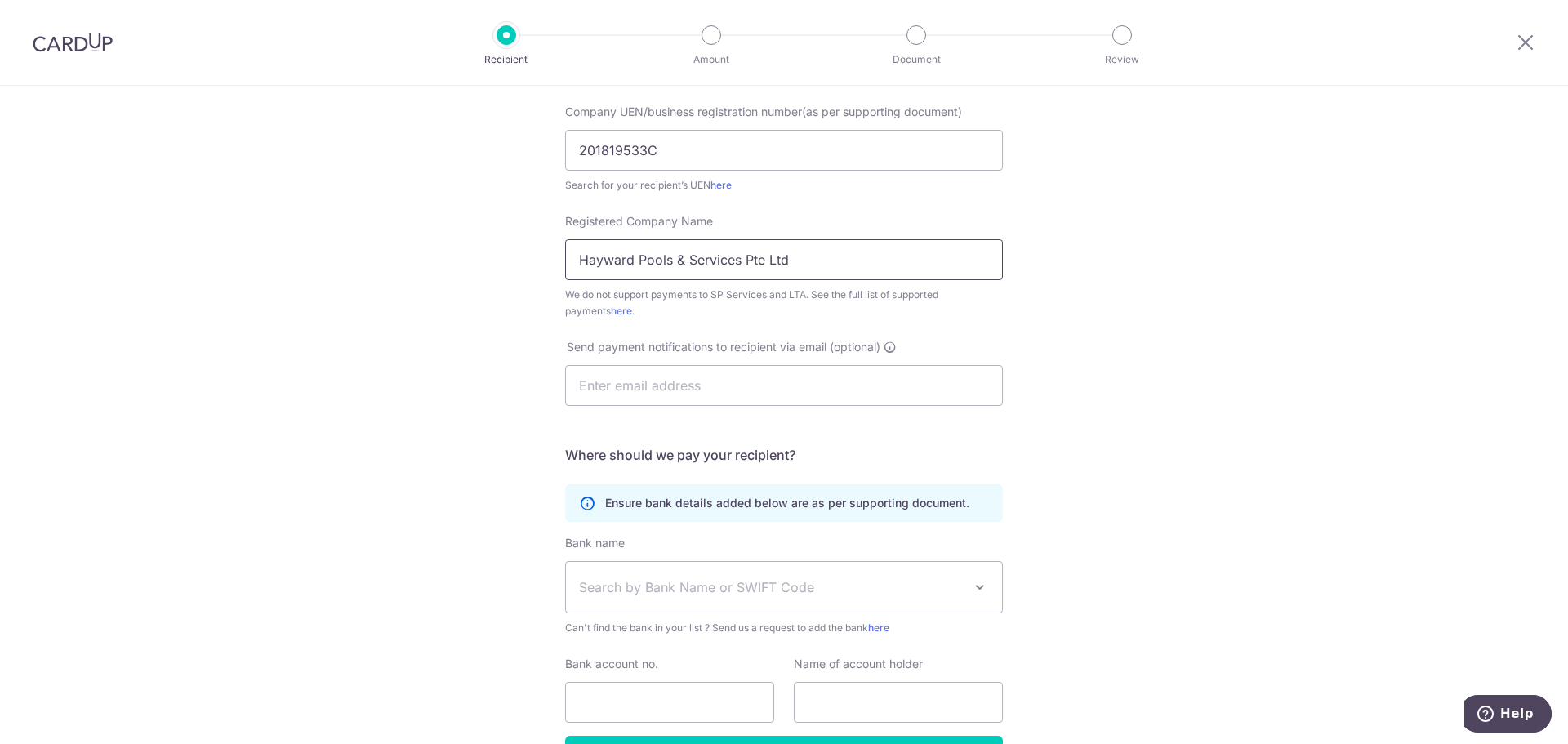
scroll to position [326, 0]
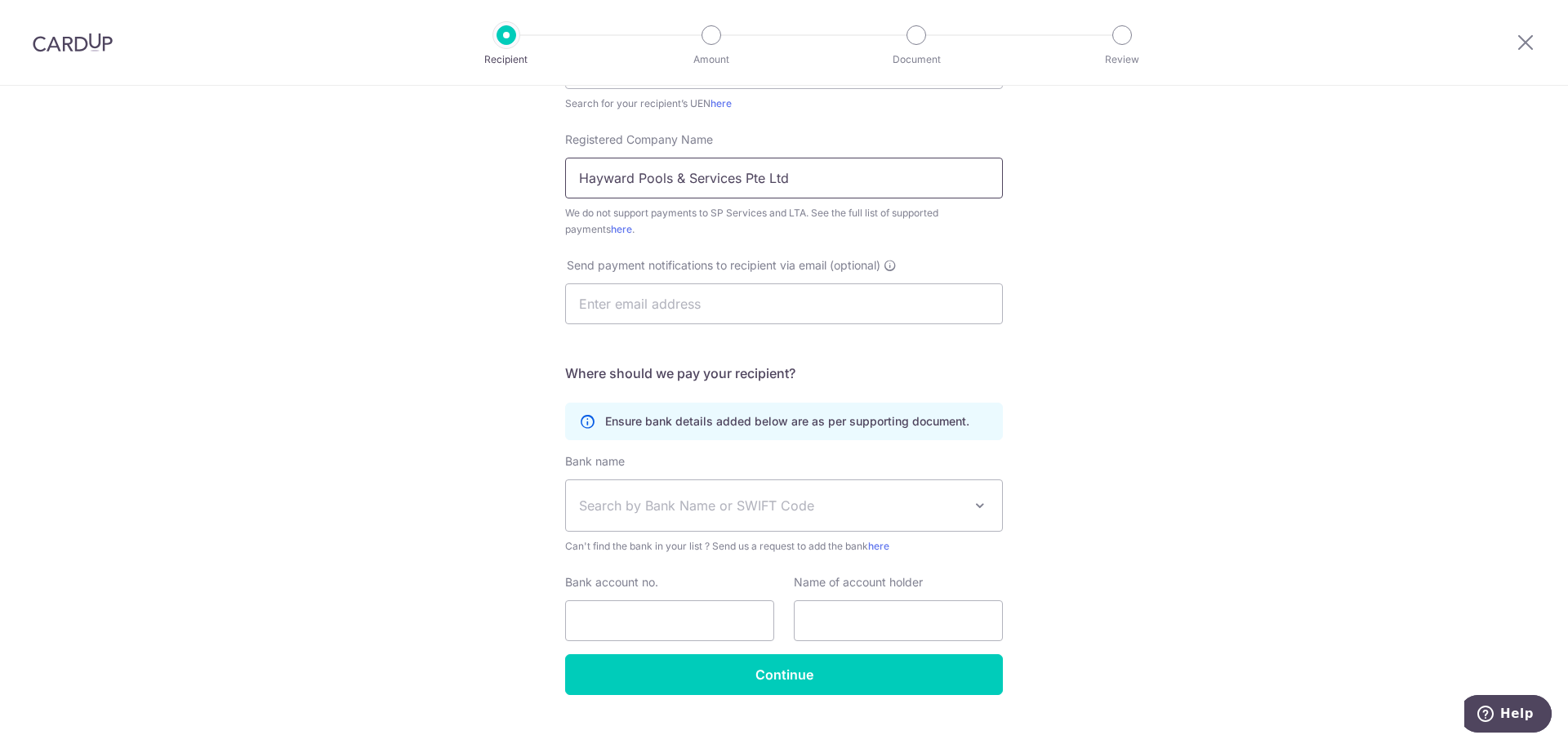
type input "Hayward Pools & Services Pte Ltd"
click at [691, 510] on span "Search by Bank Name or SWIFT Code" at bounding box center [771, 505] width 384 height 19
click at [1169, 381] on div "Who would you like to pay? Your recipient does not need a CardUp account to rec…" at bounding box center [784, 265] width 1568 height 1013
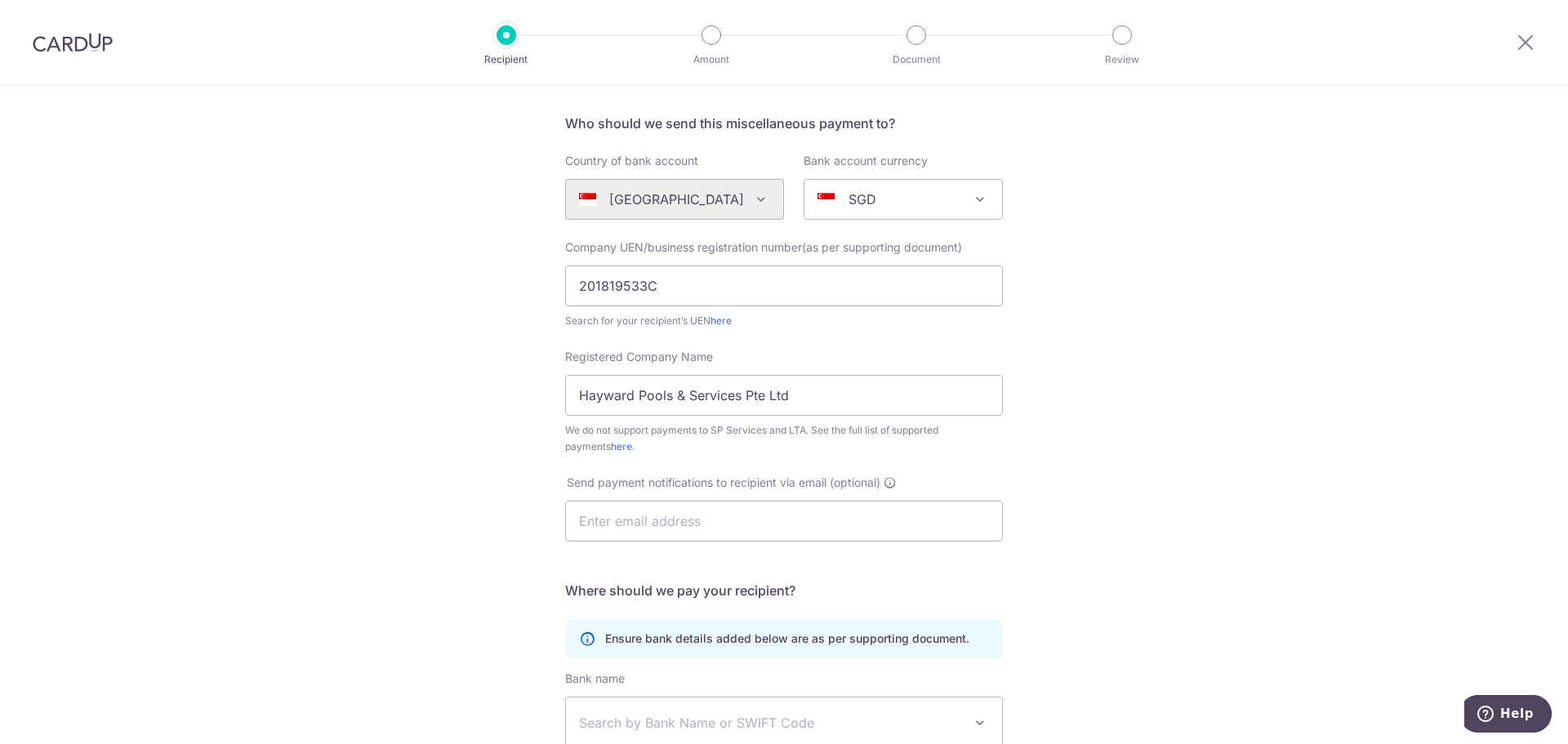
scroll to position [355, 0]
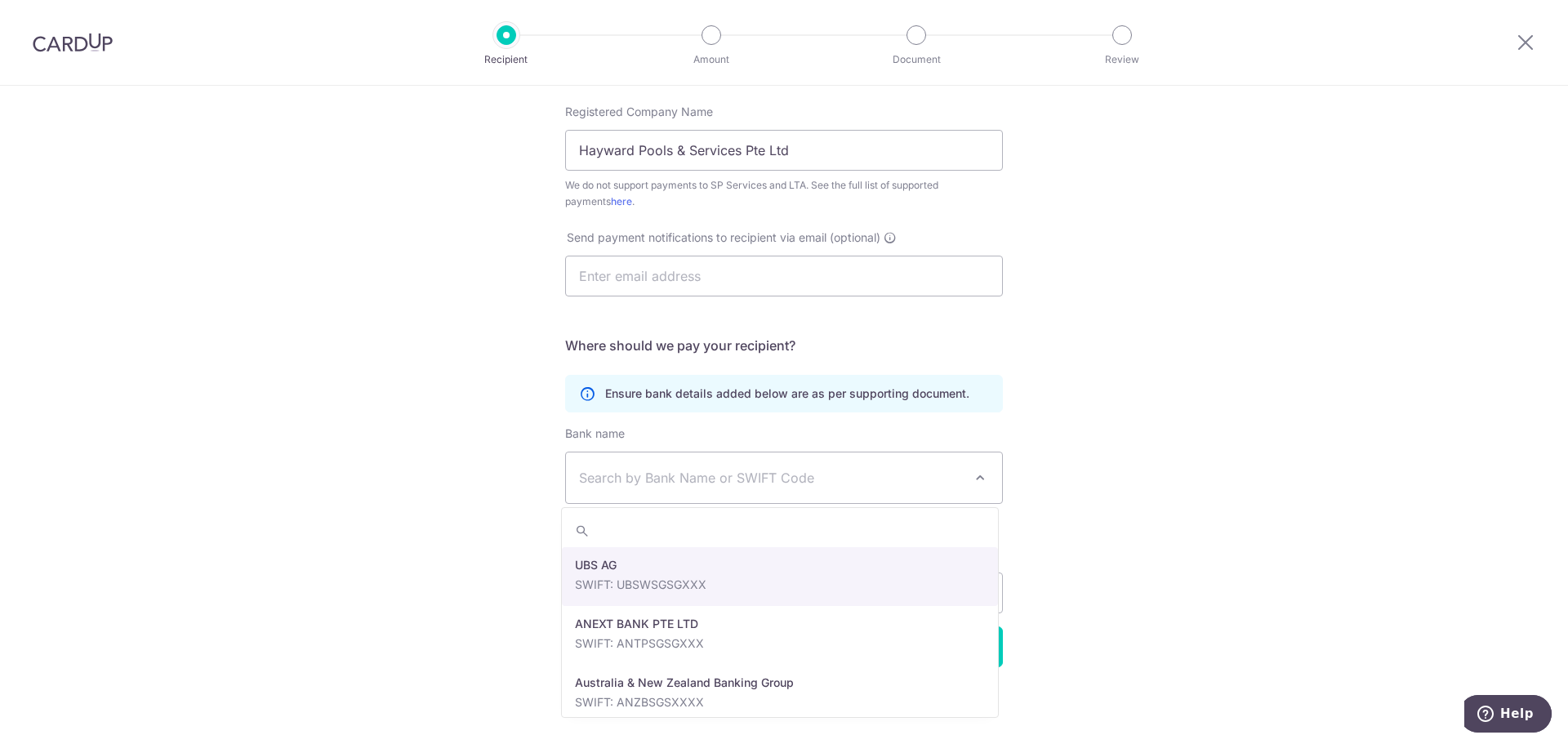
click at [986, 486] on span "Search by Bank Name or SWIFT Code" at bounding box center [784, 477] width 436 height 50
click at [1060, 421] on div "Who would you like to pay? Your recipient does not need a CardUp account to rec…" at bounding box center [784, 238] width 1568 height 1013
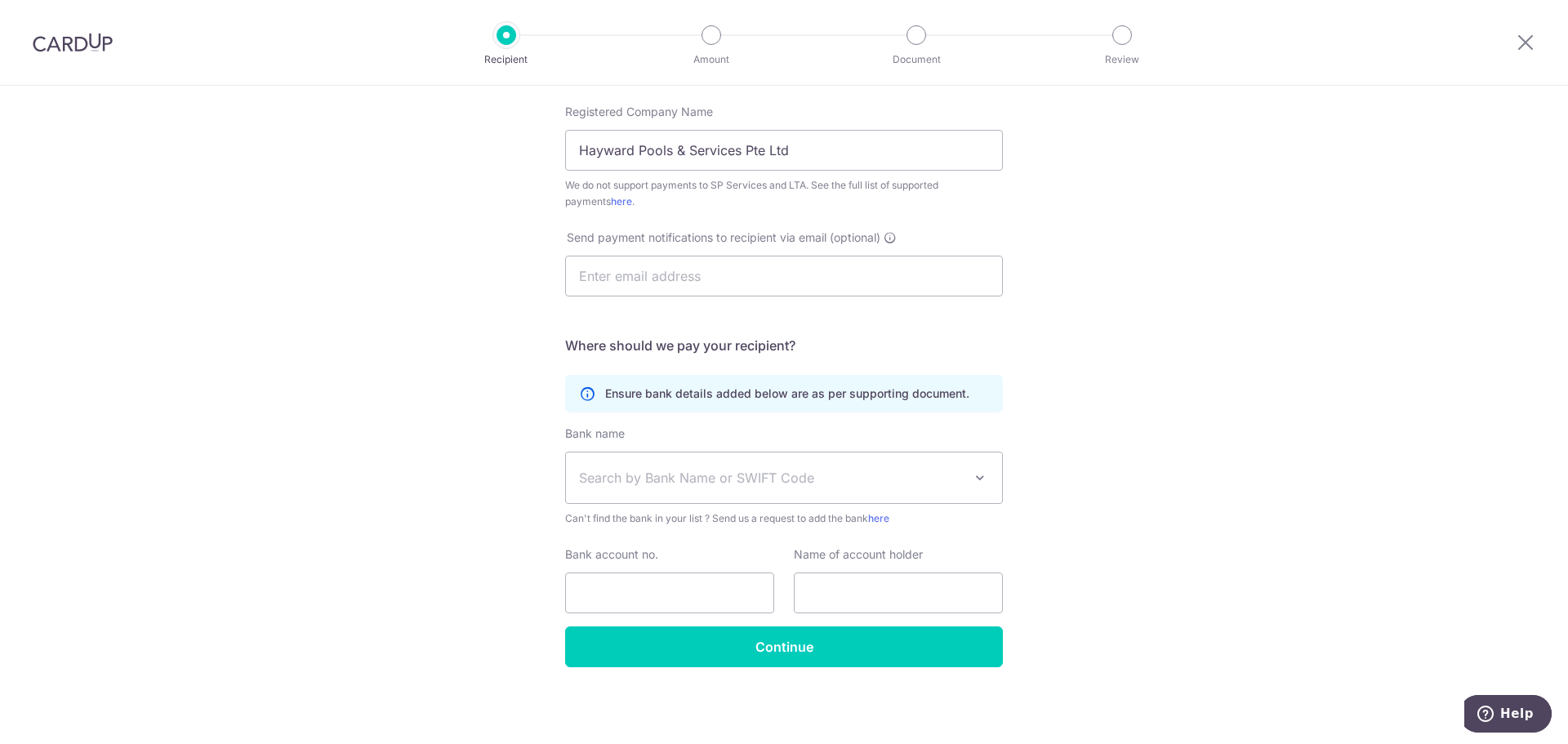
click at [486, 486] on div "Who would you like to pay? Your recipient does not need a CardUp account to rec…" at bounding box center [784, 238] width 1568 height 1013
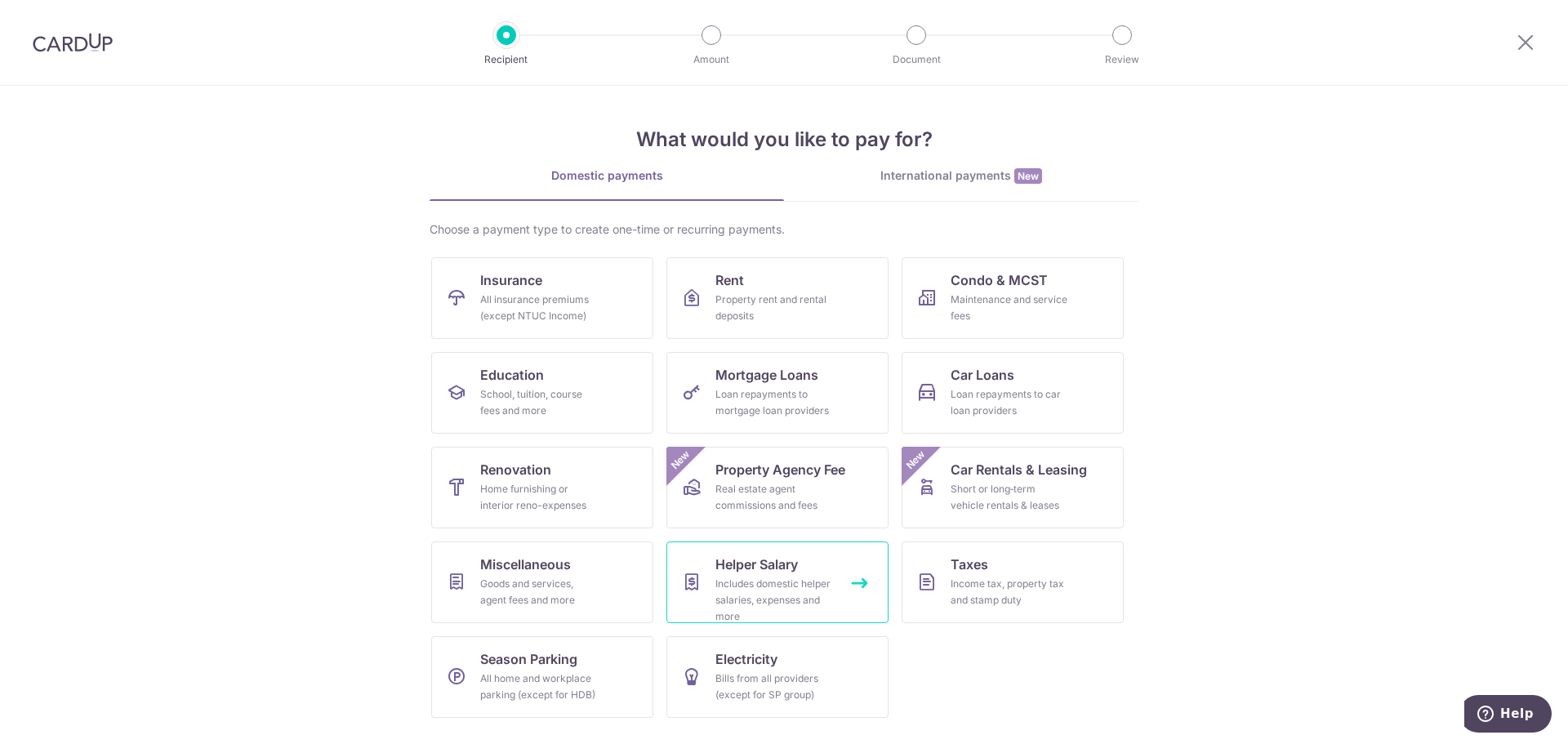
click at [821, 571] on link "Helper Salary Includes domestic helper salaries, expenses and more" at bounding box center [777, 581] width 222 height 81
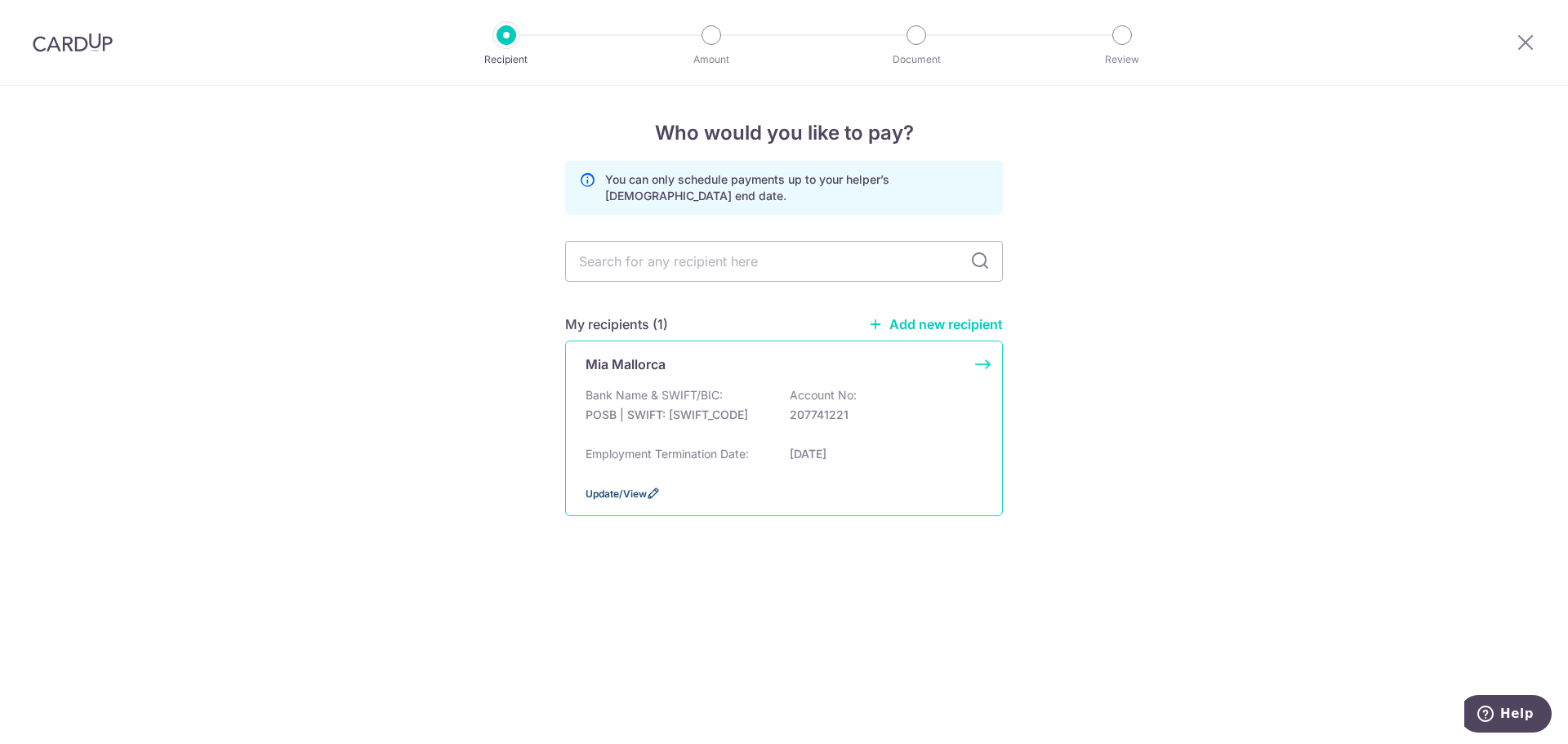
click at [618, 492] on span "Update/View" at bounding box center [616, 493] width 61 height 12
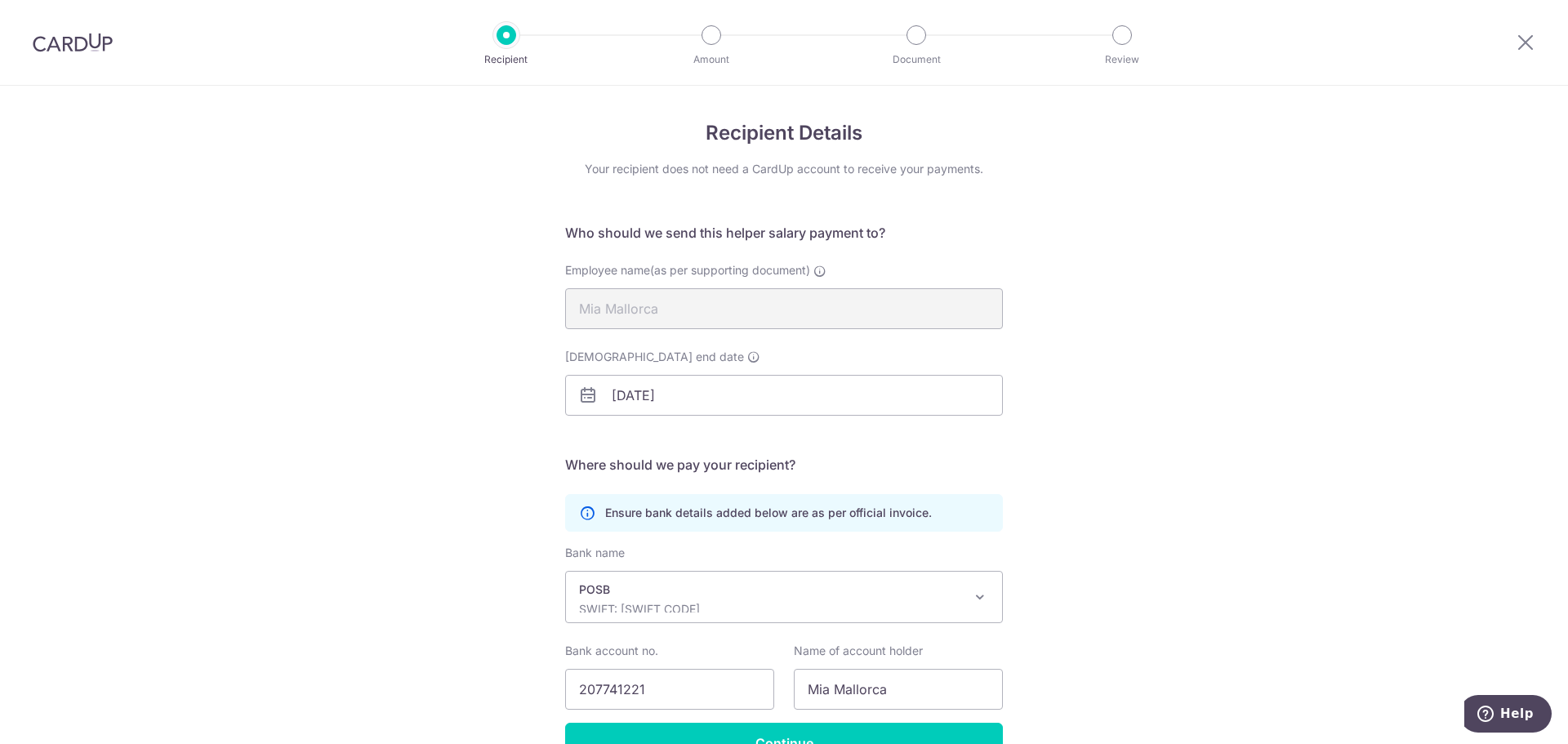
scroll to position [96, 0]
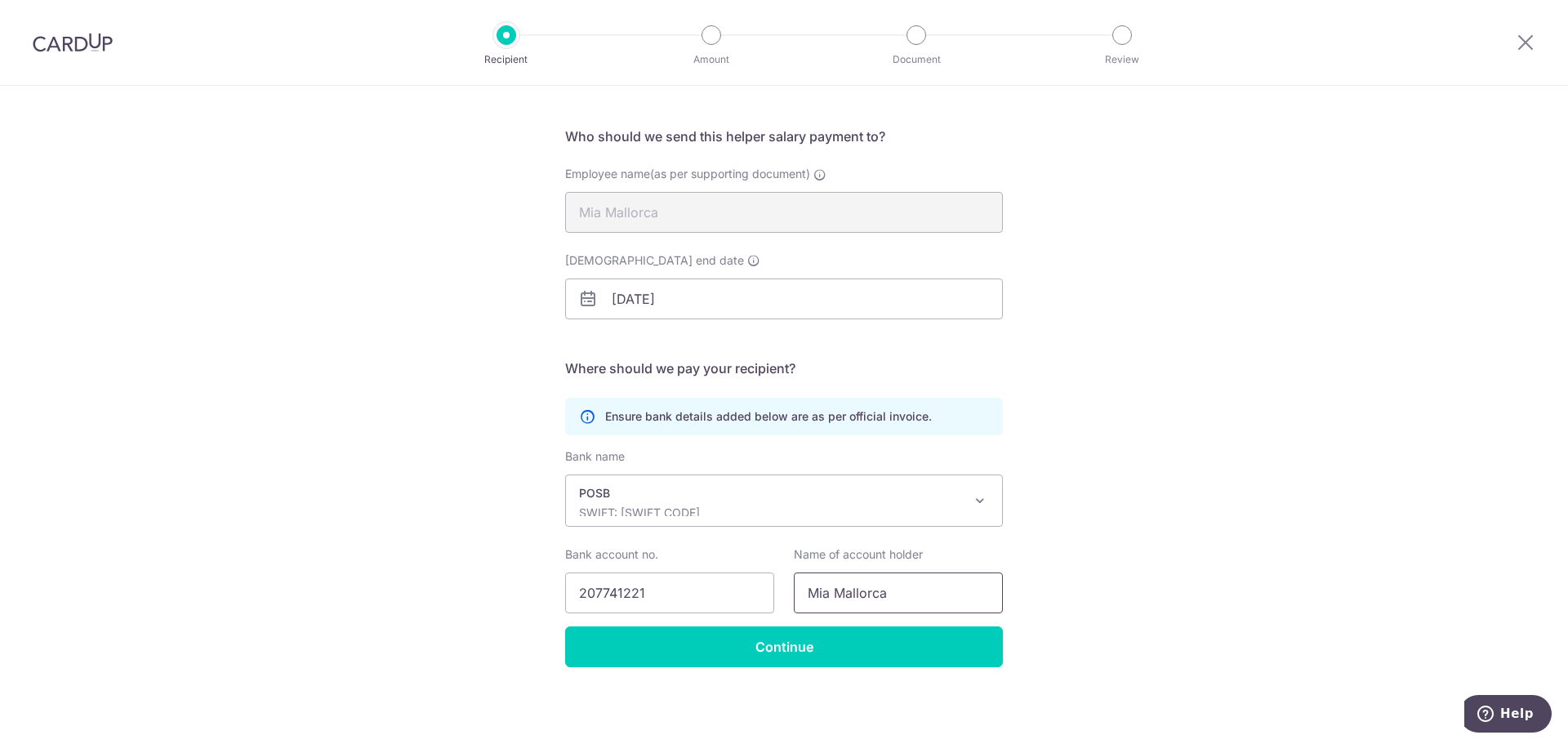
drag, startPoint x: 911, startPoint y: 594, endPoint x: 452, endPoint y: 556, distance: 460.6
click at [452, 556] on div "Recipient Details Your recipient does not need a CardUp account to receive your…" at bounding box center [784, 367] width 1568 height 755
type input "<"
type input "[GEOGRAPHIC_DATA]"
click at [815, 172] on icon at bounding box center [820, 175] width 13 height 13
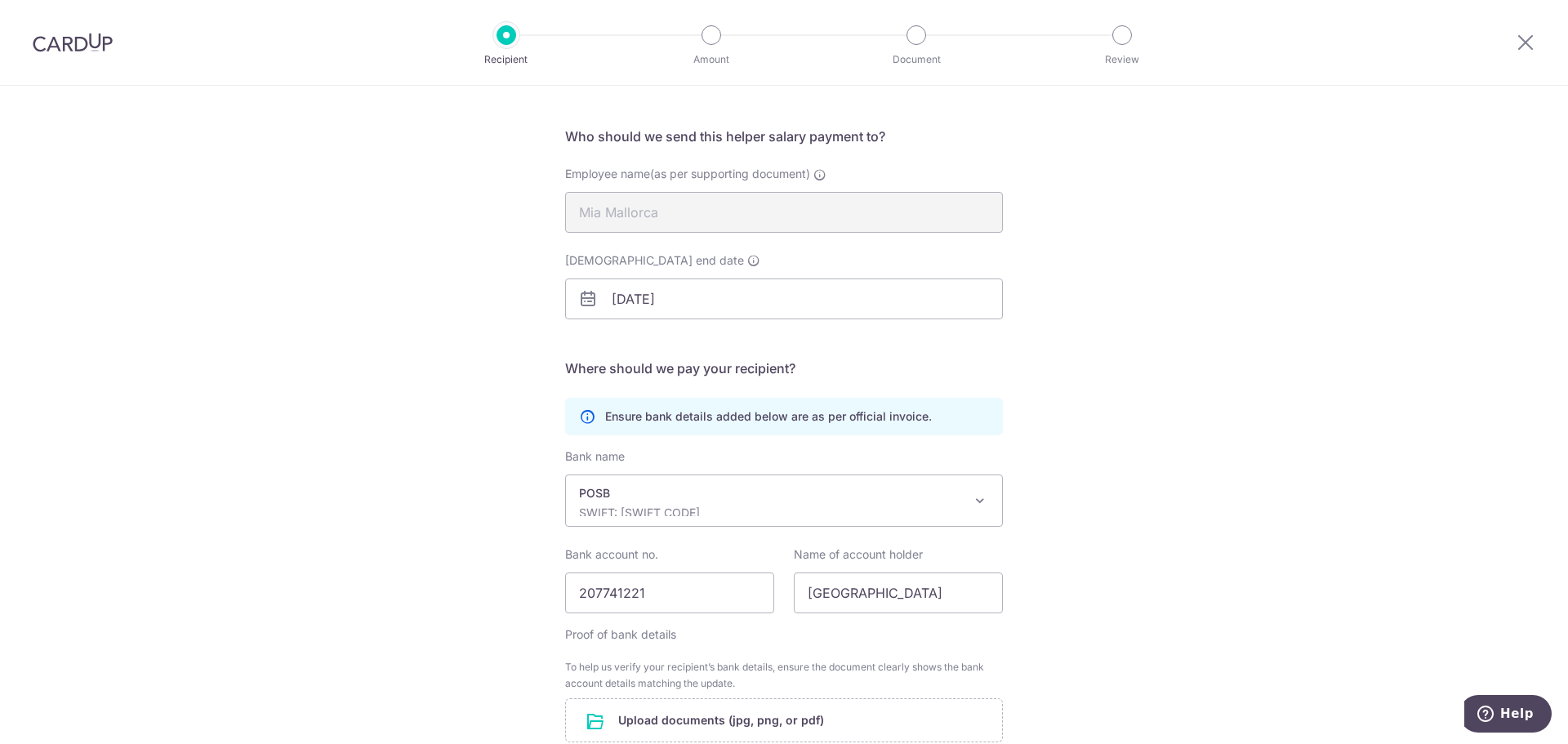
click at [1235, 142] on div "Recipient Details Your recipient does not need a CardUp account to receive your…" at bounding box center [784, 458] width 1568 height 938
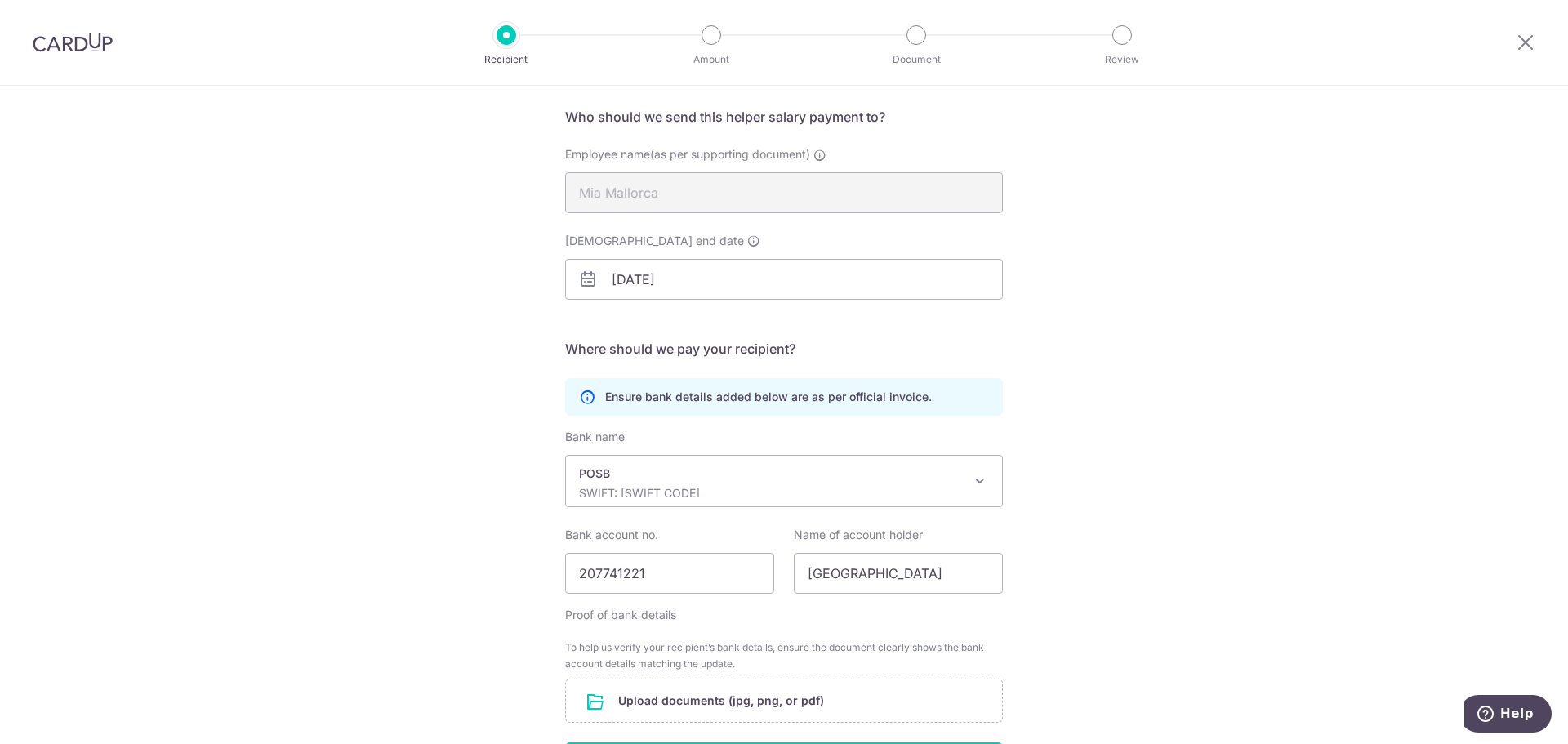
scroll to position [35, 0]
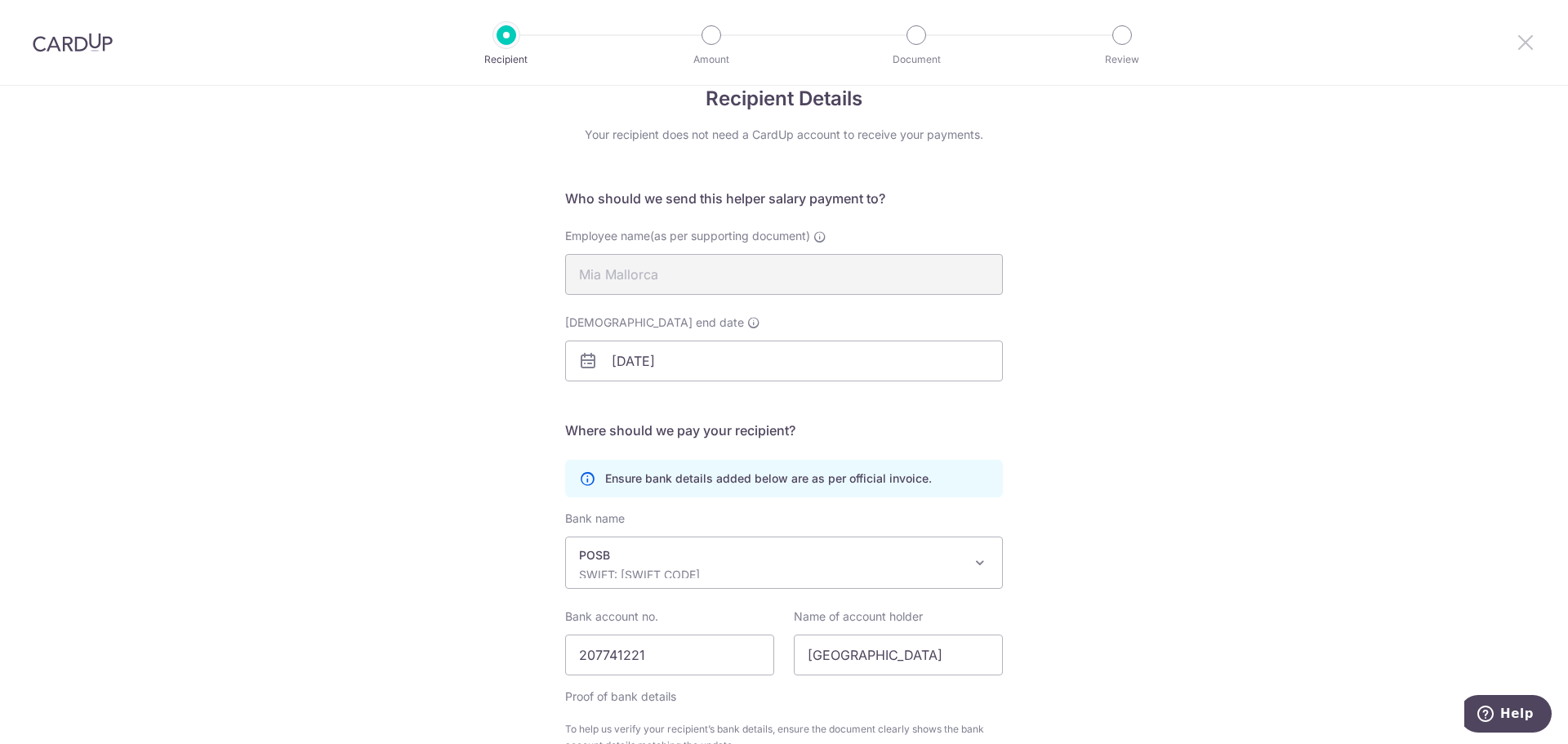
click at [1517, 41] on icon at bounding box center [1525, 42] width 19 height 20
